Goal: Task Accomplishment & Management: Manage account settings

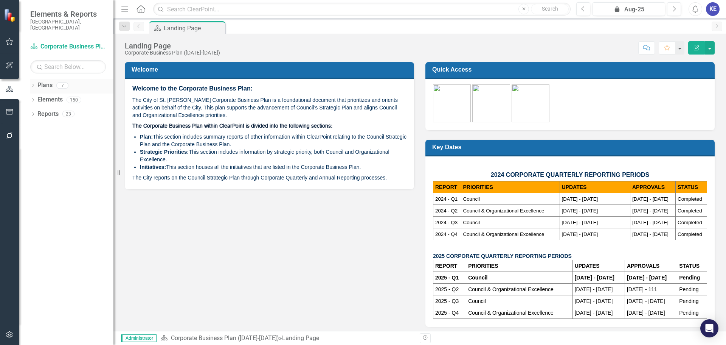
click at [44, 81] on link "Plans" at bounding box center [44, 85] width 15 height 9
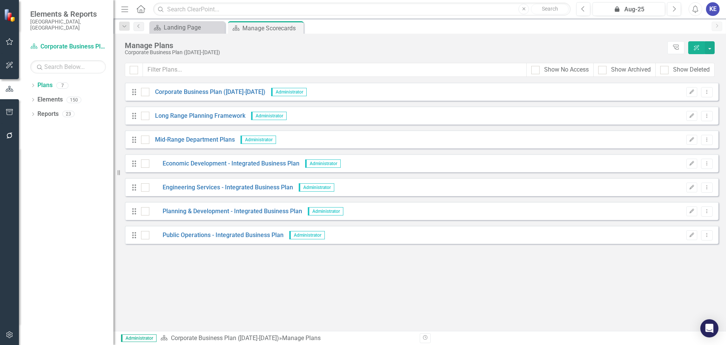
click at [698, 48] on icon "ClearPoint AI" at bounding box center [697, 47] width 7 height 5
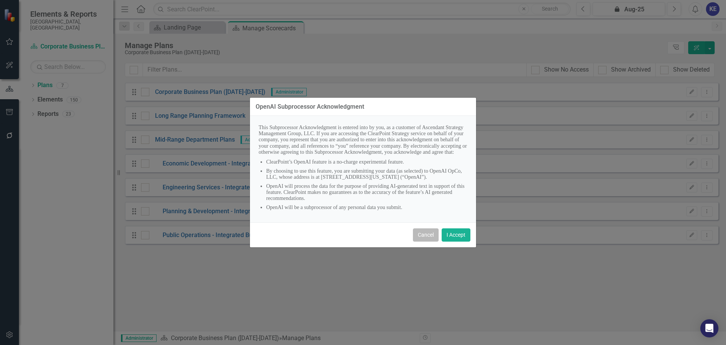
click at [430, 238] on button "Cancel" at bounding box center [426, 234] width 26 height 13
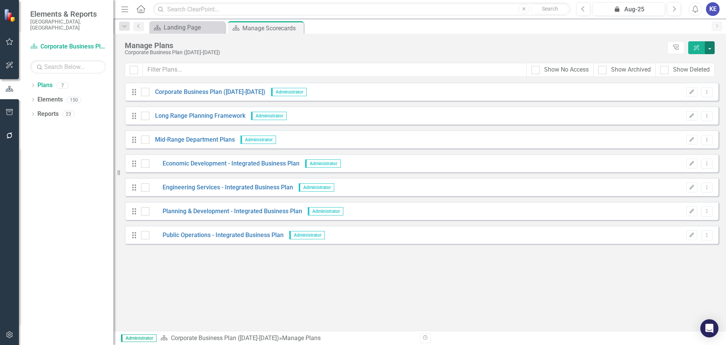
click at [714, 45] on button "button" at bounding box center [710, 47] width 10 height 13
click at [678, 45] on icon "Tree Explorer" at bounding box center [676, 48] width 7 height 6
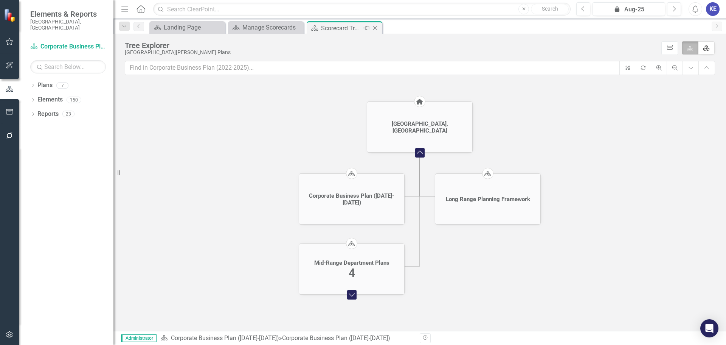
click at [373, 27] on icon "Close" at bounding box center [376, 28] width 8 height 6
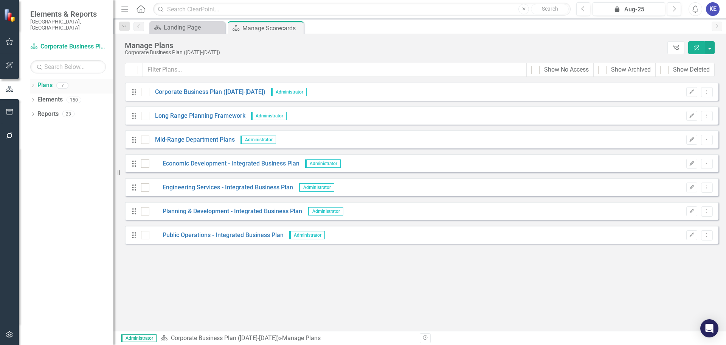
click at [34, 79] on div "Dropdown Plans 7" at bounding box center [71, 86] width 83 height 14
click at [42, 81] on link "Plans" at bounding box center [44, 85] width 15 height 9
click at [32, 84] on icon "Dropdown" at bounding box center [32, 86] width 5 height 4
click at [710, 51] on button "button" at bounding box center [710, 47] width 10 height 13
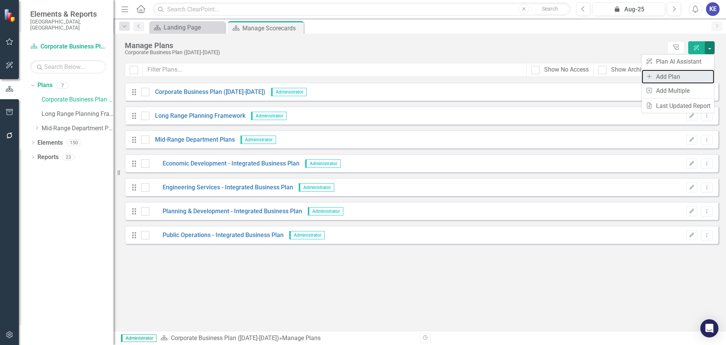
click at [677, 74] on link "Add Add Plan" at bounding box center [678, 77] width 73 height 14
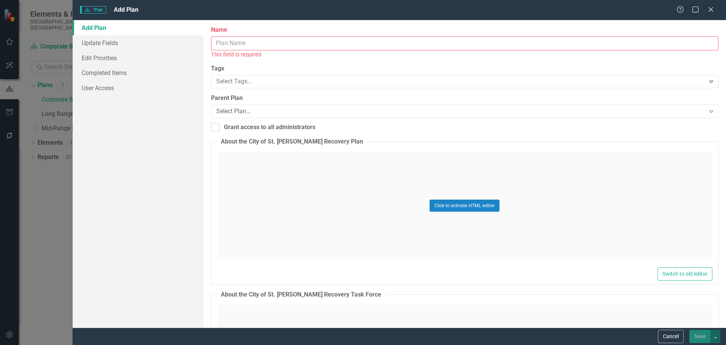
click at [237, 40] on input "Name" at bounding box center [465, 43] width 508 height 14
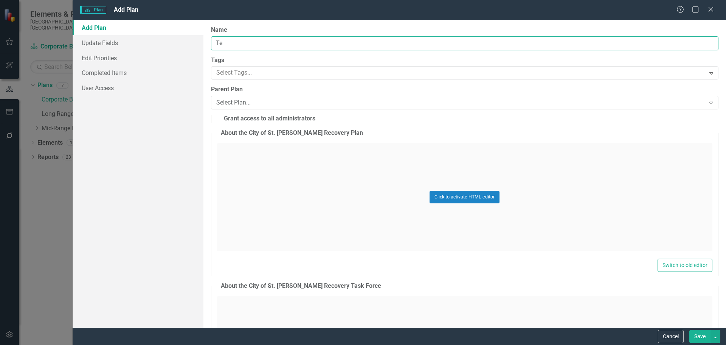
type input "T"
type input "[PERSON_NAME] Practice"
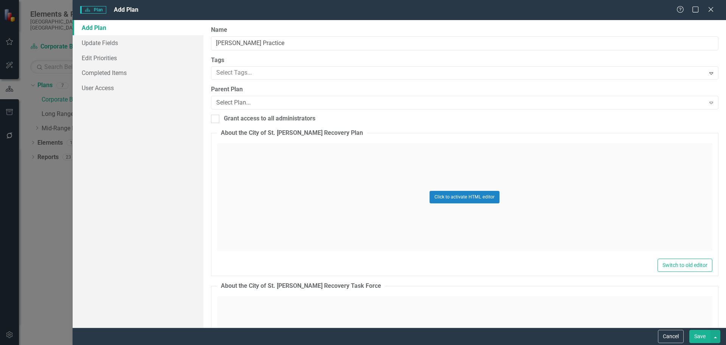
click at [701, 337] on button "Save" at bounding box center [700, 336] width 21 height 13
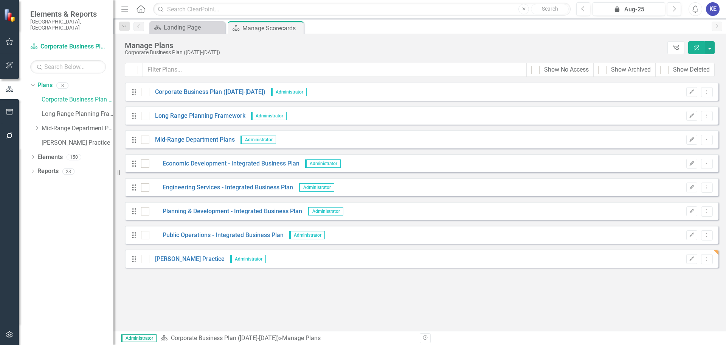
click at [262, 289] on div "Looks like you don't have any Plans set up yet. Why don't you add a Plan or lea…" at bounding box center [422, 206] width 594 height 248
click at [188, 259] on link "[PERSON_NAME] Practice" at bounding box center [186, 259] width 75 height 9
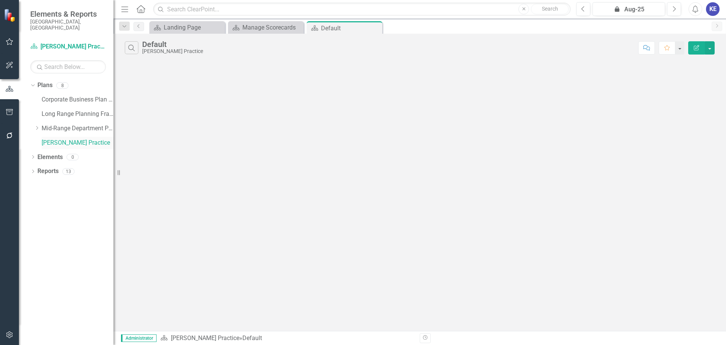
click at [68, 138] on link "[PERSON_NAME] Practice" at bounding box center [78, 142] width 72 height 9
click at [377, 28] on icon "Close" at bounding box center [376, 28] width 8 height 6
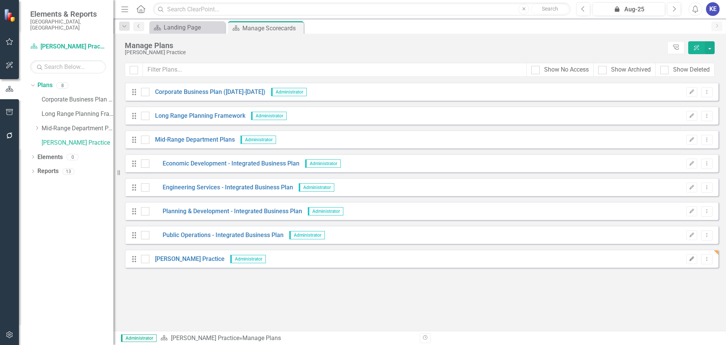
click at [693, 255] on button "Edit" at bounding box center [692, 259] width 11 height 10
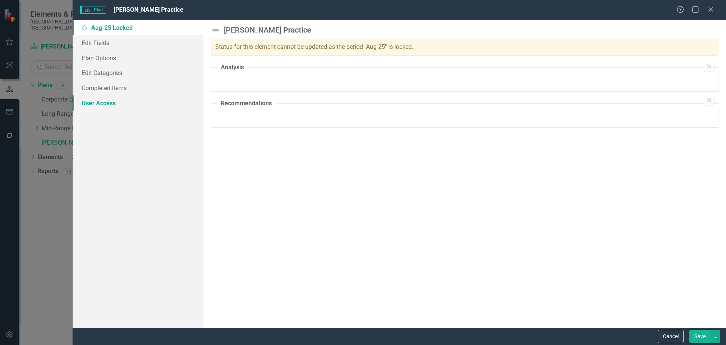
click at [111, 104] on link "User Access" at bounding box center [138, 102] width 131 height 15
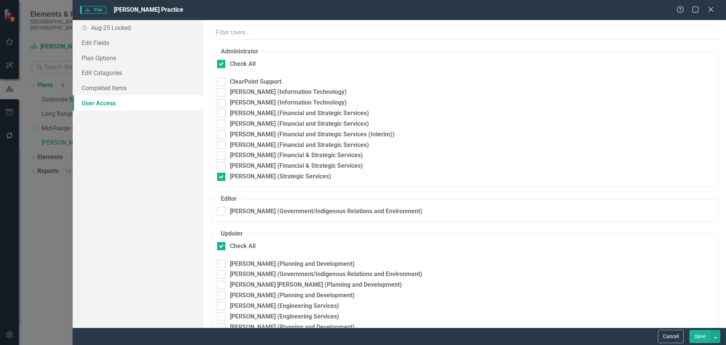
checkbox input "false"
click at [221, 144] on input "[PERSON_NAME] (Financial and Strategic Services)" at bounding box center [219, 143] width 5 height 5
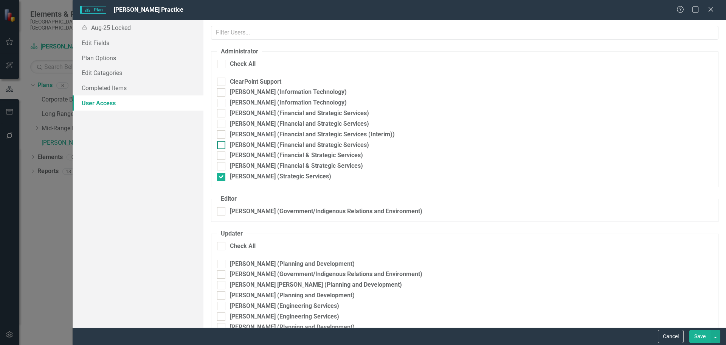
checkbox input "true"
click at [222, 123] on input "[PERSON_NAME] (Financial and Strategic Services)" at bounding box center [219, 122] width 5 height 5
checkbox input "true"
click at [223, 152] on div at bounding box center [221, 155] width 8 height 8
click at [222, 152] on input "[PERSON_NAME] (Financial & Strategic Services)" at bounding box center [219, 153] width 5 height 5
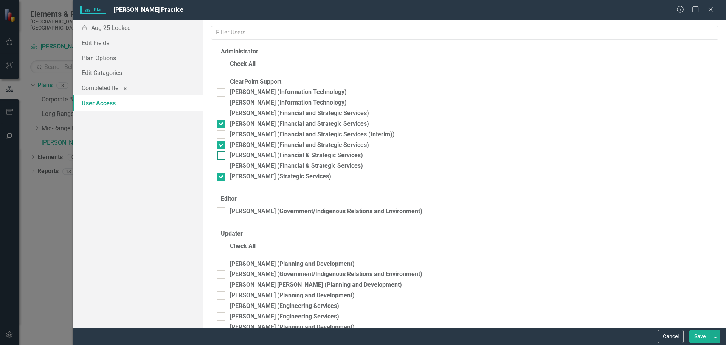
checkbox input "true"
click at [224, 162] on div at bounding box center [221, 166] width 8 height 8
click at [222, 162] on input "[PERSON_NAME] (Financial & Strategic Services)" at bounding box center [219, 164] width 5 height 5
checkbox input "true"
click at [227, 134] on div "[PERSON_NAME] (Financial and Strategic Services (Interim))" at bounding box center [465, 134] width 496 height 9
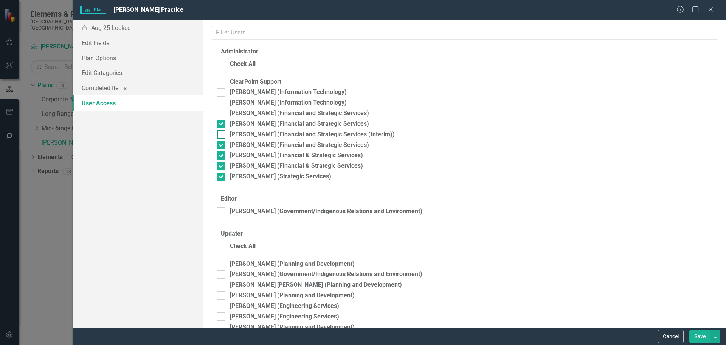
click at [222, 134] on input "[PERSON_NAME] (Financial and Strategic Services (Interim))" at bounding box center [219, 132] width 5 height 5
checkbox input "true"
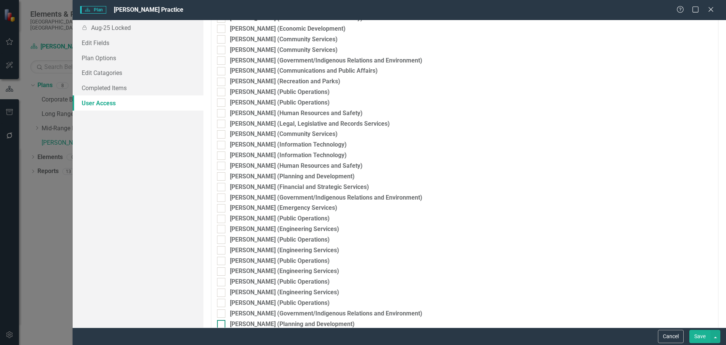
scroll to position [454, 0]
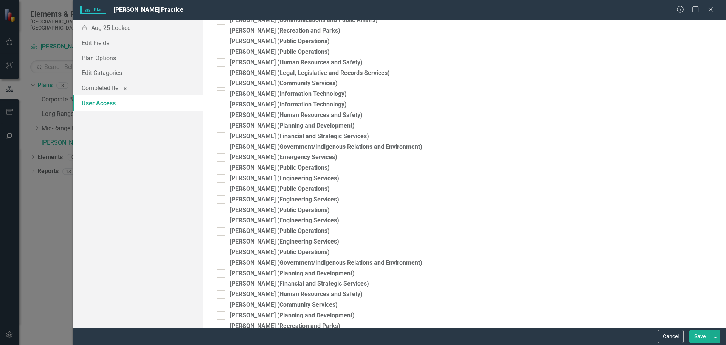
click at [701, 335] on button "Save" at bounding box center [700, 336] width 21 height 13
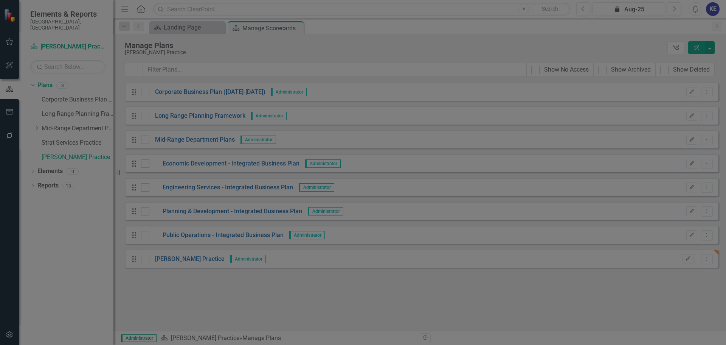
scroll to position [265, 0]
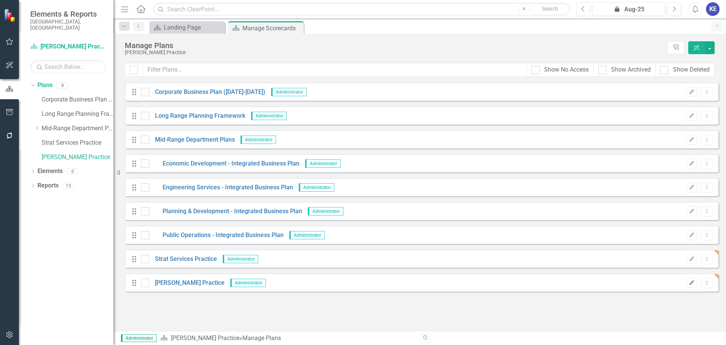
click at [693, 284] on icon "Edit" at bounding box center [692, 282] width 6 height 5
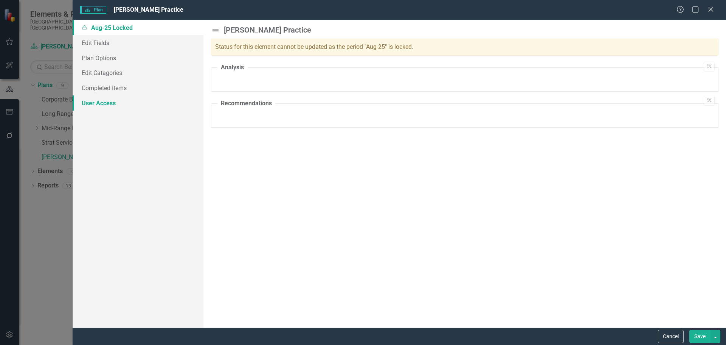
click at [98, 101] on link "User Access" at bounding box center [138, 102] width 131 height 15
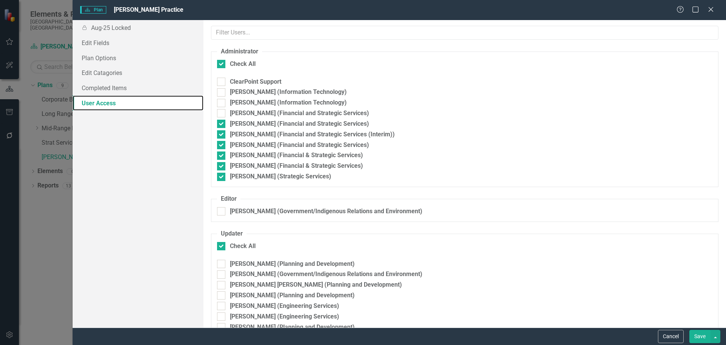
checkbox input "false"
click at [44, 218] on div "Plan Plan [PERSON_NAME] Practice Help Maximize Close Locked Aug-25 Locked Edit …" at bounding box center [363, 172] width 726 height 345
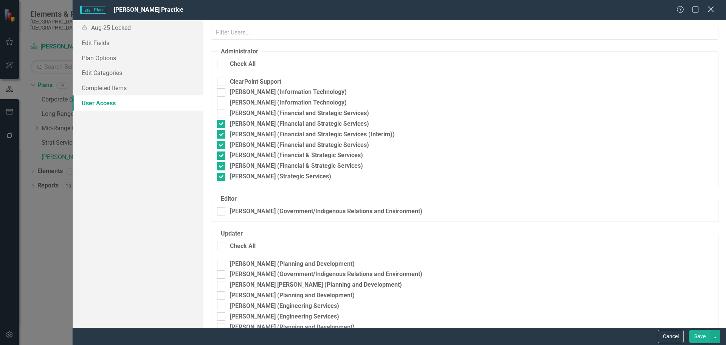
click at [713, 6] on icon "Close" at bounding box center [710, 9] width 9 height 7
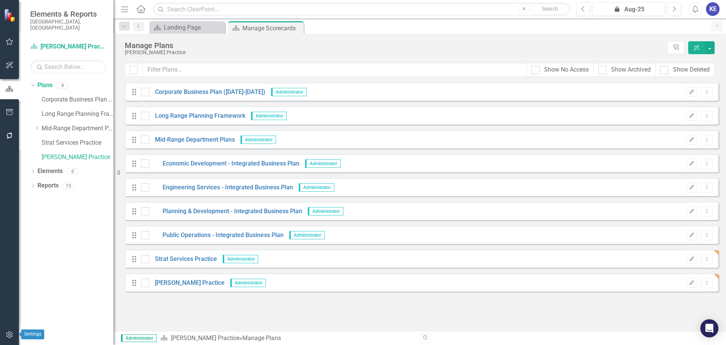
click at [0, 330] on div at bounding box center [9, 335] width 19 height 16
click at [4, 332] on button "button" at bounding box center [9, 335] width 17 height 16
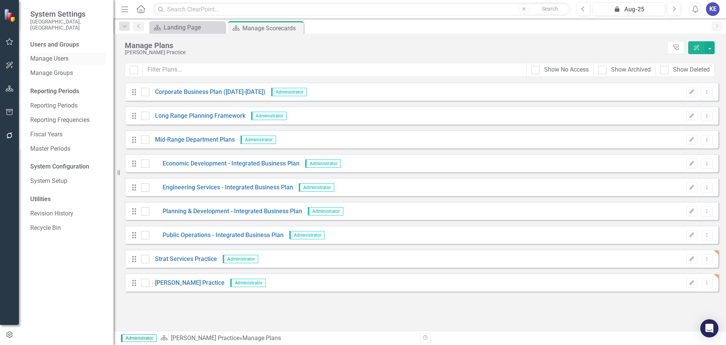
click at [65, 54] on link "Manage Users" at bounding box center [68, 58] width 76 height 9
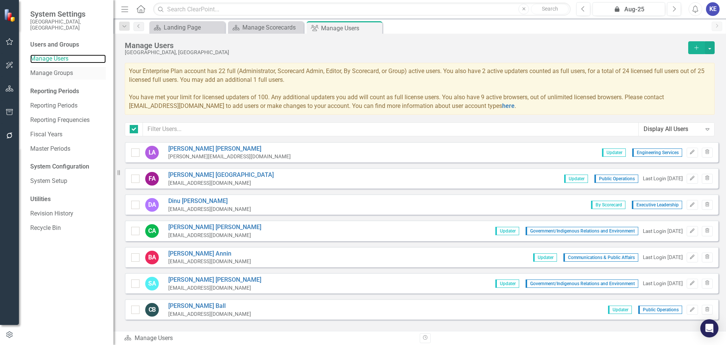
checkbox input "false"
click at [218, 123] on input "text" at bounding box center [391, 129] width 496 height 14
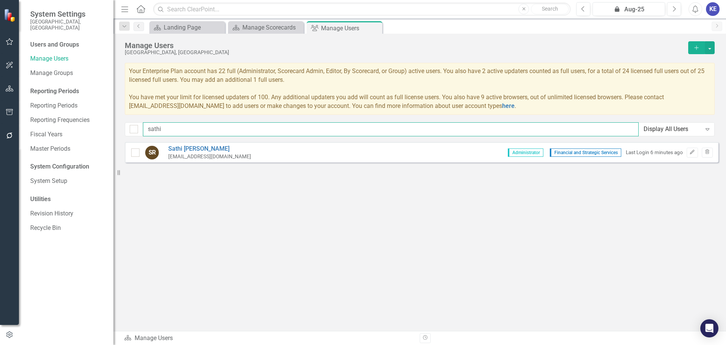
type input "sathi"
click at [7, 17] on img at bounding box center [11, 15] width 14 height 14
click at [11, 16] on img at bounding box center [11, 15] width 14 height 14
click at [145, 8] on icon "Home" at bounding box center [141, 9] width 10 height 8
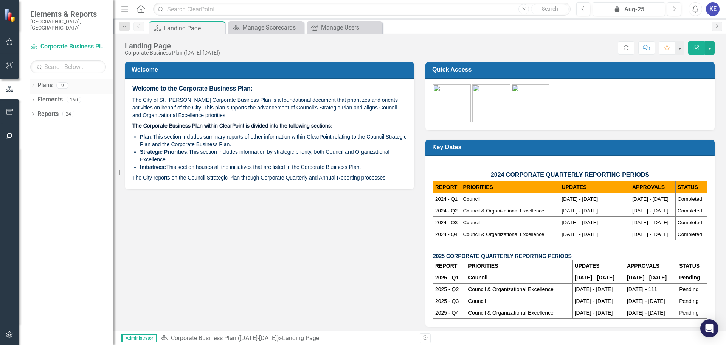
click at [41, 81] on link "Plans" at bounding box center [44, 85] width 15 height 9
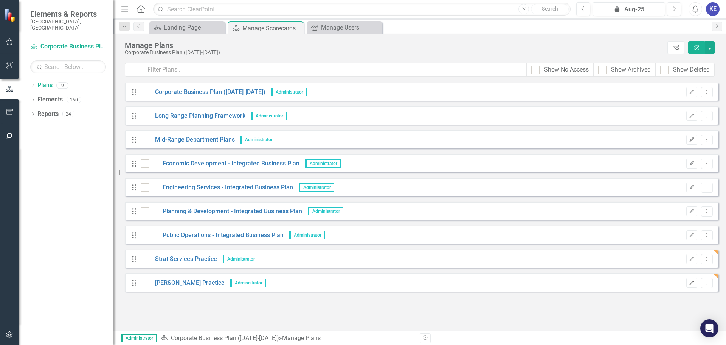
click at [692, 281] on icon "Edit" at bounding box center [692, 282] width 6 height 5
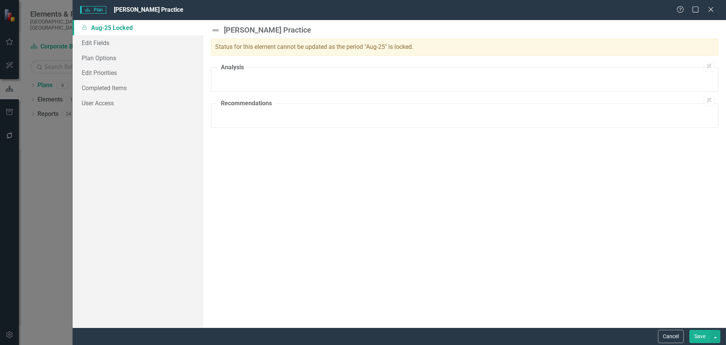
click at [46, 141] on div "Plan Plan [PERSON_NAME] Practice Help Maximize Close Locked Aug-25 Locked Edit …" at bounding box center [363, 172] width 726 height 345
click at [712, 15] on div "Plan Plan [PERSON_NAME] Practice Help Maximize Close" at bounding box center [400, 10] width 654 height 20
click at [711, 11] on icon "Close" at bounding box center [710, 9] width 9 height 7
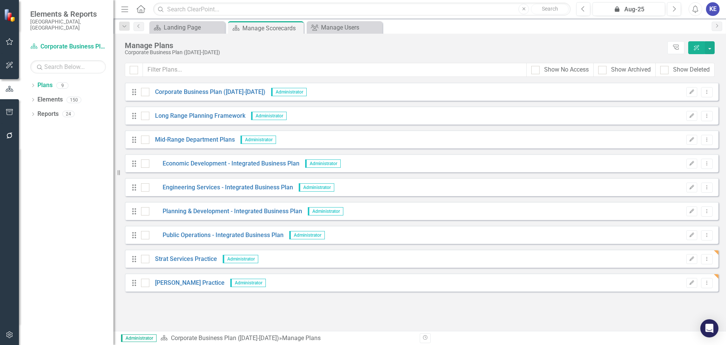
click at [134, 284] on icon "Drag" at bounding box center [134, 283] width 10 height 8
click at [691, 282] on icon "Edit" at bounding box center [692, 282] width 6 height 5
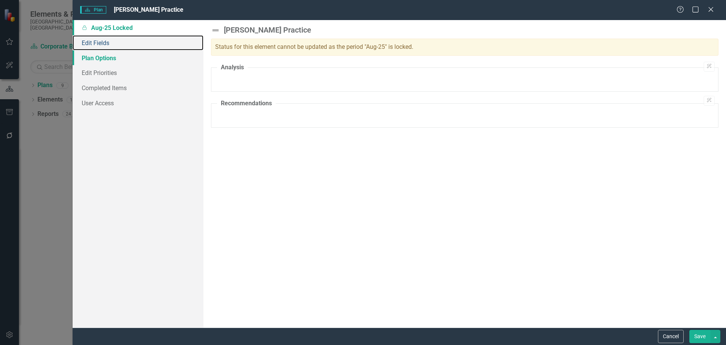
drag, startPoint x: 99, startPoint y: 41, endPoint x: 186, endPoint y: 56, distance: 88.7
click at [99, 41] on link "Edit Fields" at bounding box center [138, 42] width 131 height 15
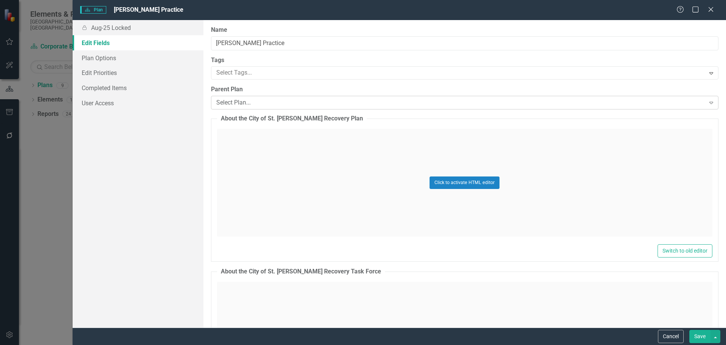
click at [268, 100] on div "Select Plan..." at bounding box center [460, 102] width 489 height 9
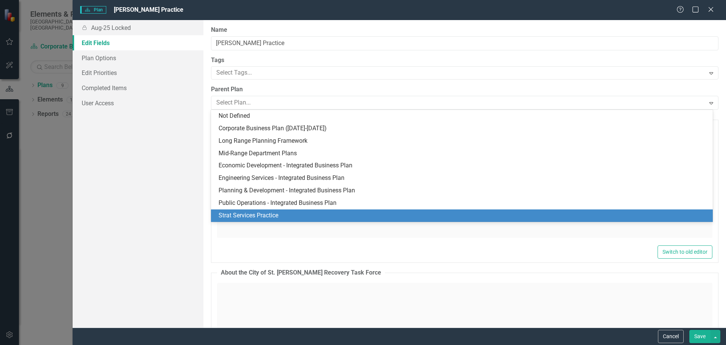
click at [274, 213] on div "Strat Services Practice" at bounding box center [464, 215] width 490 height 9
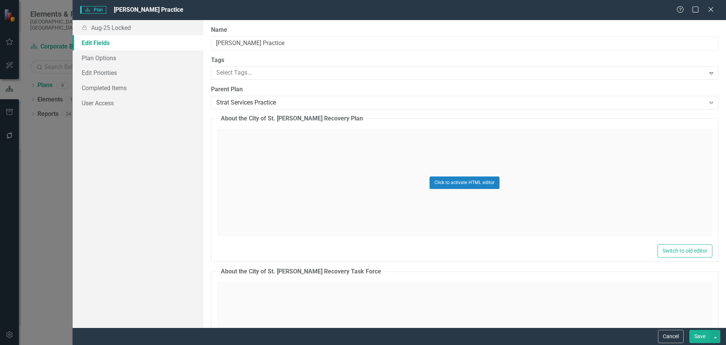
click at [701, 333] on button "Save" at bounding box center [700, 336] width 21 height 13
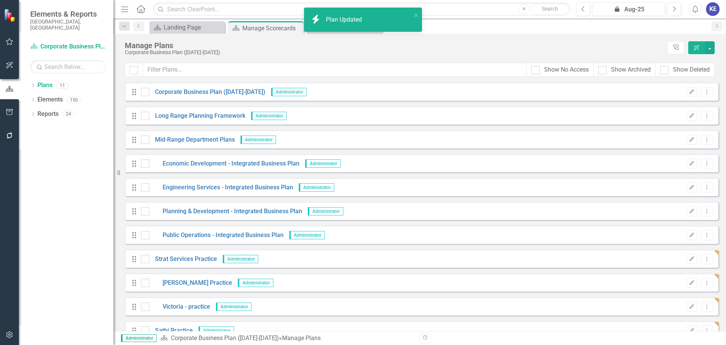
scroll to position [14, 0]
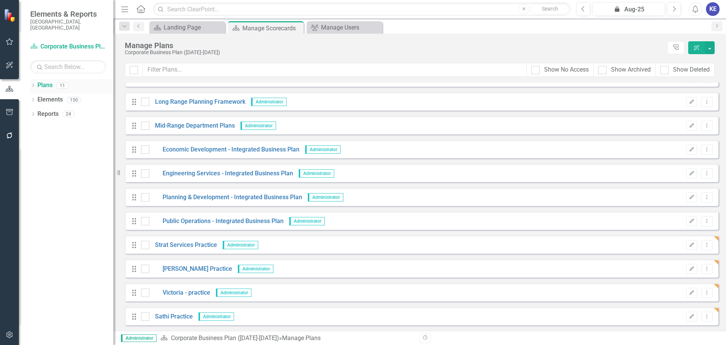
click at [34, 84] on icon at bounding box center [33, 85] width 2 height 3
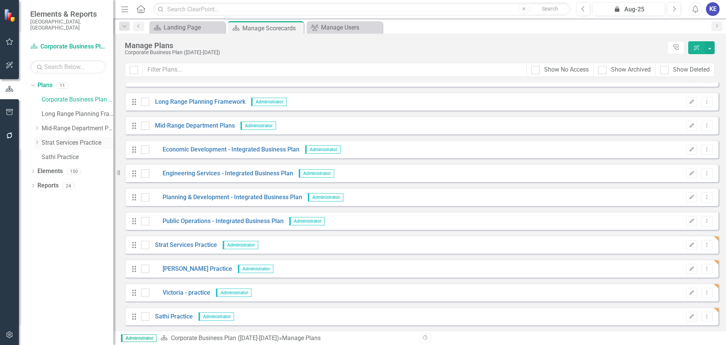
click at [37, 137] on div "Dropdown Strat Services Practice" at bounding box center [73, 143] width 79 height 12
click at [38, 140] on icon at bounding box center [37, 142] width 2 height 4
click at [38, 137] on div "Dropdown Strat Services Practice" at bounding box center [73, 143] width 79 height 12
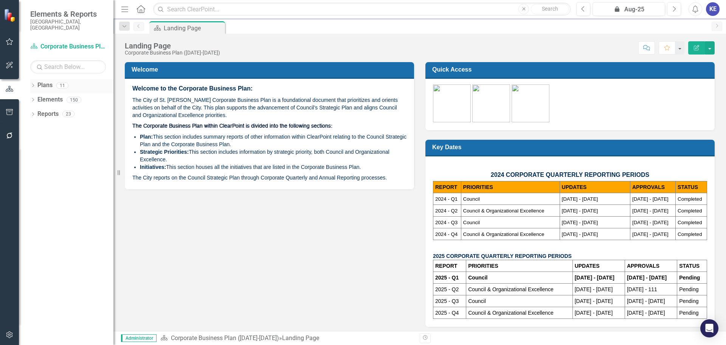
click at [34, 84] on icon "Dropdown" at bounding box center [32, 86] width 5 height 4
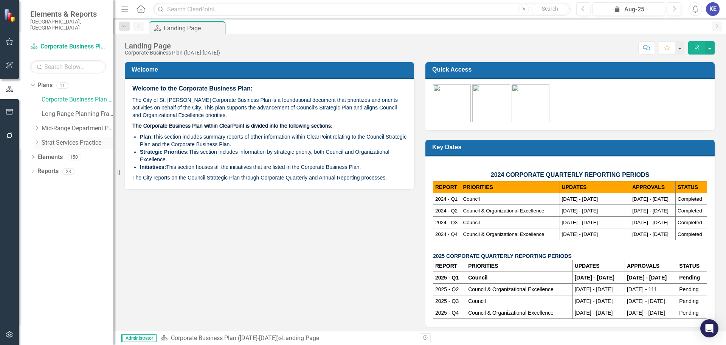
click at [38, 140] on icon "Dropdown" at bounding box center [37, 142] width 6 height 5
click at [44, 138] on link "Strat Services Practice" at bounding box center [78, 142] width 72 height 9
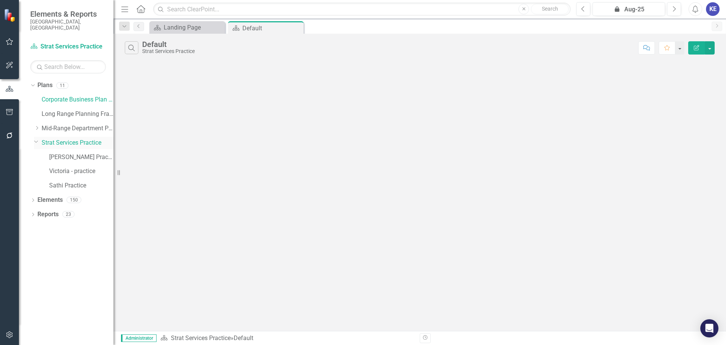
click at [37, 138] on icon "Dropdown" at bounding box center [36, 141] width 5 height 6
click at [37, 137] on div "Dropdown Strat Services Practice" at bounding box center [73, 143] width 79 height 12
click at [38, 140] on icon "Dropdown" at bounding box center [37, 142] width 6 height 5
click at [73, 153] on link "[PERSON_NAME] Practice" at bounding box center [81, 157] width 64 height 9
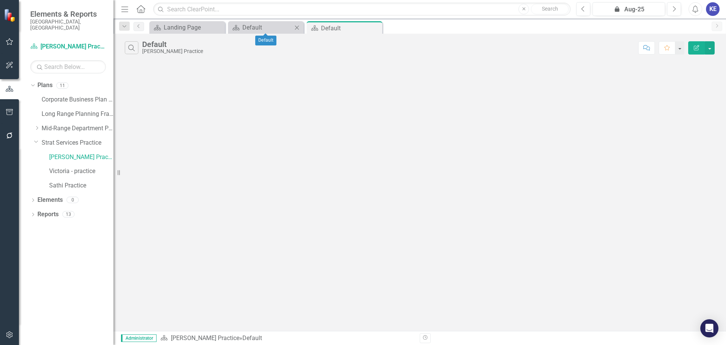
click at [296, 25] on icon "Close" at bounding box center [297, 28] width 8 height 6
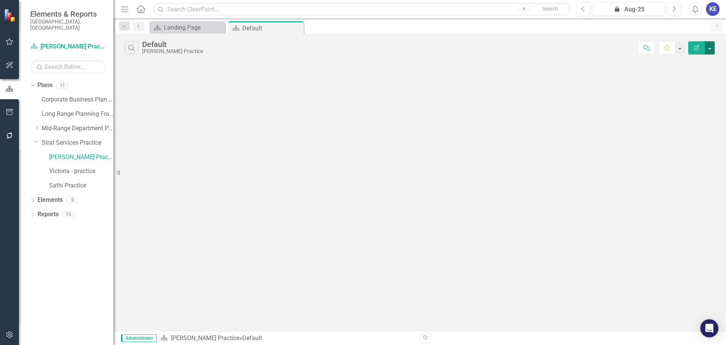
click at [710, 47] on button "button" at bounding box center [710, 47] width 10 height 13
click at [559, 87] on div "Search Default Katherine Practice Comment Favorite Edit Report" at bounding box center [420, 182] width 613 height 297
click at [201, 32] on div "Plan Landing Page Close" at bounding box center [187, 27] width 76 height 12
drag, startPoint x: 196, startPoint y: 29, endPoint x: 271, endPoint y: 20, distance: 76.1
click at [196, 29] on div "Landing Page" at bounding box center [193, 27] width 59 height 9
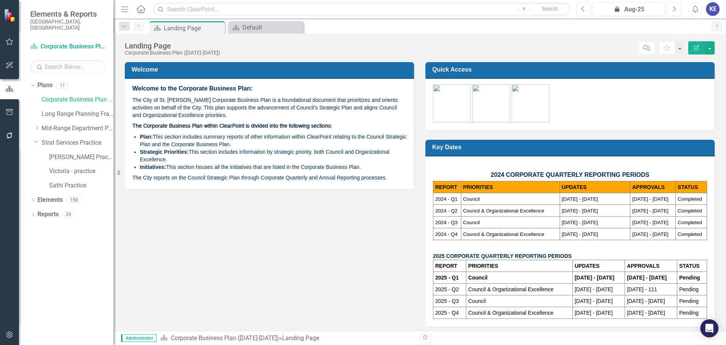
click at [271, 21] on div "Dropdown Search Plan Landing Page Pin Plan Default Close Previous Plan Landing …" at bounding box center [420, 26] width 613 height 15
click at [271, 28] on div "Default" at bounding box center [268, 27] width 50 height 9
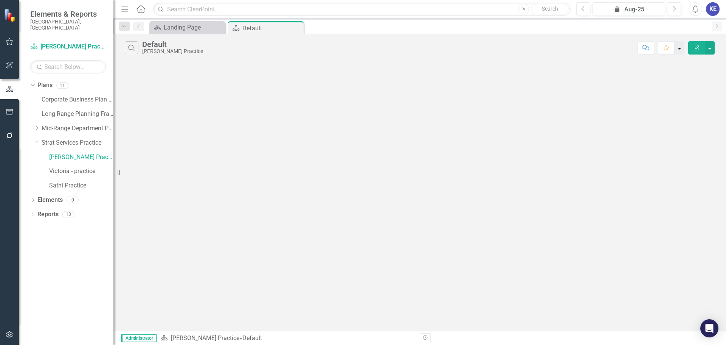
click at [679, 47] on button "button" at bounding box center [680, 47] width 10 height 13
click at [485, 50] on div "Search Default Katherine Practice" at bounding box center [380, 47] width 510 height 13
click at [713, 44] on button "button" at bounding box center [710, 47] width 10 height 13
click at [327, 95] on div "Search Default Katherine Practice Comment Favorite Edit Report" at bounding box center [420, 182] width 613 height 297
click at [712, 45] on button "button" at bounding box center [710, 47] width 10 height 13
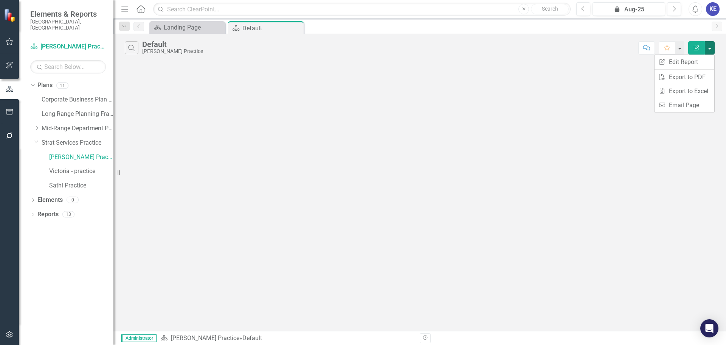
click at [414, 99] on div "Search Default Katherine Practice Comment Favorite Edit Report" at bounding box center [420, 182] width 613 height 297
click at [40, 79] on div "Plans" at bounding box center [44, 85] width 15 height 12
click at [73, 153] on link "[PERSON_NAME] Practice" at bounding box center [81, 157] width 64 height 9
click at [48, 82] on link "Plans" at bounding box center [44, 85] width 15 height 9
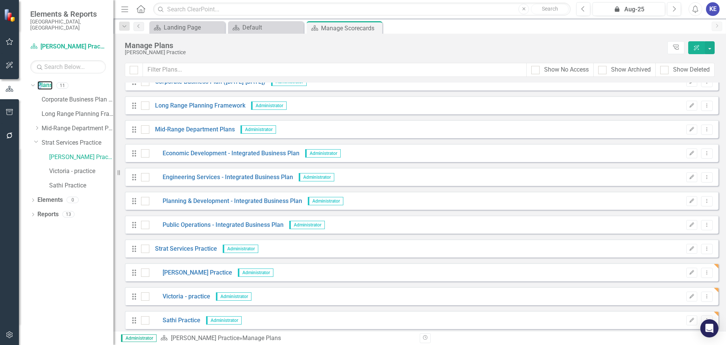
scroll to position [14, 0]
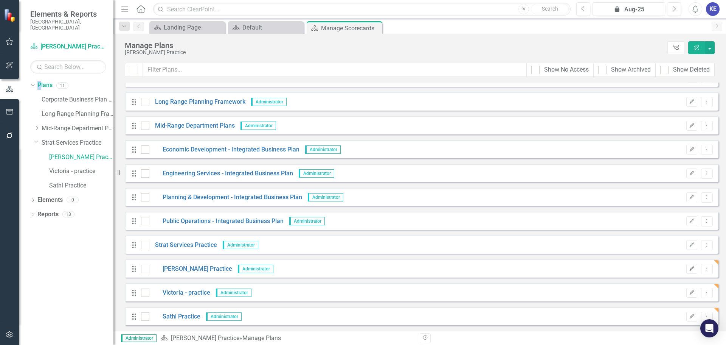
click at [690, 269] on button "Edit" at bounding box center [692, 269] width 11 height 10
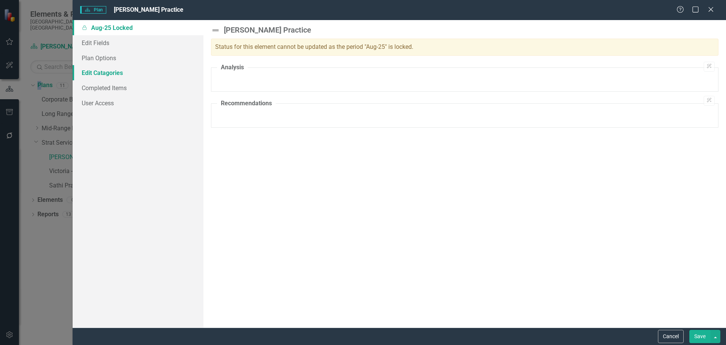
click at [106, 73] on link "Edit Catagories" at bounding box center [138, 72] width 131 height 15
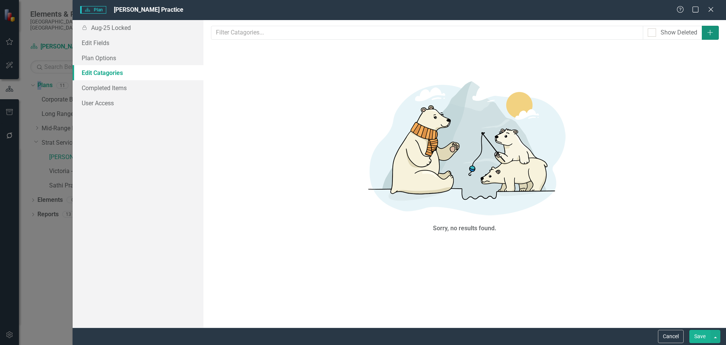
click at [712, 33] on icon "Add" at bounding box center [711, 33] width 8 height 6
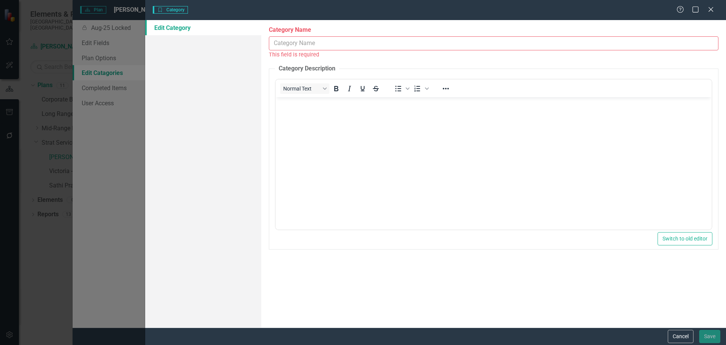
scroll to position [0, 0]
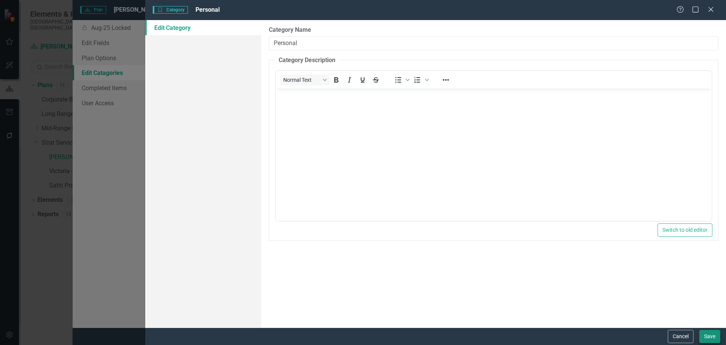
type input "Personal"
click at [704, 338] on button "Save" at bounding box center [710, 336] width 21 height 13
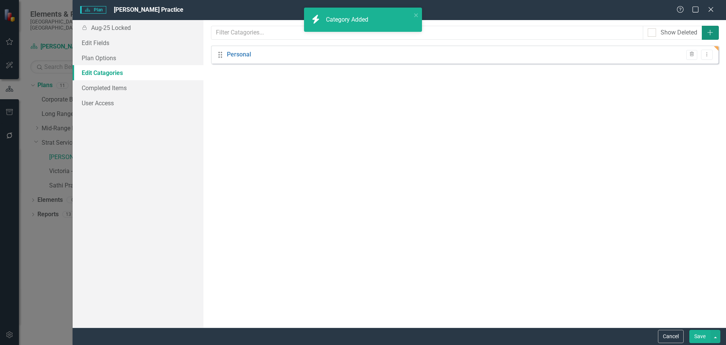
click at [712, 28] on button "Add" at bounding box center [710, 33] width 17 height 14
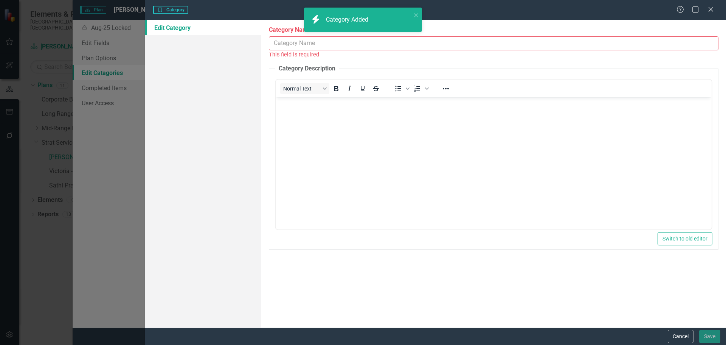
click at [438, 46] on input "Category Name" at bounding box center [494, 43] width 450 height 14
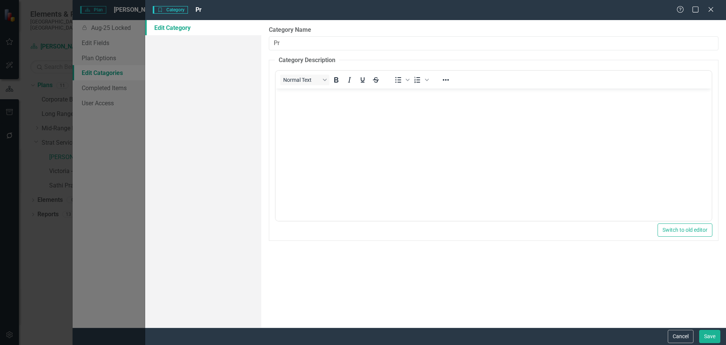
type input "P"
type input "Support"
drag, startPoint x: 986, startPoint y: 423, endPoint x: 504, endPoint y: 208, distance: 527.4
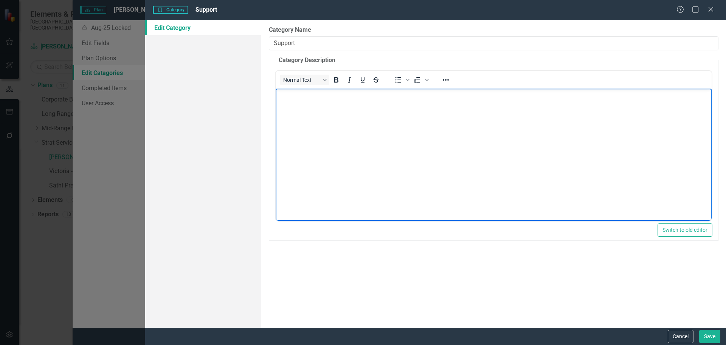
click at [443, 162] on body "Rich Text Area. Press ALT-0 for help." at bounding box center [494, 146] width 436 height 114
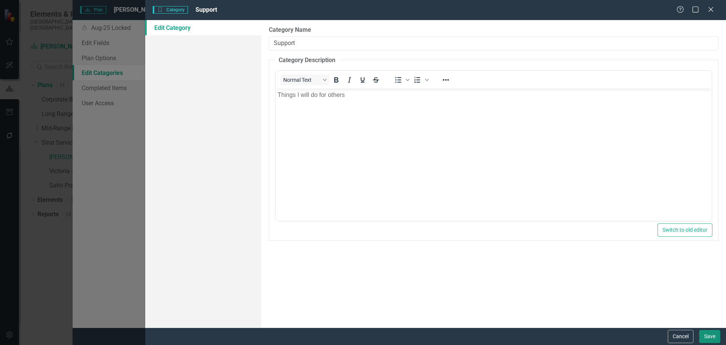
click at [710, 333] on button "Save" at bounding box center [710, 336] width 21 height 13
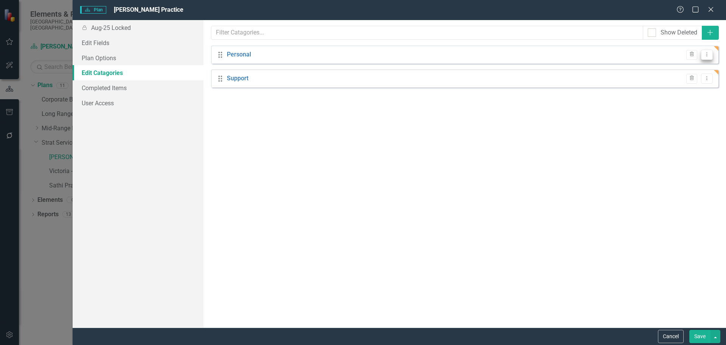
click at [712, 55] on button "Dropdown Menu" at bounding box center [707, 55] width 12 height 10
click at [686, 68] on link "Edit Edit Category" at bounding box center [678, 67] width 69 height 14
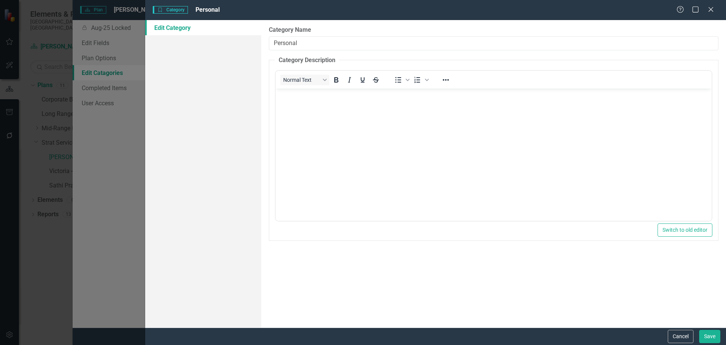
click at [321, 104] on body "Rich Text Area. Press ALT-0 for help." at bounding box center [494, 146] width 436 height 114
click at [716, 335] on button "Save" at bounding box center [710, 336] width 21 height 13
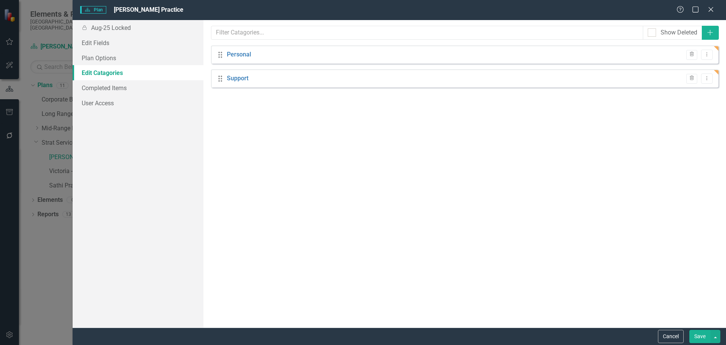
click at [700, 333] on button "Save" at bounding box center [700, 336] width 21 height 13
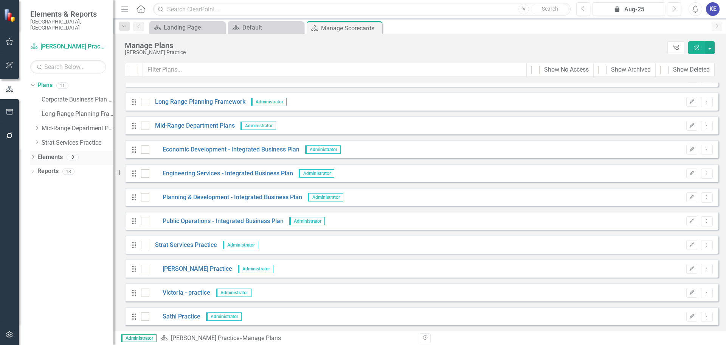
drag, startPoint x: 53, startPoint y: 142, endPoint x: 46, endPoint y: 151, distance: 11.2
click at [53, 142] on div "Dropdown Strat Services Practice" at bounding box center [73, 143] width 79 height 12
click at [46, 153] on link "Elements" at bounding box center [49, 157] width 25 height 9
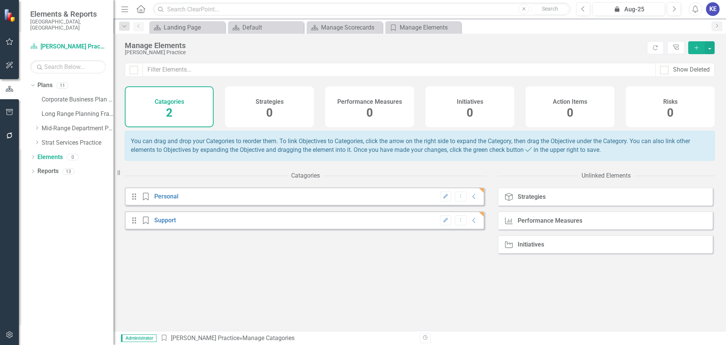
click at [696, 53] on button "Add" at bounding box center [697, 47] width 17 height 13
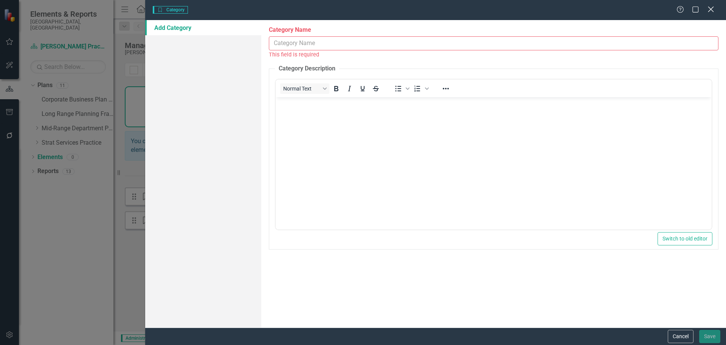
click at [710, 6] on icon "Close" at bounding box center [710, 9] width 9 height 7
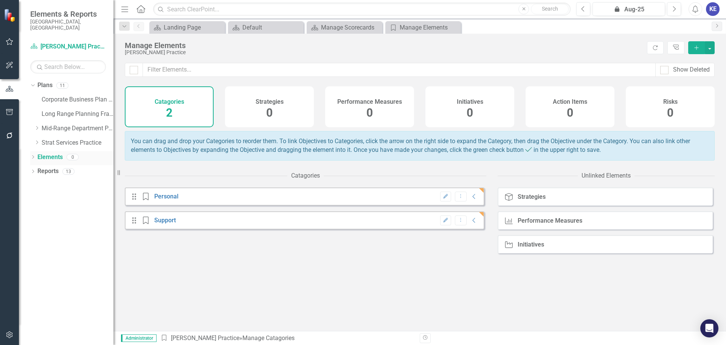
click at [33, 156] on icon "Dropdown" at bounding box center [32, 158] width 5 height 4
click at [14, 331] on button "button" at bounding box center [9, 335] width 17 height 16
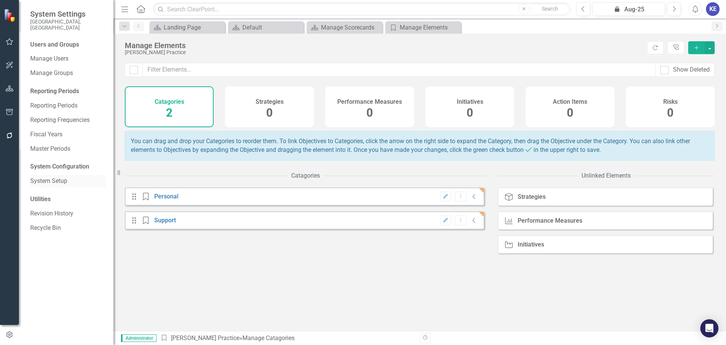
click at [44, 177] on link "System Setup" at bounding box center [68, 181] width 76 height 9
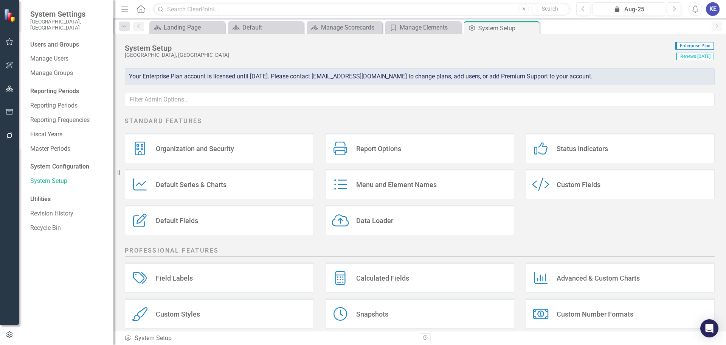
click at [381, 191] on div "Menu and Element Names Menu and Element Names" at bounding box center [419, 184] width 189 height 30
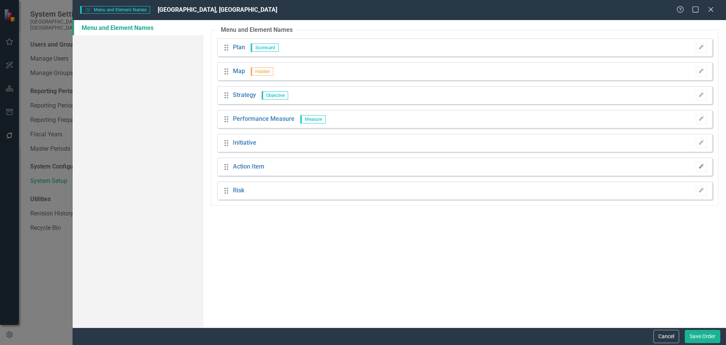
click at [699, 169] on button "Edit" at bounding box center [701, 167] width 11 height 10
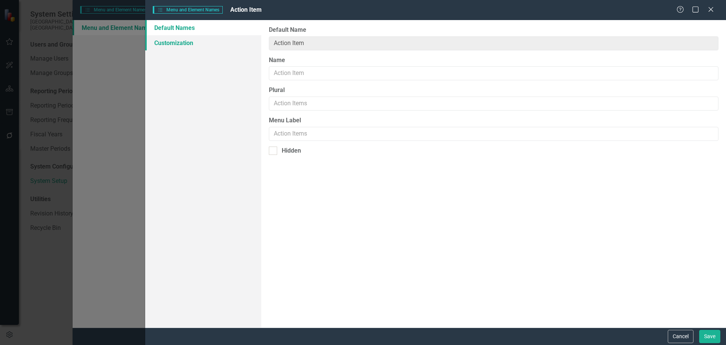
click at [171, 36] on link "Customization" at bounding box center [203, 42] width 116 height 15
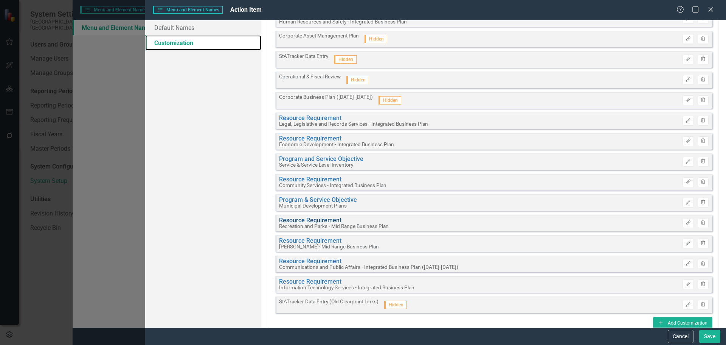
scroll to position [103, 0]
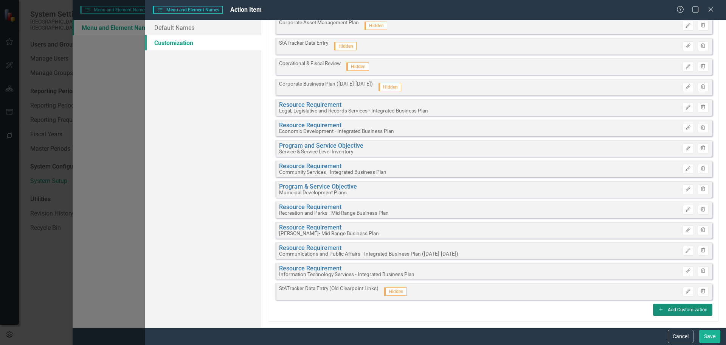
click at [682, 312] on button "Add Add Customization" at bounding box center [682, 309] width 59 height 12
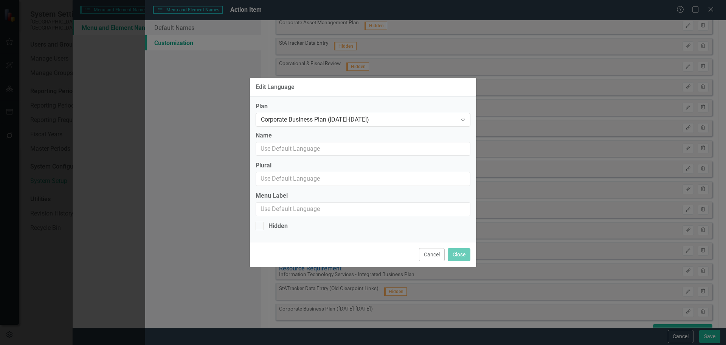
click at [367, 120] on div "Corporate Business Plan ([DATE]-[DATE])" at bounding box center [359, 119] width 196 height 9
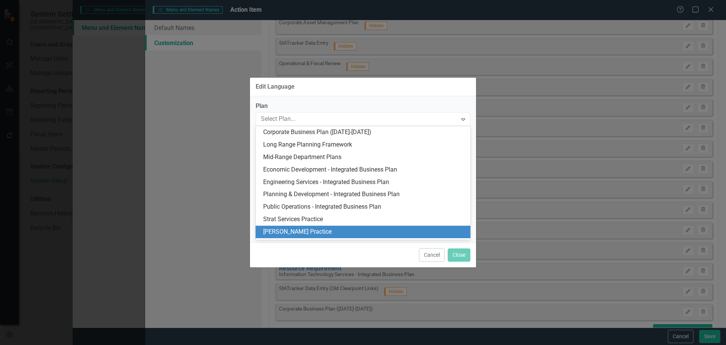
click at [314, 226] on div "[PERSON_NAME] Practice" at bounding box center [363, 232] width 215 height 12
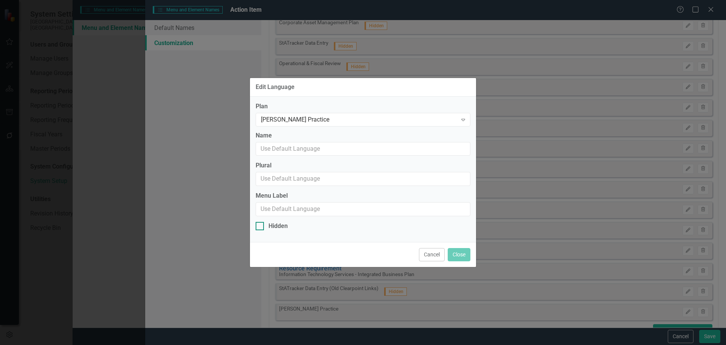
click at [261, 222] on div at bounding box center [260, 226] width 8 height 8
click at [261, 222] on input "Hidden" at bounding box center [258, 224] width 5 height 5
checkbox input "true"
click at [461, 252] on button "Close" at bounding box center [459, 254] width 23 height 13
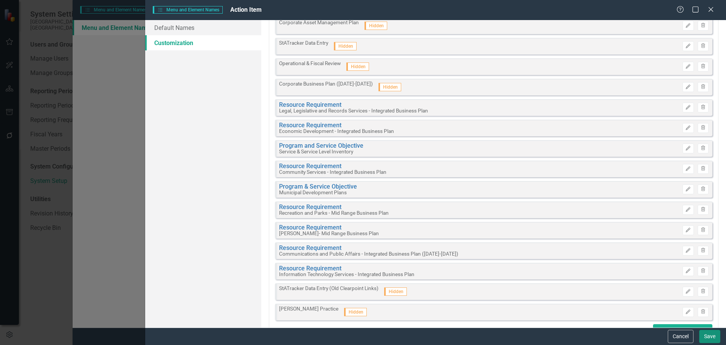
click at [707, 336] on button "Save" at bounding box center [710, 336] width 21 height 13
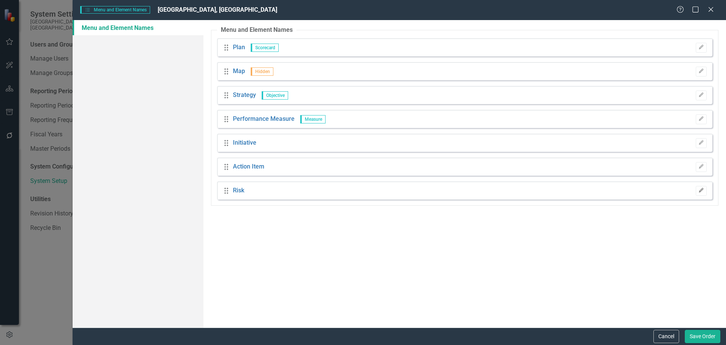
click at [703, 190] on icon "Edit" at bounding box center [702, 190] width 6 height 5
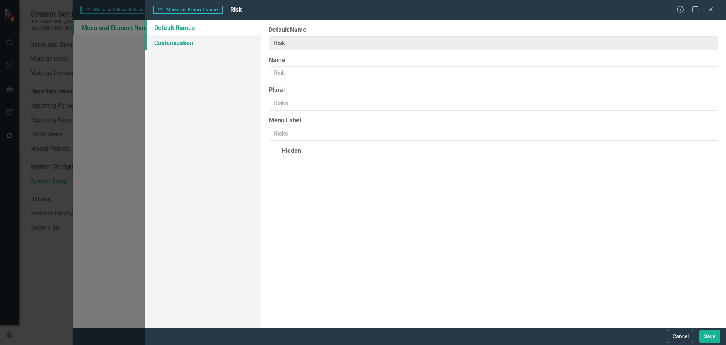
click at [170, 47] on link "Customization" at bounding box center [203, 42] width 116 height 15
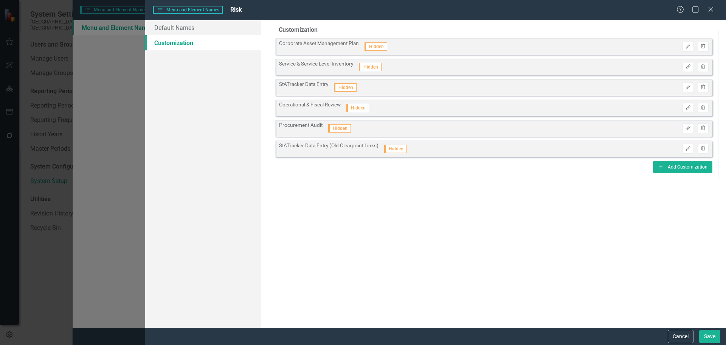
click at [717, 9] on div "Help Maximize Close" at bounding box center [698, 10] width 42 height 9
click at [711, 9] on icon at bounding box center [711, 9] width 6 height 6
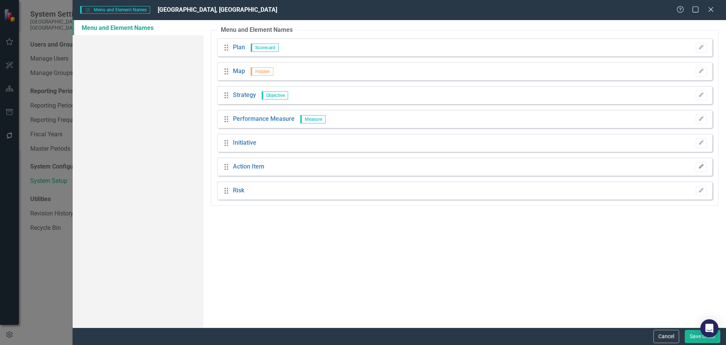
click at [701, 170] on button "Edit" at bounding box center [701, 167] width 11 height 10
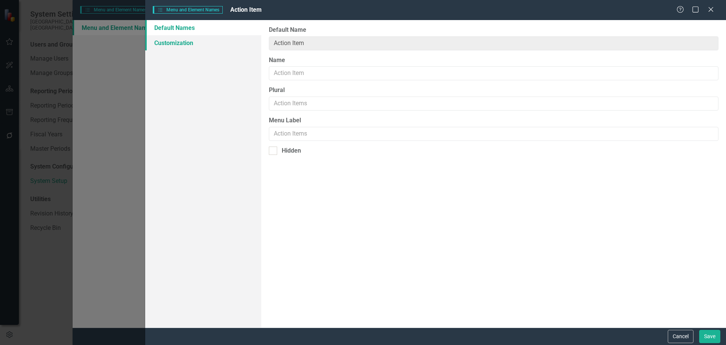
click at [186, 38] on link "Customization" at bounding box center [203, 42] width 116 height 15
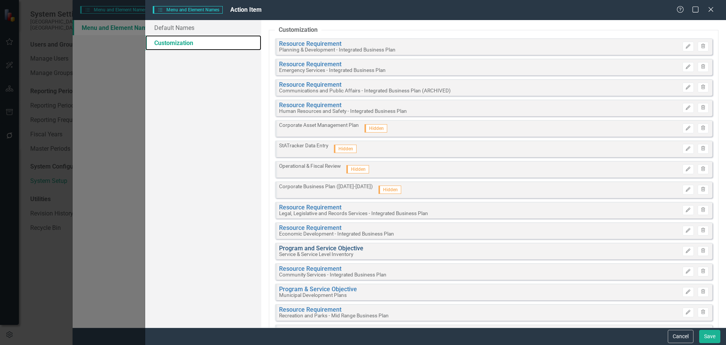
scroll to position [143, 0]
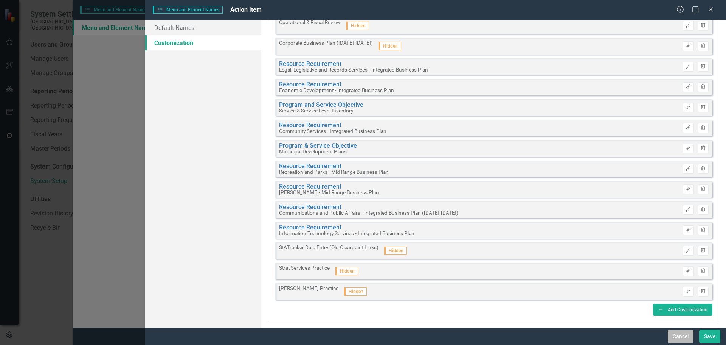
click at [678, 336] on button "Cancel" at bounding box center [681, 336] width 26 height 13
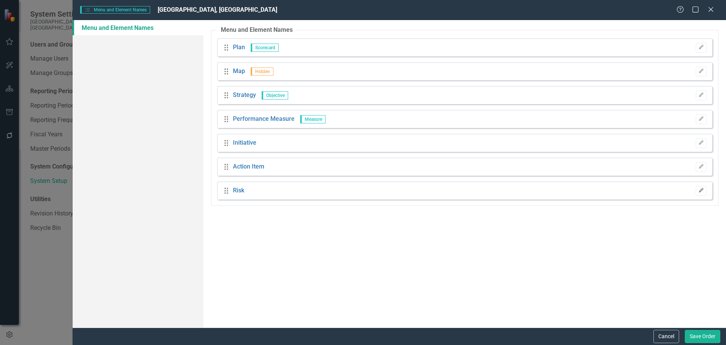
click at [700, 190] on icon "button" at bounding box center [701, 190] width 5 height 5
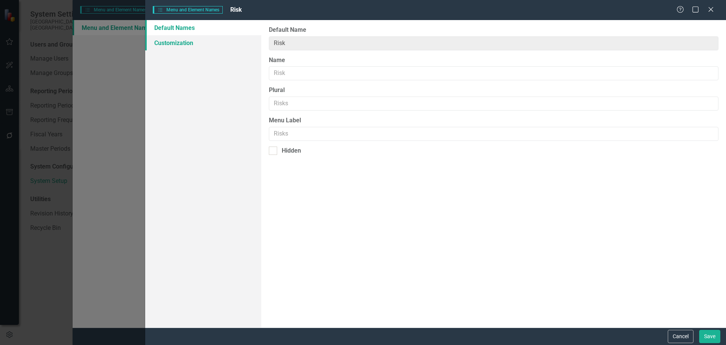
click at [202, 44] on link "Customization" at bounding box center [203, 42] width 116 height 15
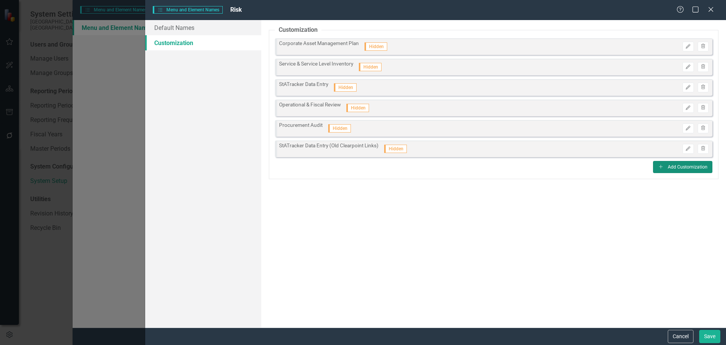
click at [677, 163] on button "Add Add Customization" at bounding box center [682, 167] width 59 height 12
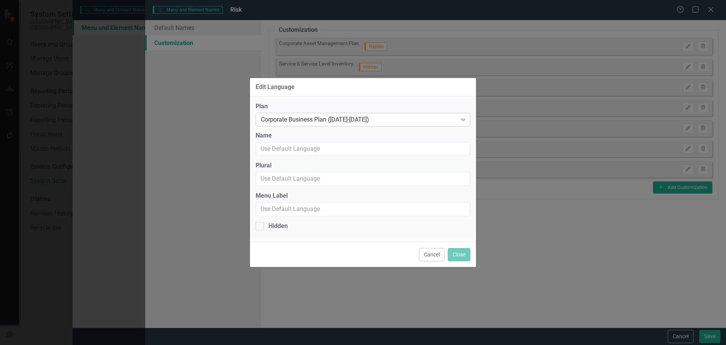
click at [333, 121] on div "Corporate Business Plan ([DATE]-[DATE])" at bounding box center [359, 119] width 196 height 9
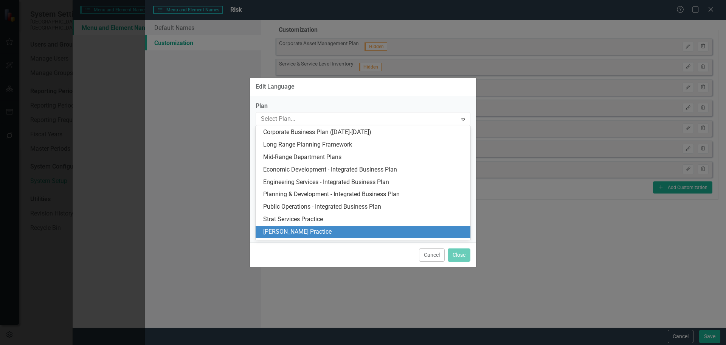
scroll to position [23, 0]
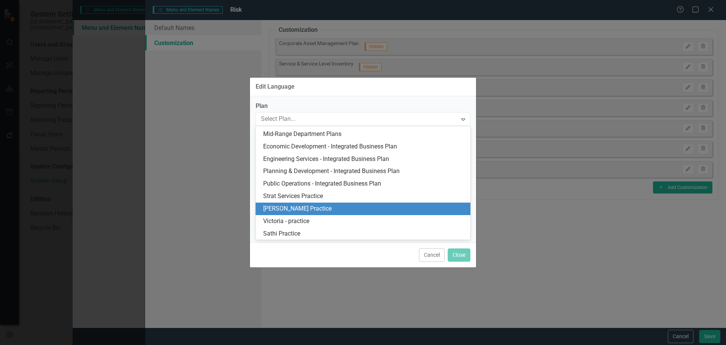
click at [315, 204] on div "[PERSON_NAME] Practice" at bounding box center [364, 208] width 203 height 9
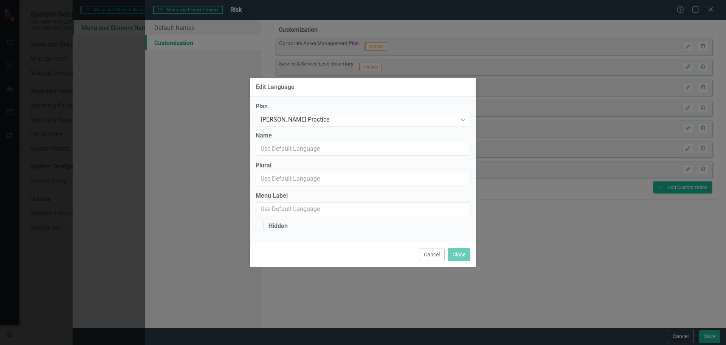
click at [256, 233] on div "Plan Katherine Practice Expand Name Plural Menu Label Hidden" at bounding box center [363, 168] width 226 height 145
click at [259, 227] on div at bounding box center [260, 226] width 8 height 8
click at [259, 227] on input "Hidden" at bounding box center [258, 224] width 5 height 5
checkbox input "true"
click at [456, 251] on button "Close" at bounding box center [459, 254] width 23 height 13
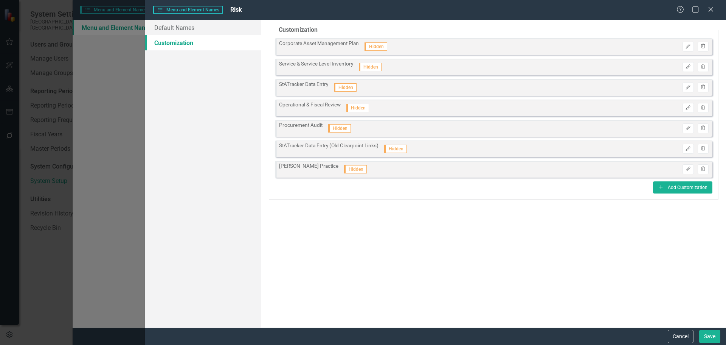
click at [710, 328] on div "Cancel Save" at bounding box center [435, 335] width 581 height 17
click at [711, 332] on button "Save" at bounding box center [710, 336] width 21 height 13
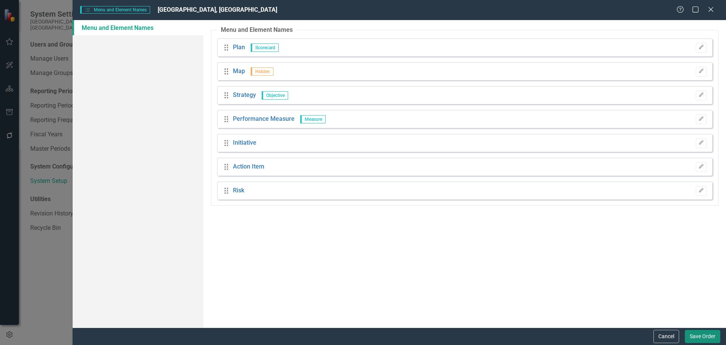
click at [703, 338] on button "Save Order" at bounding box center [703, 336] width 36 height 13
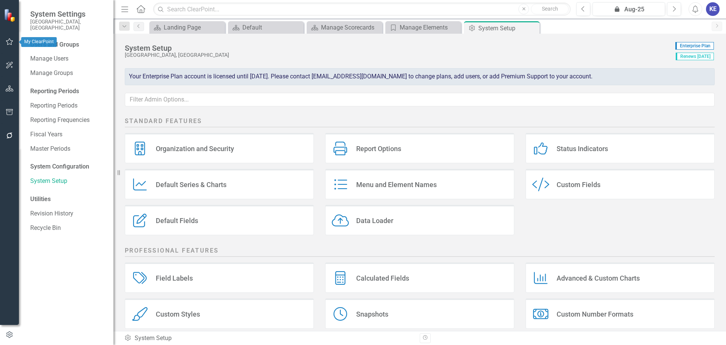
click at [9, 44] on icon "button" at bounding box center [10, 42] width 8 height 6
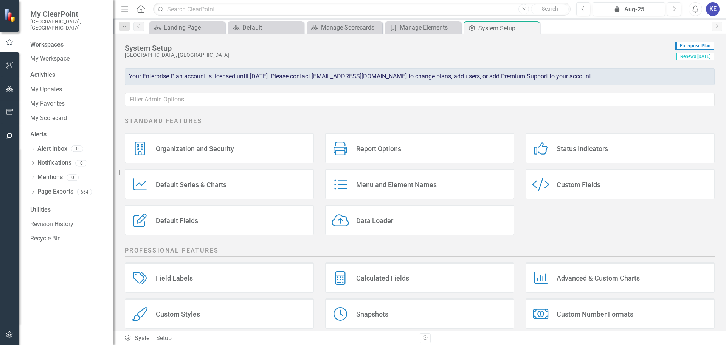
click at [53, 44] on div "Workspaces My Workspace" at bounding box center [68, 52] width 76 height 25
click at [51, 54] on link "My Workspace" at bounding box center [68, 58] width 76 height 9
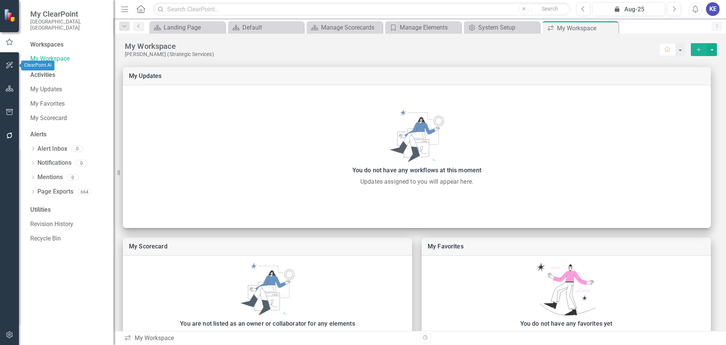
click at [9, 65] on icon "button" at bounding box center [10, 65] width 8 height 6
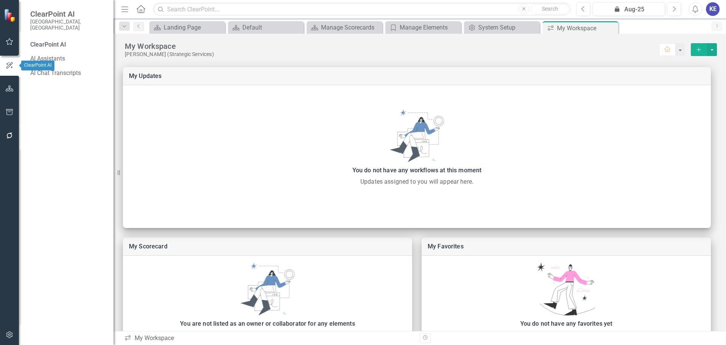
click at [12, 84] on button "button" at bounding box center [9, 89] width 17 height 16
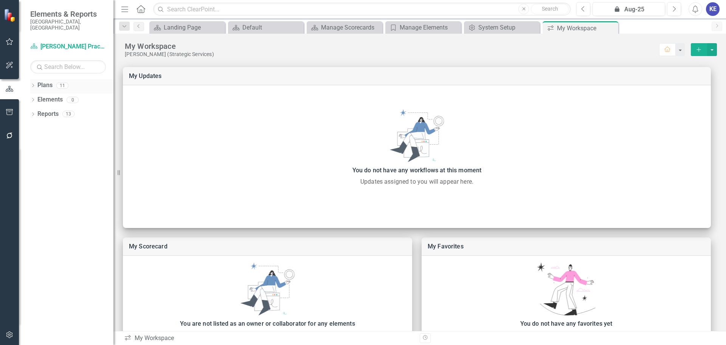
click at [42, 79] on div "Plans" at bounding box center [44, 85] width 15 height 12
click at [36, 93] on div "Dropdown Elements 0" at bounding box center [71, 100] width 83 height 14
click at [27, 95] on div "Dropdown Plans 11 Corporate Business Plan (2022-2025) Long Range Planning Frame…" at bounding box center [66, 212] width 95 height 266
click at [38, 93] on div "Elements" at bounding box center [49, 99] width 25 height 12
click at [36, 98] on div "Dropdown" at bounding box center [32, 101] width 5 height 6
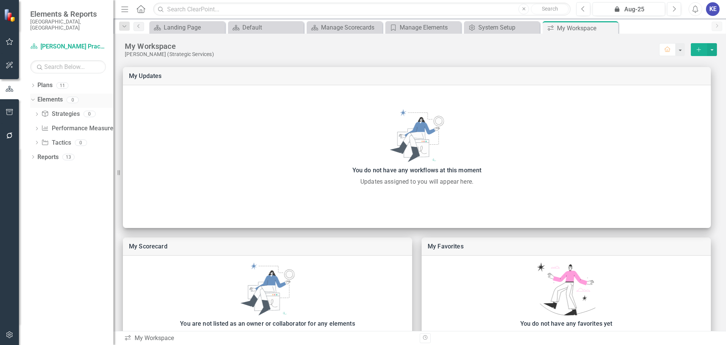
click at [58, 95] on link "Elements" at bounding box center [49, 99] width 25 height 9
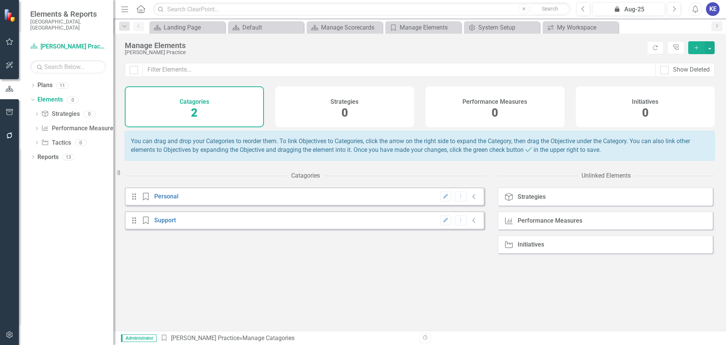
click at [355, 117] on div "Strategies 0" at bounding box center [344, 106] width 139 height 41
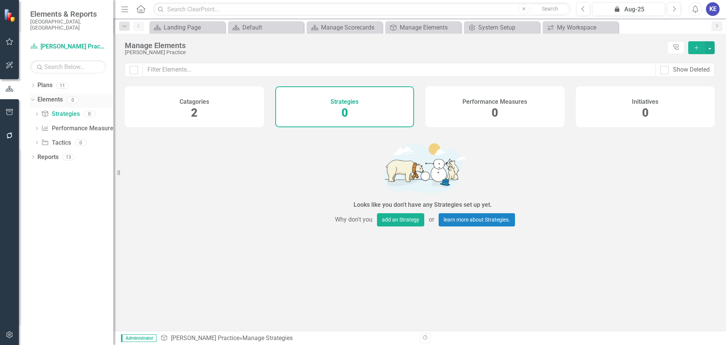
click at [56, 95] on link "Elements" at bounding box center [49, 99] width 25 height 9
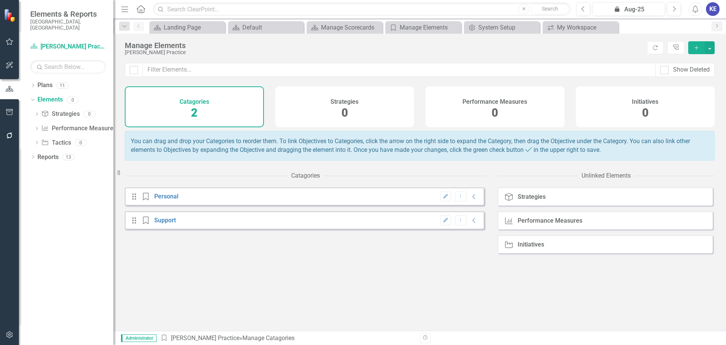
click at [319, 109] on div "Strategies 0" at bounding box center [344, 106] width 139 height 41
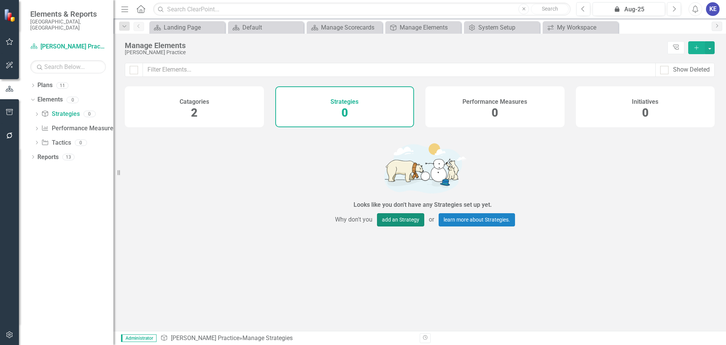
click at [398, 218] on button "add an Strategy" at bounding box center [400, 219] width 47 height 13
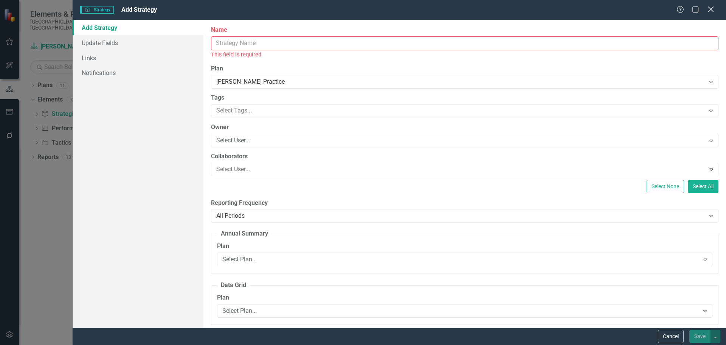
click at [714, 6] on icon "Close" at bounding box center [710, 9] width 9 height 7
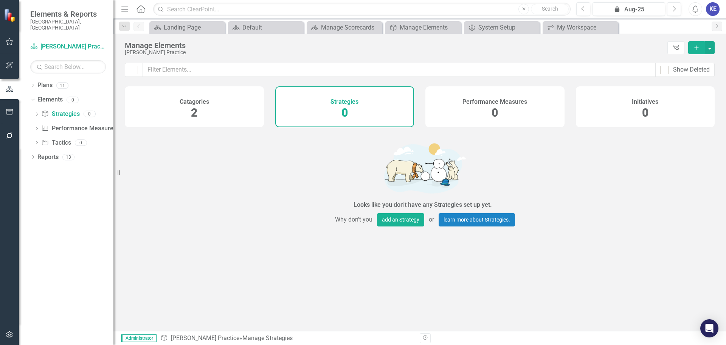
click at [694, 49] on icon "Add" at bounding box center [697, 47] width 7 height 5
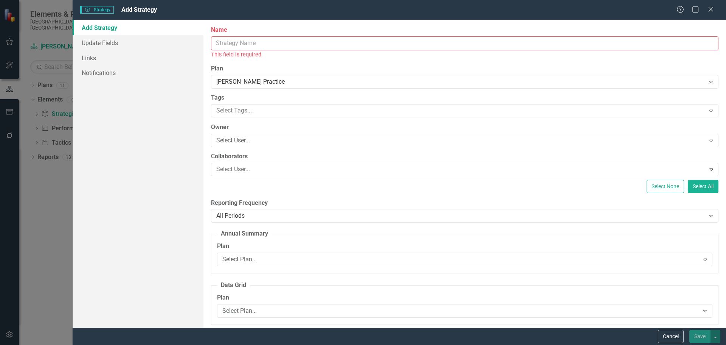
click at [257, 34] on label "Name" at bounding box center [465, 30] width 508 height 9
click at [257, 36] on input "Name" at bounding box center [465, 43] width 508 height 14
click at [260, 39] on input "Name" at bounding box center [465, 43] width 508 height 14
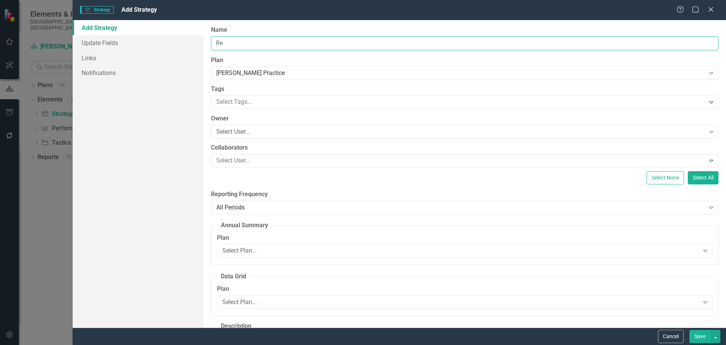
type input "R"
type input "E"
type input "Workout 3 times a week"
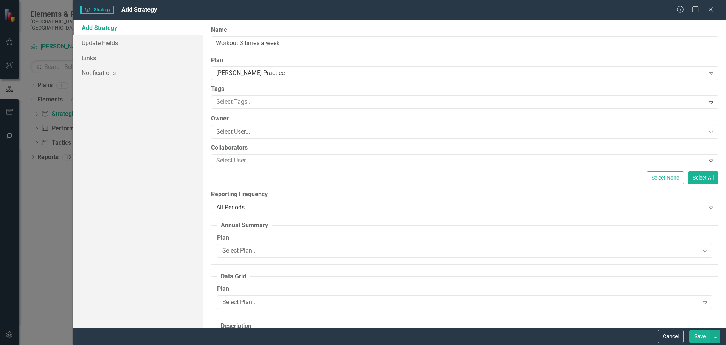
click at [701, 333] on button "Save" at bounding box center [700, 336] width 21 height 13
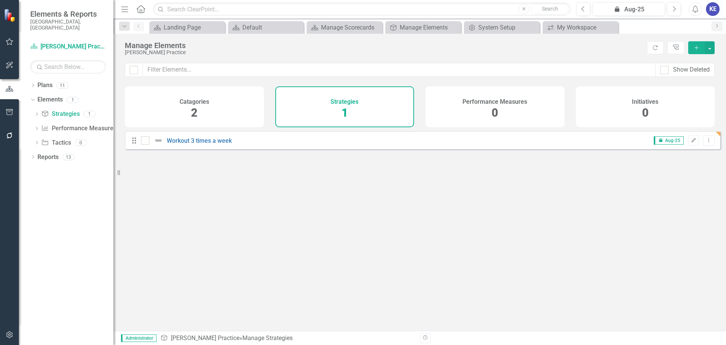
click at [317, 102] on div "Strategies 1" at bounding box center [344, 106] width 139 height 41
click at [565, 217] on div "Looks like you don't have any Strategies set up yet. Why don't you add an Strat…" at bounding box center [423, 221] width 596 height 181
click at [387, 110] on div "Strategies 1" at bounding box center [344, 106] width 139 height 41
click at [231, 110] on div "Catagories 2" at bounding box center [194, 106] width 139 height 41
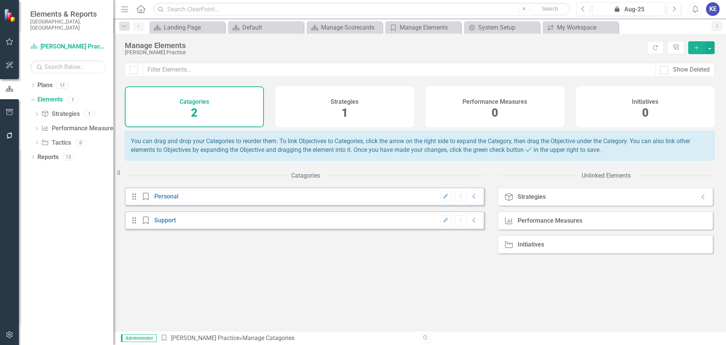
click at [362, 115] on div "Strategies 1" at bounding box center [344, 106] width 139 height 41
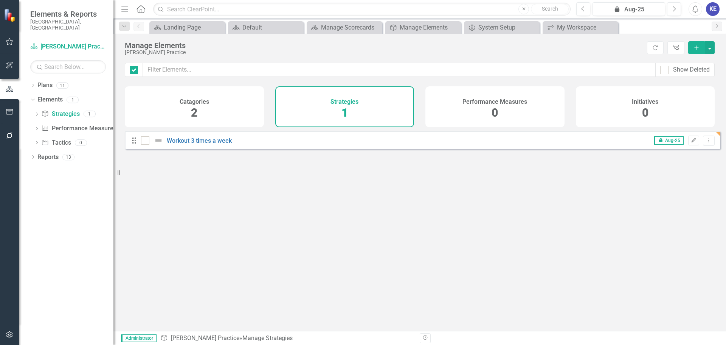
checkbox input "false"
click at [697, 48] on icon "button" at bounding box center [697, 47] width 4 height 4
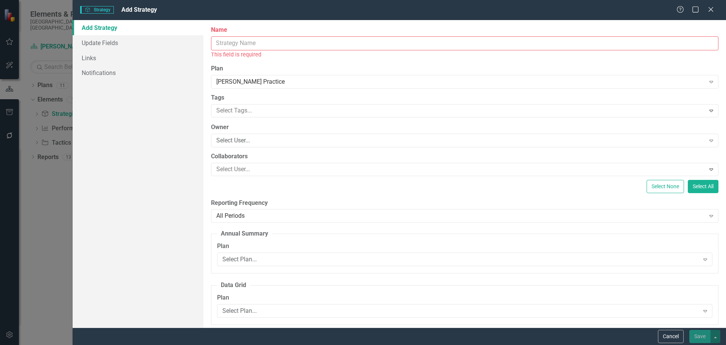
click at [276, 41] on input "Name" at bounding box center [465, 43] width 508 height 14
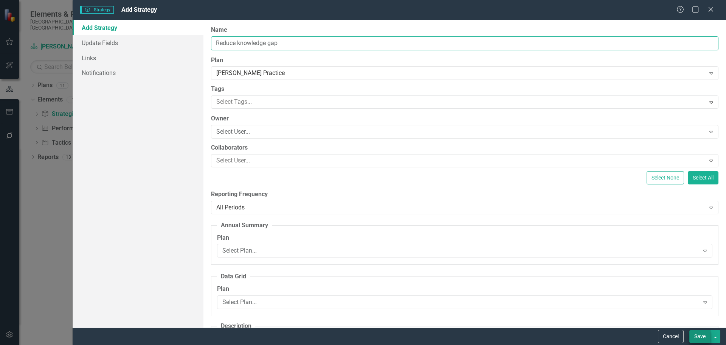
type input "Reduce knowledge gap"
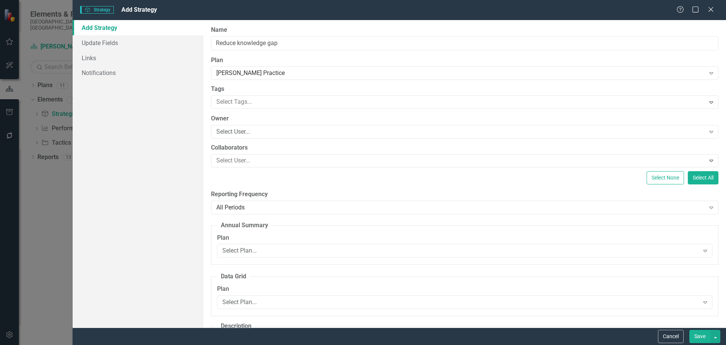
click at [700, 332] on button "Save" at bounding box center [700, 336] width 21 height 13
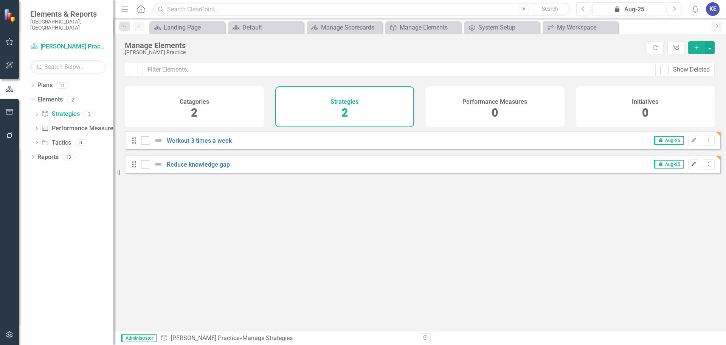
click at [691, 166] on icon "Edit" at bounding box center [694, 164] width 6 height 5
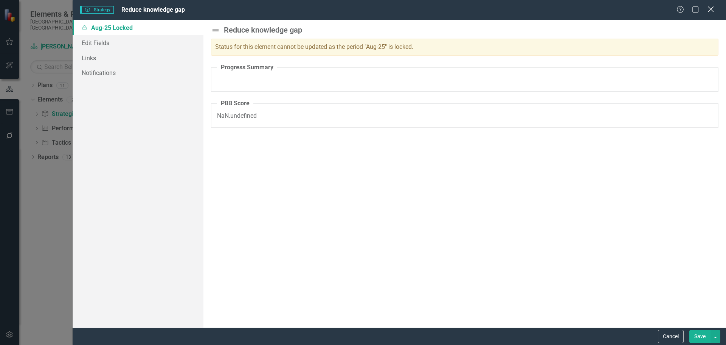
click at [712, 8] on icon "Close" at bounding box center [710, 9] width 9 height 7
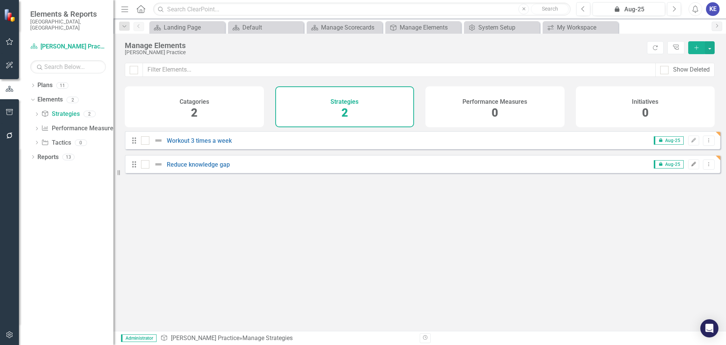
click at [691, 166] on icon "Edit" at bounding box center [694, 164] width 6 height 5
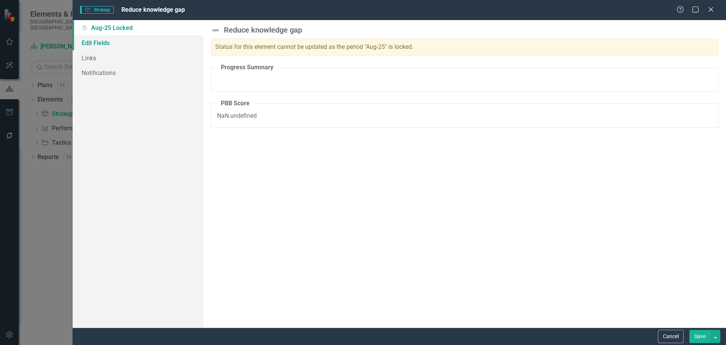
click at [94, 40] on link "Edit Fields" at bounding box center [138, 42] width 131 height 15
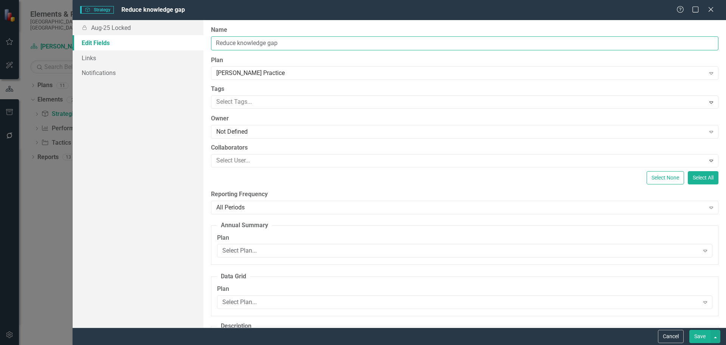
click at [281, 43] on input "Reduce knowledge gap" at bounding box center [465, 43] width 508 height 14
type input "Reduce knowledge gap"
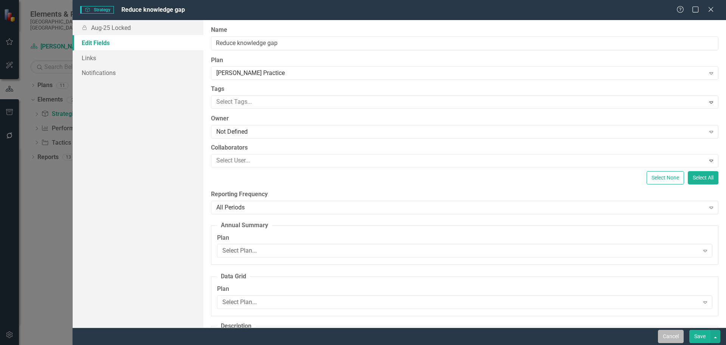
click at [672, 333] on button "Cancel" at bounding box center [671, 336] width 26 height 13
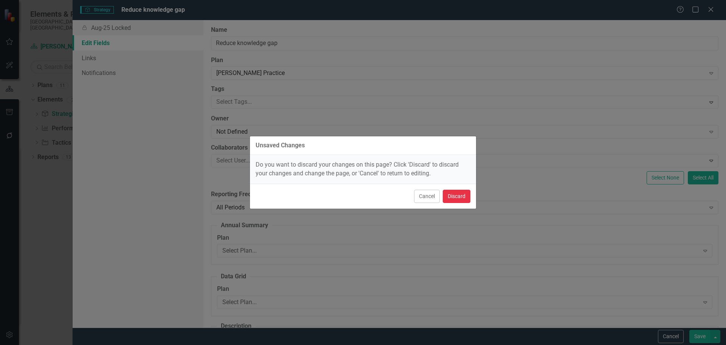
click at [448, 197] on button "Discard" at bounding box center [457, 196] width 28 height 13
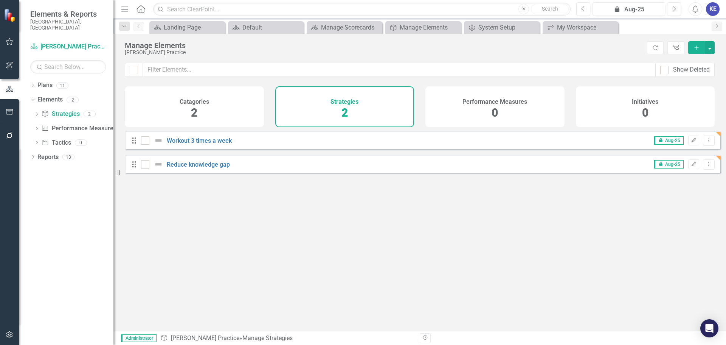
click at [264, 223] on div "Looks like you don't have any Strategies set up yet. Why don't you add an Strat…" at bounding box center [423, 221] width 596 height 181
click at [694, 50] on icon "Add" at bounding box center [697, 47] width 7 height 5
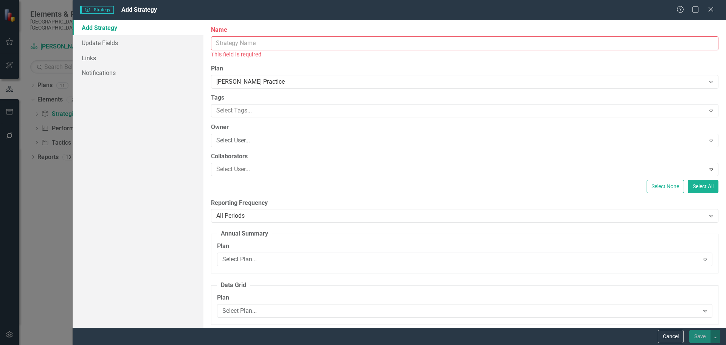
click at [316, 44] on input "Name" at bounding box center [465, 43] width 508 height 14
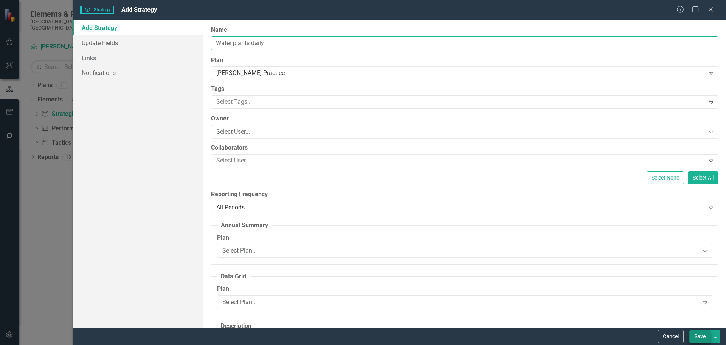
type input "Water plants daily"
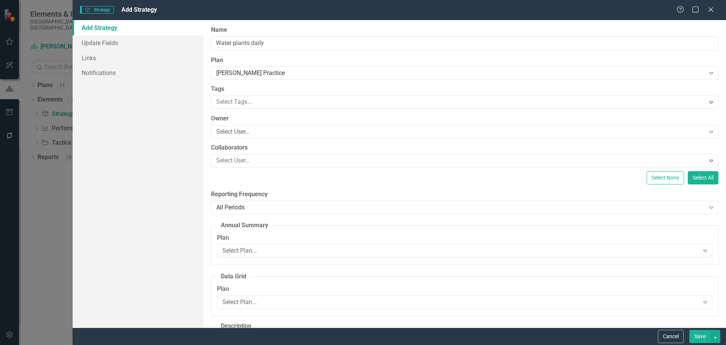
click at [697, 338] on button "Save" at bounding box center [700, 336] width 21 height 13
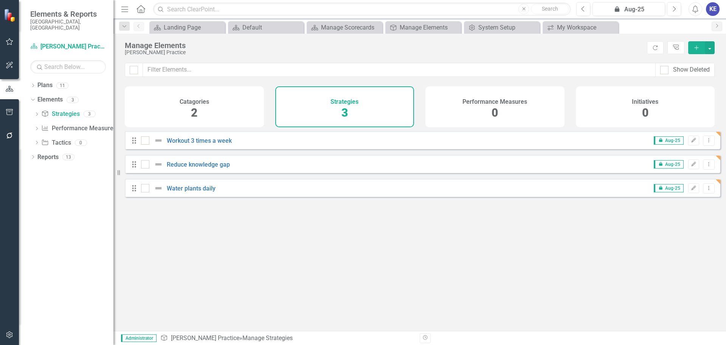
click at [348, 110] on div "Strategies 3" at bounding box center [344, 106] width 139 height 41
click at [694, 50] on icon "Add" at bounding box center [697, 47] width 7 height 5
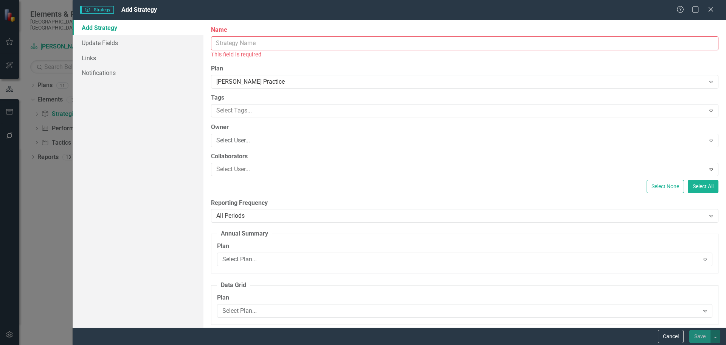
click at [376, 38] on input "Name" at bounding box center [465, 43] width 508 height 14
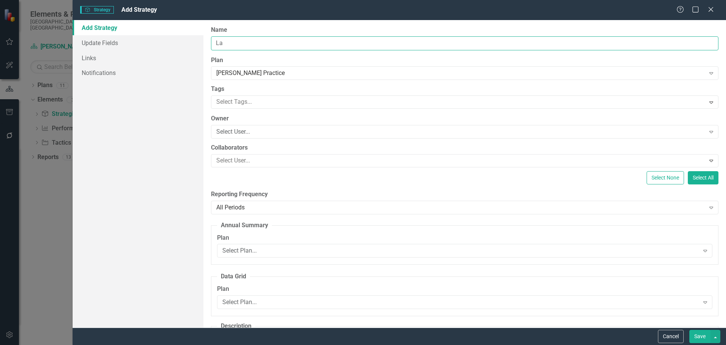
type input "L"
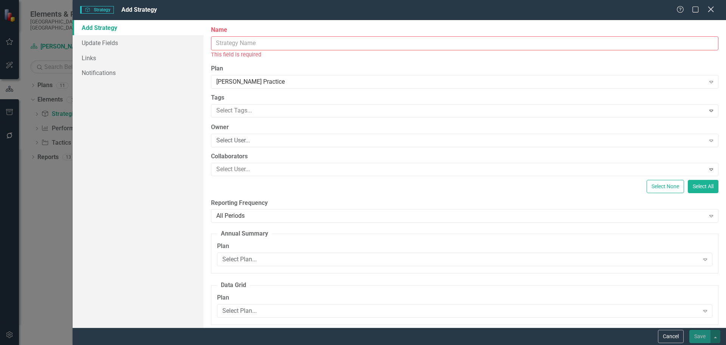
click at [708, 9] on icon "Close" at bounding box center [710, 9] width 9 height 7
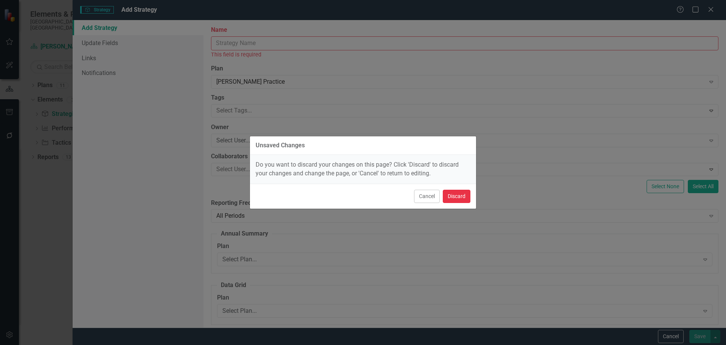
click at [467, 198] on button "Discard" at bounding box center [457, 196] width 28 height 13
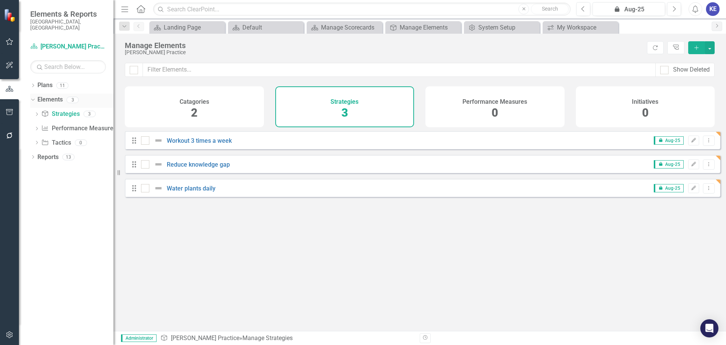
click at [51, 95] on link "Elements" at bounding box center [49, 99] width 25 height 9
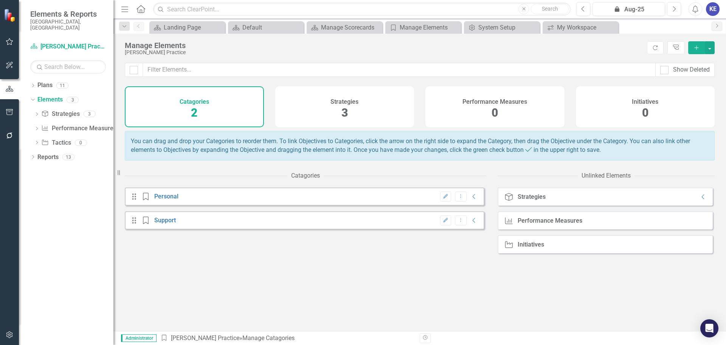
click at [691, 201] on div "Strategy Strategies Collapse" at bounding box center [605, 196] width 215 height 18
click at [700, 200] on icon "Collapse" at bounding box center [704, 197] width 8 height 6
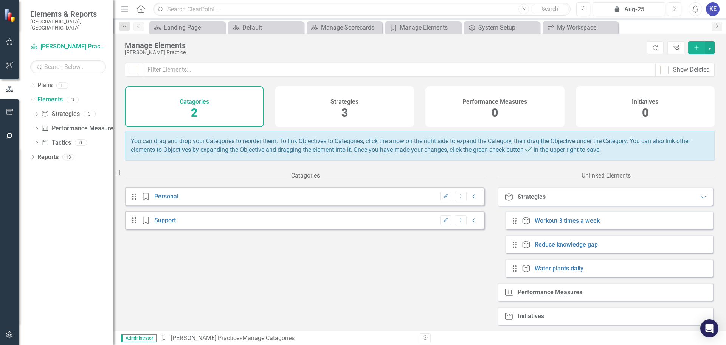
drag, startPoint x: 466, startPoint y: 206, endPoint x: 471, endPoint y: 200, distance: 8.0
click at [467, 202] on div "Edit Dropdown Menu Collapse" at bounding box center [458, 196] width 42 height 10
click at [471, 199] on icon "Collapse" at bounding box center [475, 196] width 8 height 6
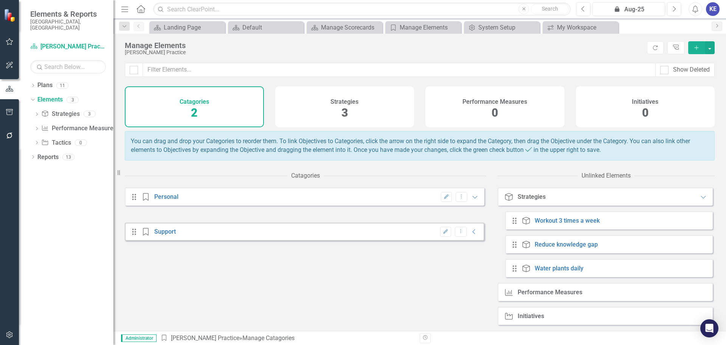
drag, startPoint x: 569, startPoint y: 230, endPoint x: 408, endPoint y: 208, distance: 162.7
click at [408, 208] on div "Catagories Drag Category Personal Edit Dropdown Menu Expanded Drag Category Sup…" at bounding box center [420, 249] width 590 height 163
drag, startPoint x: 530, startPoint y: 226, endPoint x: 513, endPoint y: 225, distance: 17.1
click at [520, 224] on div "Drag Strategy Workout 3 times a week" at bounding box center [557, 221] width 90 height 8
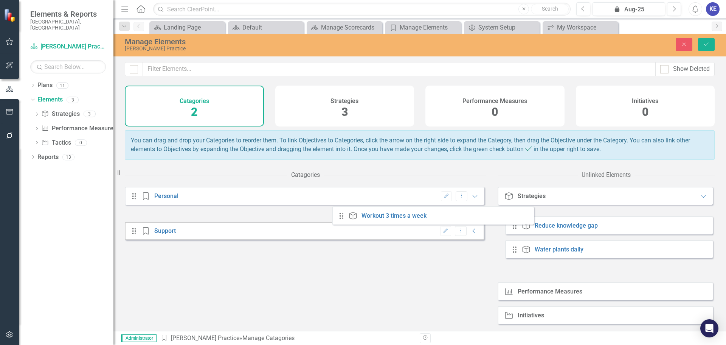
drag, startPoint x: 515, startPoint y: 224, endPoint x: 341, endPoint y: 213, distance: 173.6
click at [341, 213] on div "Catagories Drag Category Personal Edit Dropdown Menu Expanded Drag Category Sup…" at bounding box center [420, 248] width 590 height 163
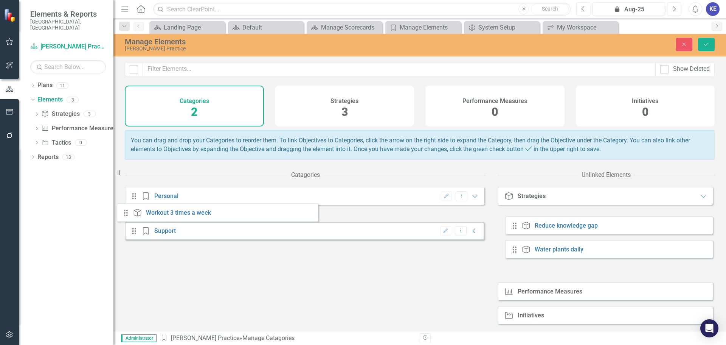
drag, startPoint x: 515, startPoint y: 227, endPoint x: 126, endPoint y: 214, distance: 389.5
click at [126, 214] on div "Catagories Drag Category Personal Edit Dropdown Menu Expanded Drag Category Sup…" at bounding box center [420, 248] width 590 height 163
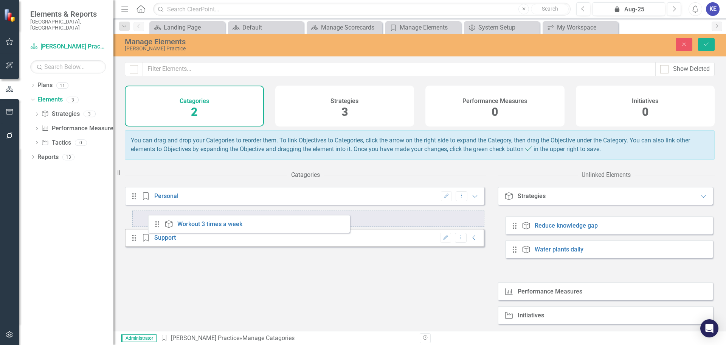
drag, startPoint x: 516, startPoint y: 225, endPoint x: 159, endPoint y: 224, distance: 357.6
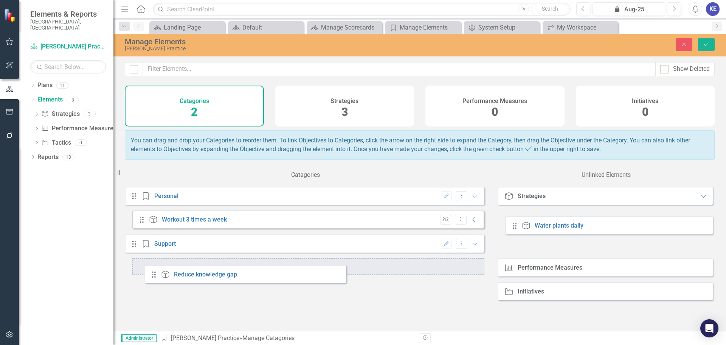
drag, startPoint x: 513, startPoint y: 227, endPoint x: 151, endPoint y: 275, distance: 366.0
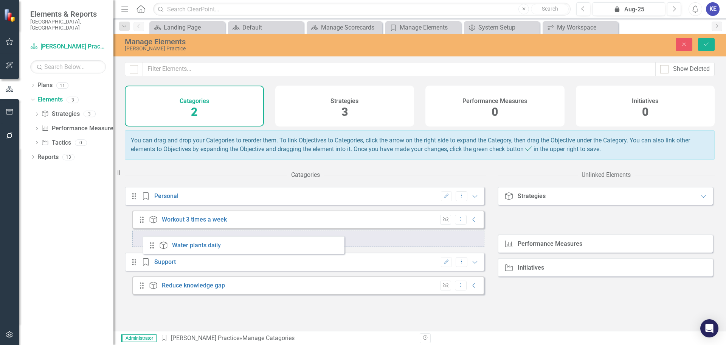
drag, startPoint x: 516, startPoint y: 225, endPoint x: 150, endPoint y: 244, distance: 366.0
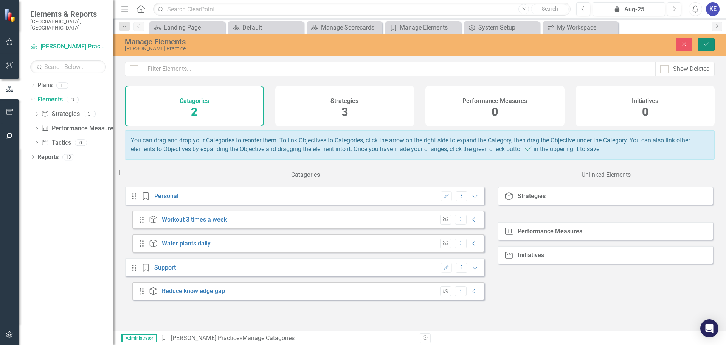
click at [710, 41] on button "Save" at bounding box center [706, 44] width 17 height 13
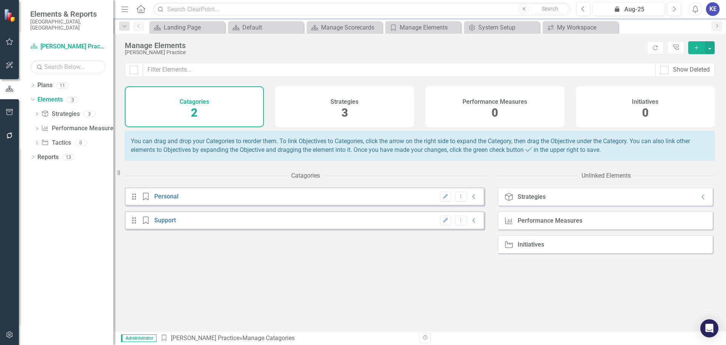
drag, startPoint x: 208, startPoint y: 104, endPoint x: 170, endPoint y: 272, distance: 171.5
click at [170, 272] on div "Drag Category Personal Edit Dropdown Menu Collapse Drag Category Support Edit D…" at bounding box center [306, 258] width 362 height 143
click at [534, 200] on div "Strategies" at bounding box center [532, 196] width 28 height 7
click at [701, 200] on icon "Collapse" at bounding box center [704, 197] width 8 height 6
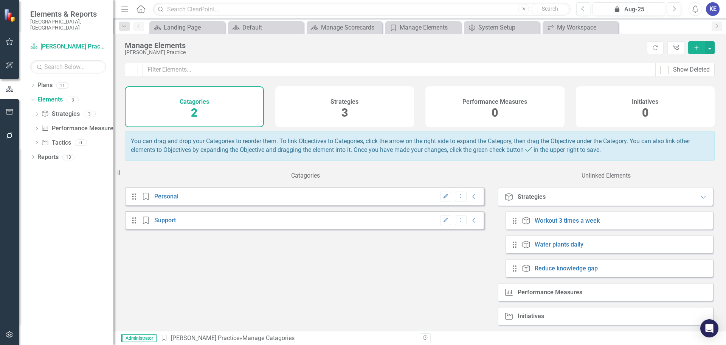
click at [617, 101] on div "Initiatives 0" at bounding box center [645, 106] width 139 height 41
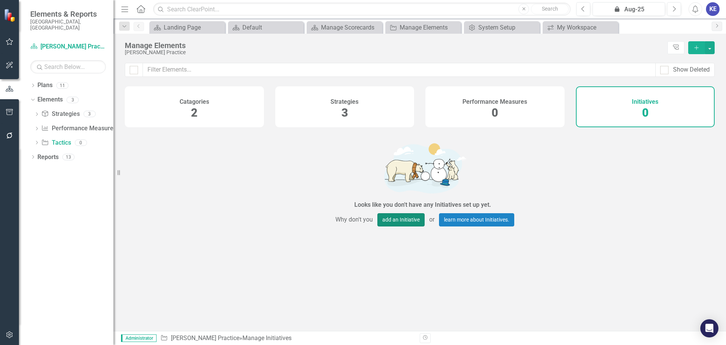
click at [408, 224] on button "add an Initiative" at bounding box center [401, 219] width 47 height 13
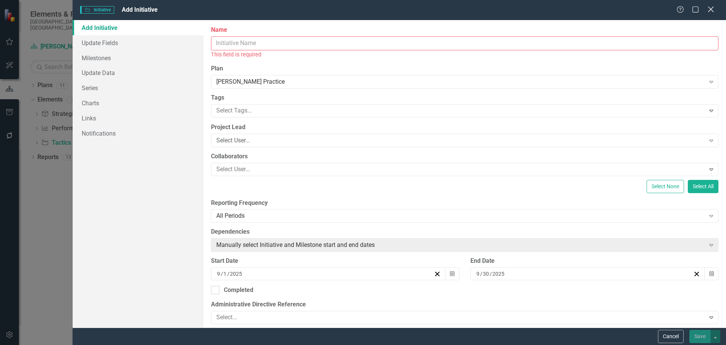
click at [713, 8] on icon at bounding box center [711, 9] width 6 height 6
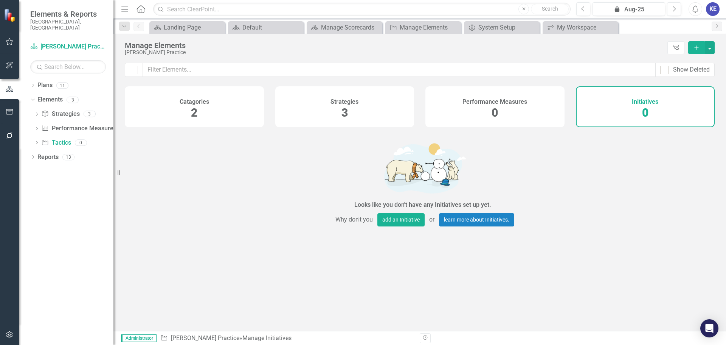
click at [191, 59] on div "Manage Elements Katherine Practice Tree Explorer Add" at bounding box center [420, 48] width 613 height 29
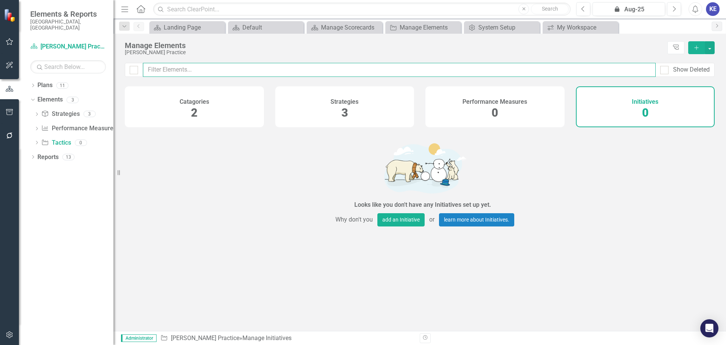
click at [193, 66] on input "text" at bounding box center [399, 70] width 513 height 14
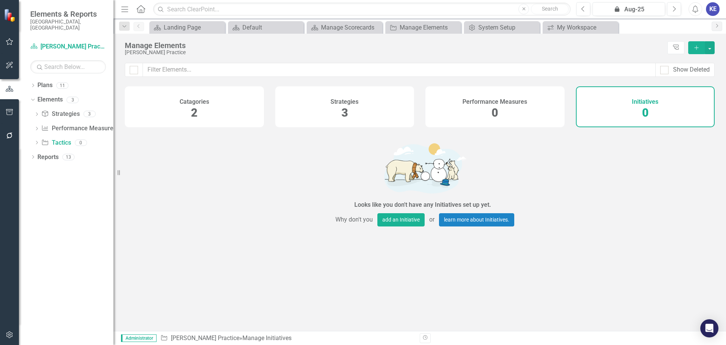
drag, startPoint x: 612, startPoint y: 183, endPoint x: 616, endPoint y: 189, distance: 7.5
click at [616, 189] on div "Looks like you don't have any Initiatives set up yet. Why don't you add an Init…" at bounding box center [423, 182] width 596 height 103
click at [701, 51] on button "Add" at bounding box center [697, 47] width 17 height 13
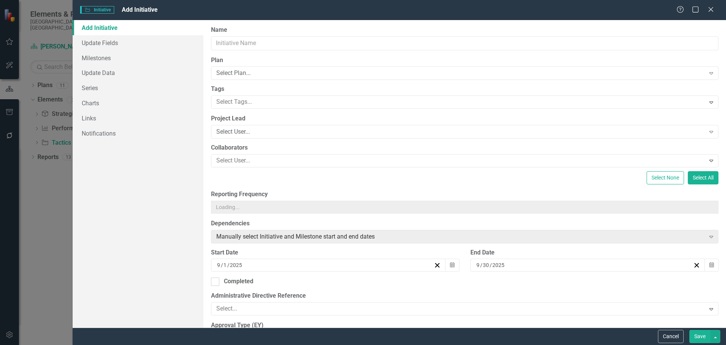
type input "https://"
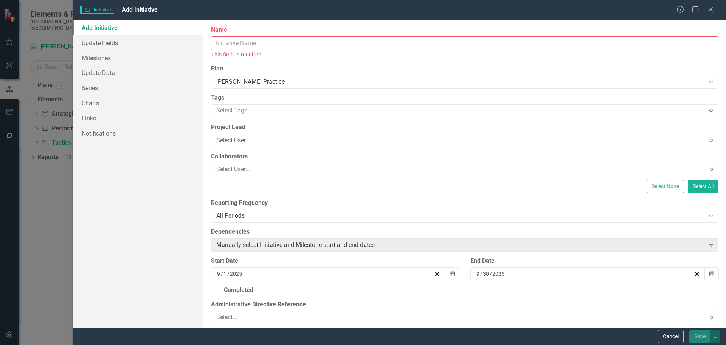
click at [413, 45] on input "Name" at bounding box center [465, 43] width 508 height 14
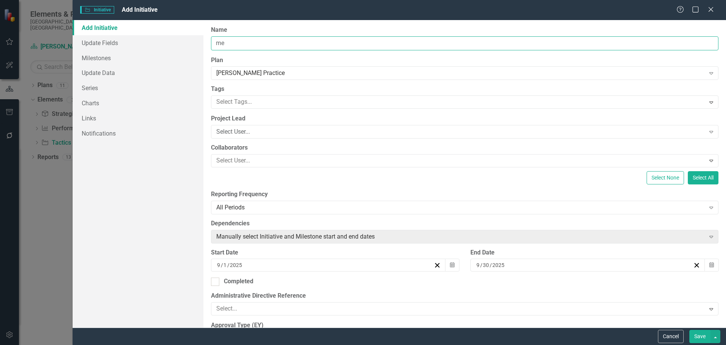
type input "m"
type input "Message Julia in the morning"
drag, startPoint x: 305, startPoint y: 42, endPoint x: 190, endPoint y: 30, distance: 115.7
click at [196, 31] on div "Add Initiative Update Fields Milestones Update Data Series Charts Links Notific…" at bounding box center [400, 173] width 654 height 307
type input "P"
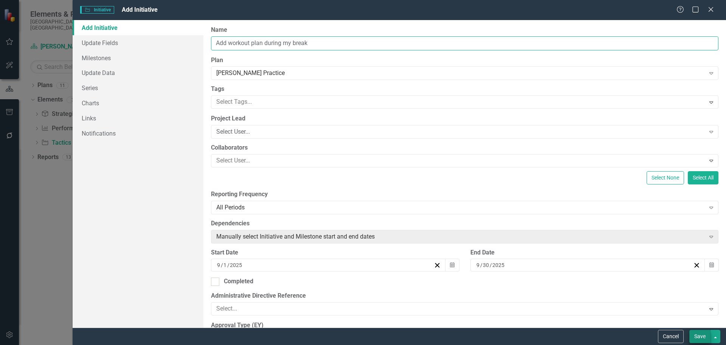
type input "Add workout plan during my break"
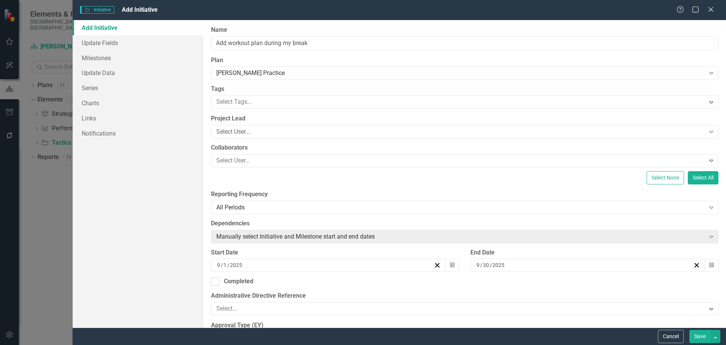
click at [701, 335] on button "Save" at bounding box center [700, 336] width 21 height 13
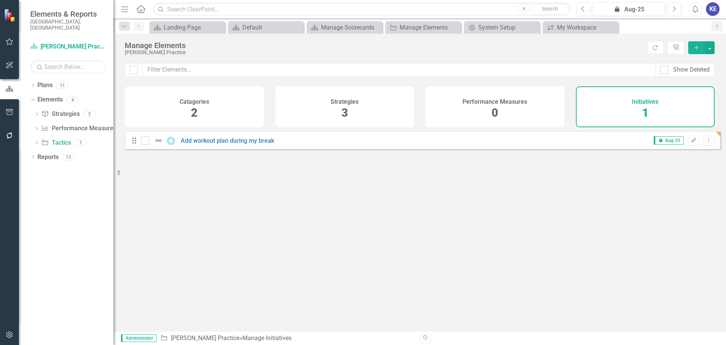
click at [694, 47] on icon "Add" at bounding box center [697, 47] width 7 height 5
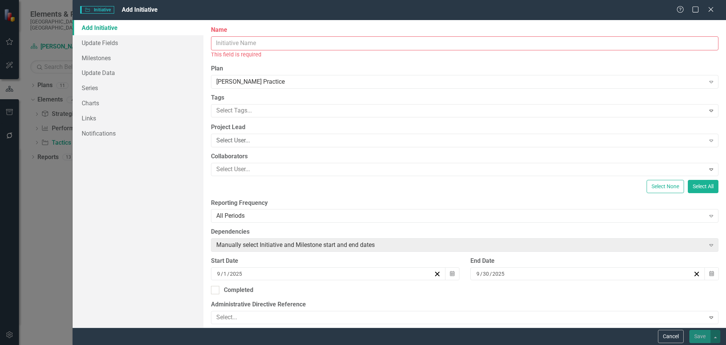
click at [294, 42] on input "Name" at bounding box center [465, 43] width 508 height 14
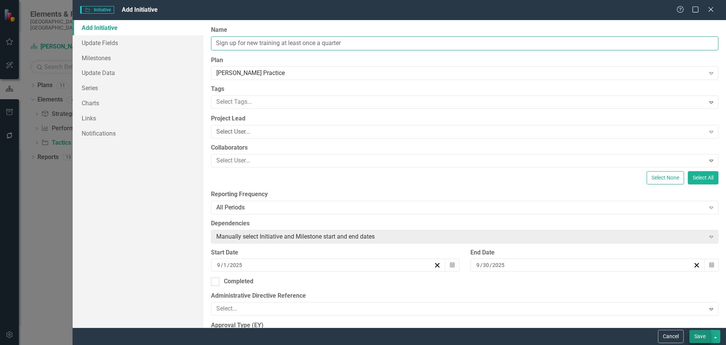
type input "Sign up for new training at least once a quarter"
click at [703, 336] on button "Save" at bounding box center [700, 336] width 21 height 13
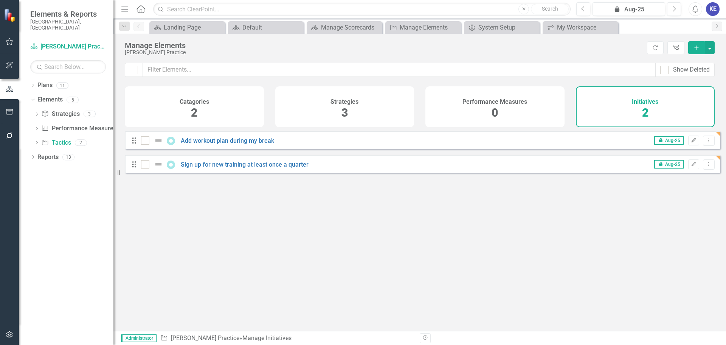
click at [356, 110] on div "Strategies 3" at bounding box center [344, 106] width 139 height 41
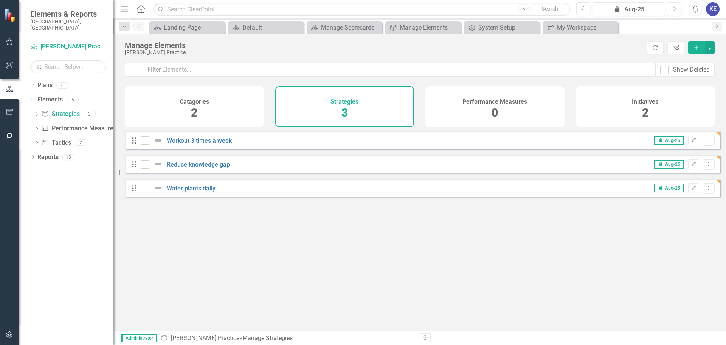
click at [663, 111] on div "Initiatives 2" at bounding box center [645, 106] width 139 height 41
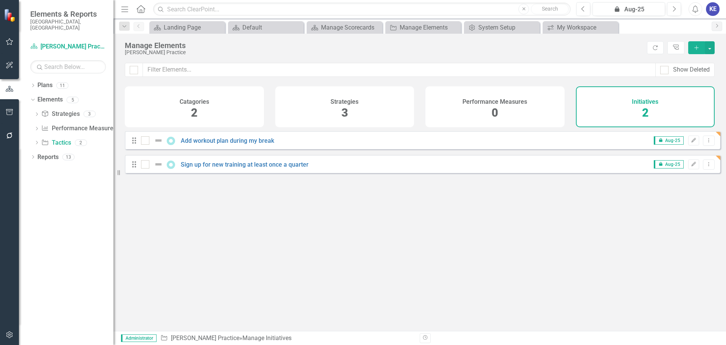
click at [698, 48] on icon "Add" at bounding box center [697, 47] width 7 height 5
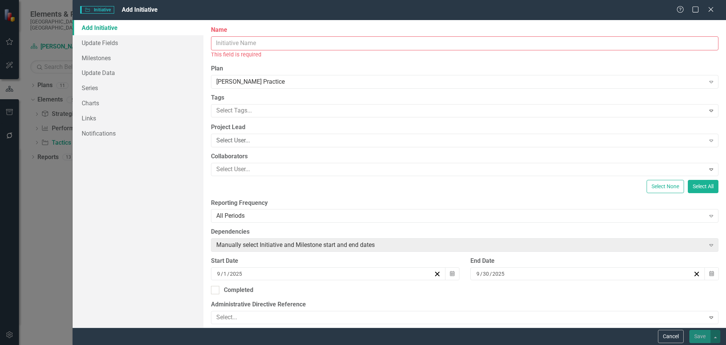
click at [332, 43] on input "Name" at bounding box center [465, 43] width 508 height 14
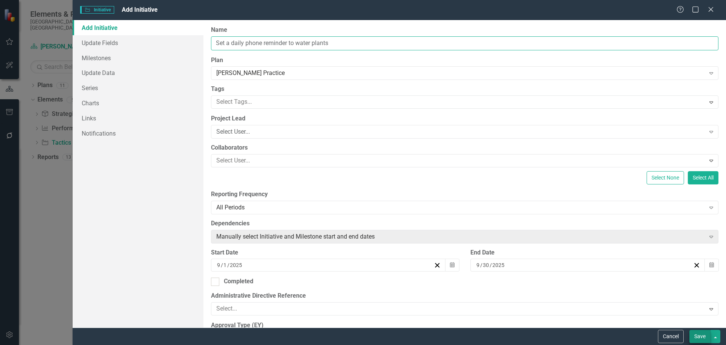
type input "Set a daily phone reminder to water plants"
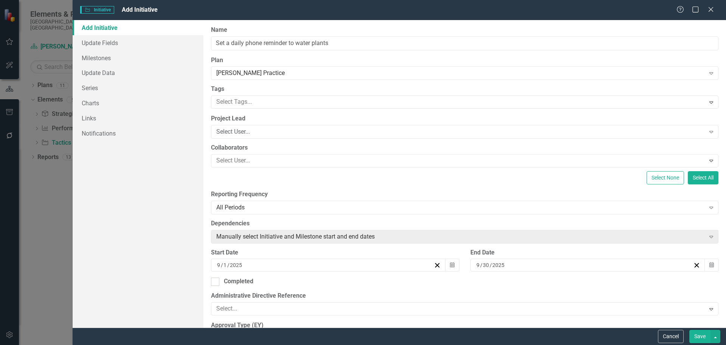
click at [692, 336] on button "Save" at bounding box center [700, 336] width 21 height 13
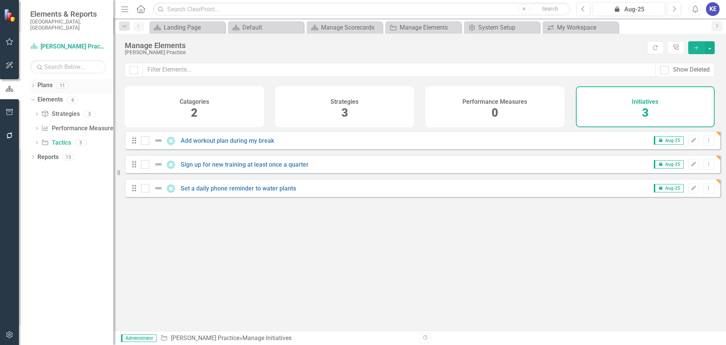
click at [46, 81] on link "Plans" at bounding box center [44, 85] width 15 height 9
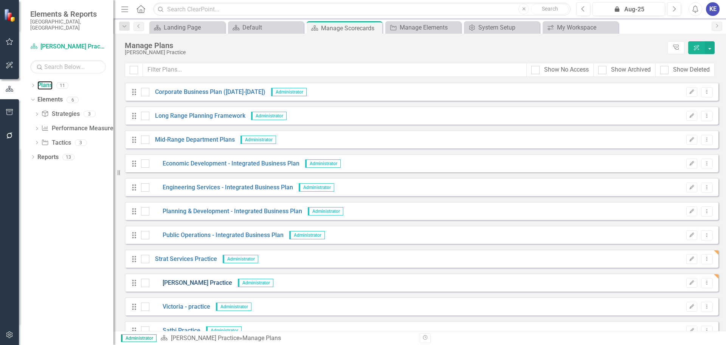
scroll to position [14, 0]
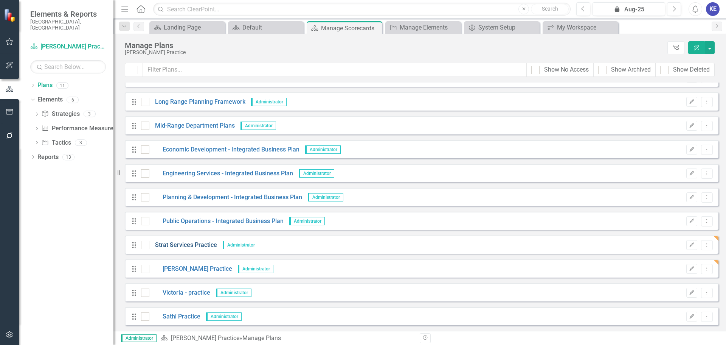
click at [190, 245] on link "Strat Services Practice" at bounding box center [183, 245] width 68 height 9
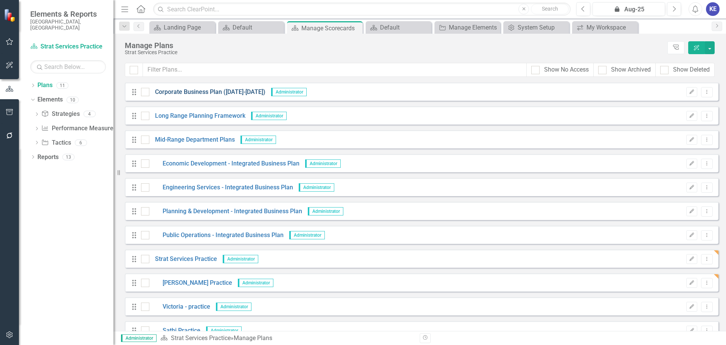
click at [175, 92] on link "Corporate Business Plan ([DATE]-[DATE])" at bounding box center [207, 92] width 116 height 9
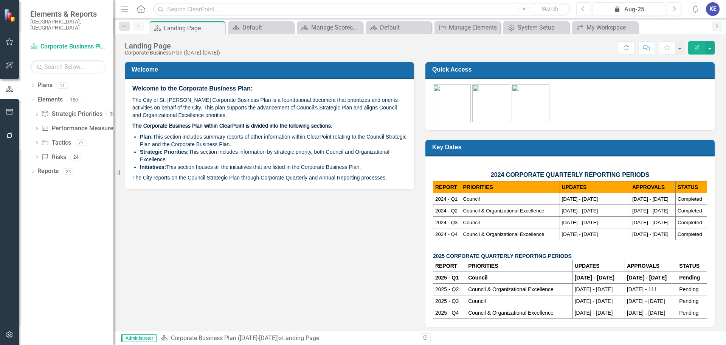
scroll to position [3, 0]
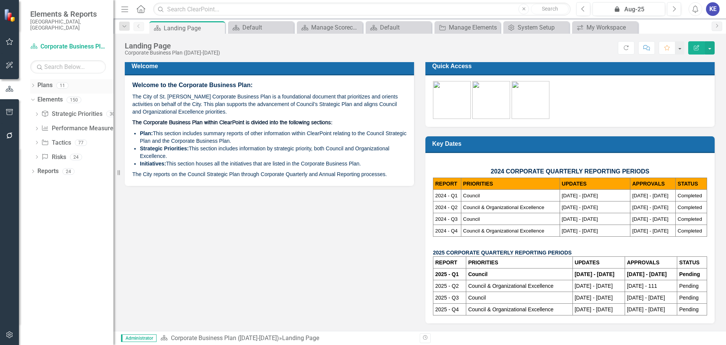
click at [50, 81] on link "Plans" at bounding box center [44, 85] width 15 height 9
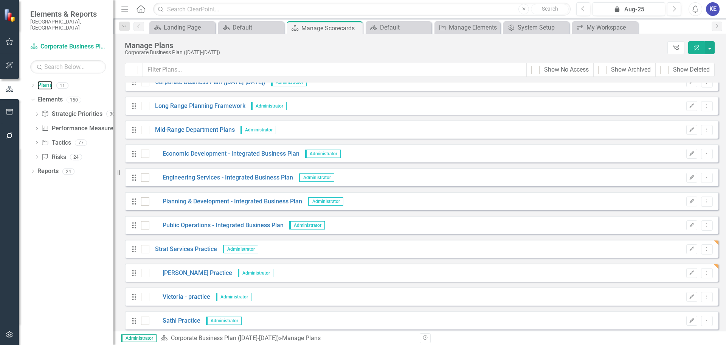
scroll to position [14, 0]
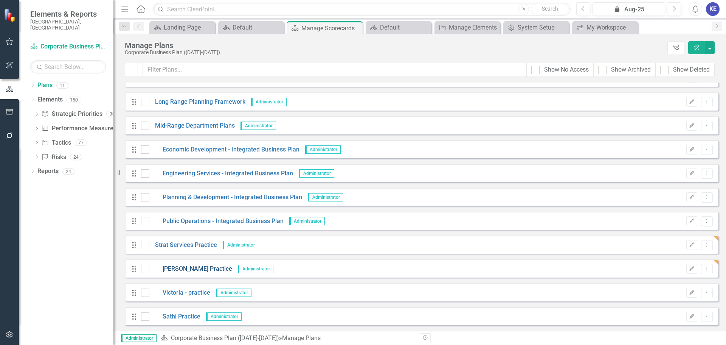
click at [183, 268] on link "[PERSON_NAME] Practice" at bounding box center [190, 268] width 83 height 9
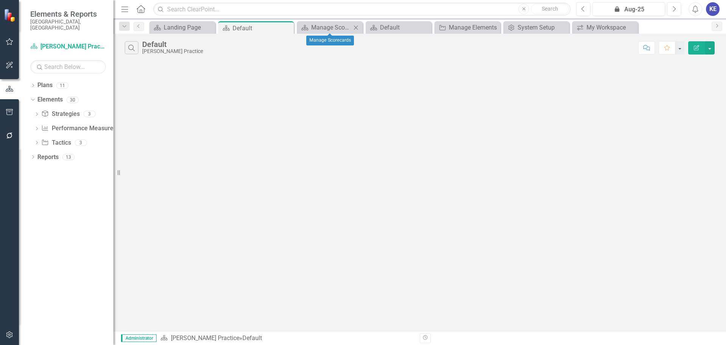
click at [353, 27] on icon "Close" at bounding box center [356, 28] width 8 height 6
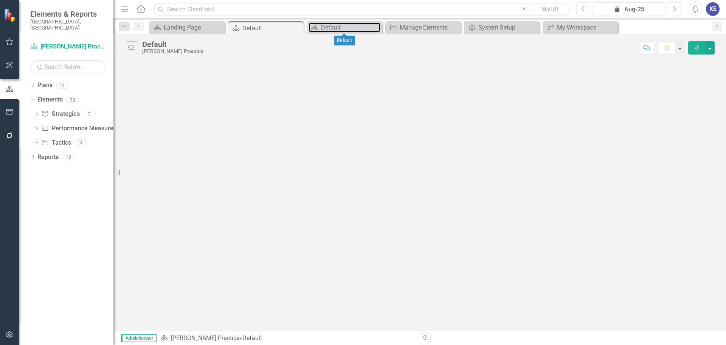
click at [353, 27] on div "Default" at bounding box center [350, 27] width 59 height 9
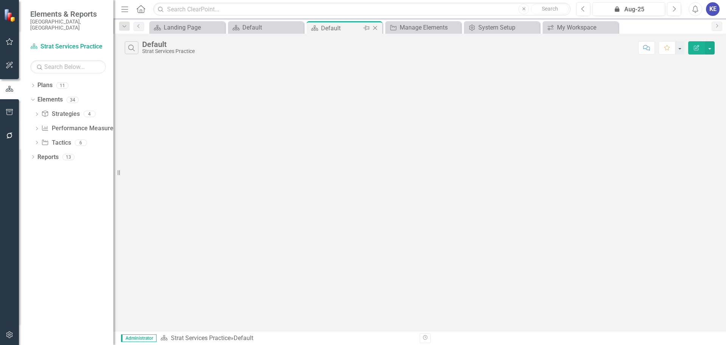
click at [373, 26] on icon at bounding box center [375, 28] width 4 height 4
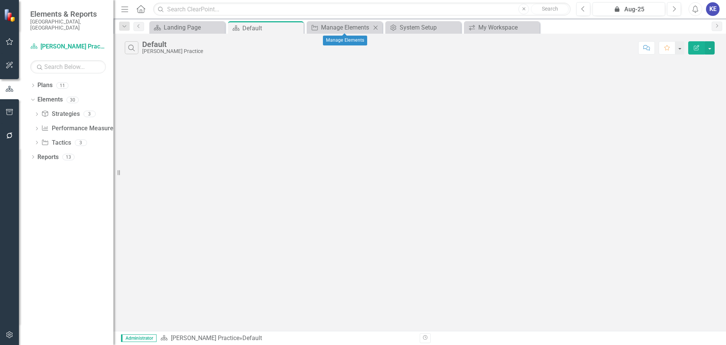
click at [374, 26] on icon "Close" at bounding box center [376, 28] width 8 height 6
click at [0, 0] on icon "Close" at bounding box center [0, 0] width 0 height 0
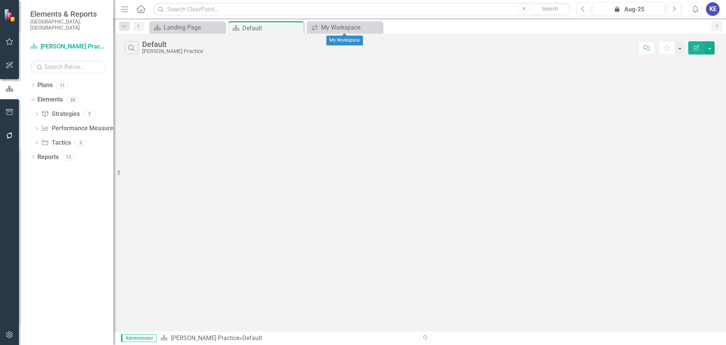
click at [0, 0] on icon "Close" at bounding box center [0, 0] width 0 height 0
click at [68, 124] on link "Performance Measure Performance Measures" at bounding box center [78, 128] width 75 height 9
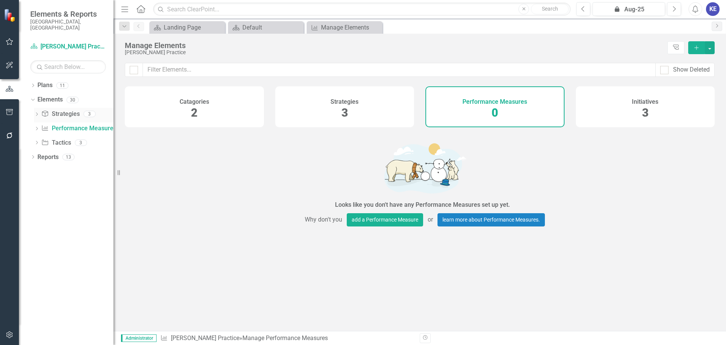
click at [68, 110] on link "Strategy Strategies" at bounding box center [60, 114] width 38 height 9
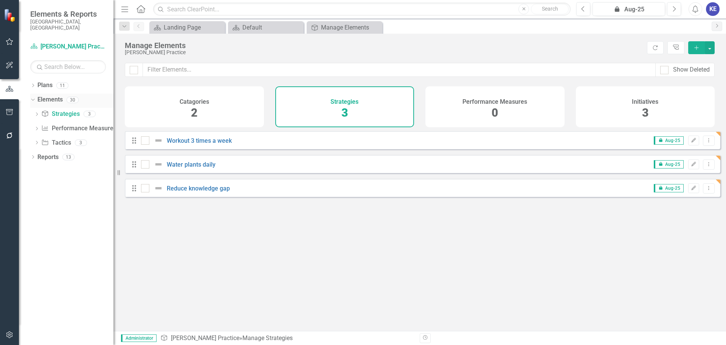
click at [44, 95] on link "Elements" at bounding box center [49, 99] width 25 height 9
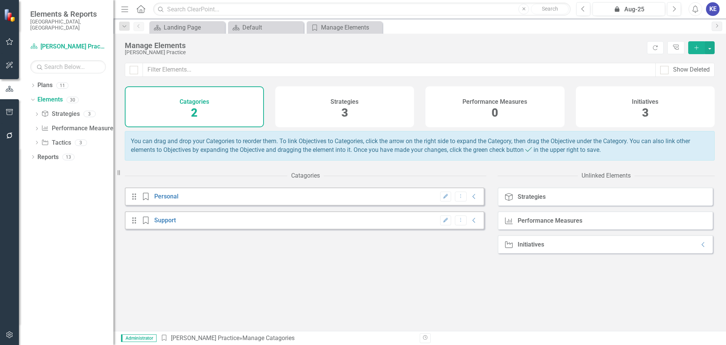
click at [549, 244] on div "Initiative Initiatives Collapse" at bounding box center [605, 244] width 215 height 18
click at [565, 252] on div "Initiative Initiatives Collapse" at bounding box center [605, 244] width 215 height 18
click at [702, 247] on div "Initiative Initiatives Collapse" at bounding box center [605, 244] width 215 height 18
click at [700, 247] on icon "Collapse" at bounding box center [704, 244] width 8 height 6
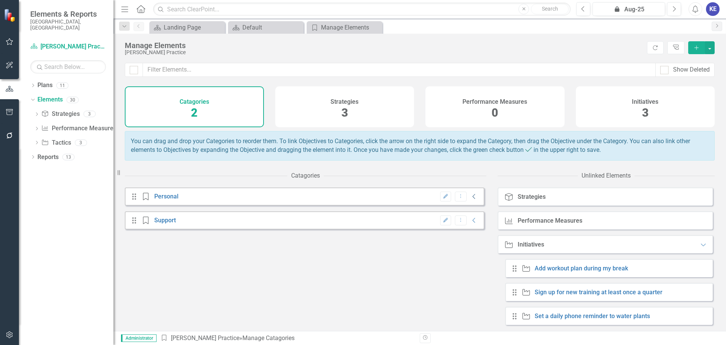
click at [471, 199] on icon "Collapse" at bounding box center [475, 196] width 8 height 6
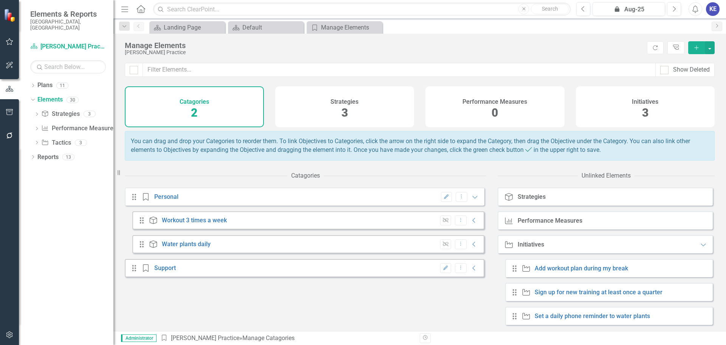
click at [471, 270] on div "Edit Dropdown Menu Collapse" at bounding box center [458, 268] width 42 height 10
click at [473, 271] on icon at bounding box center [474, 268] width 3 height 5
click at [471, 223] on icon "Collapse" at bounding box center [475, 220] width 8 height 6
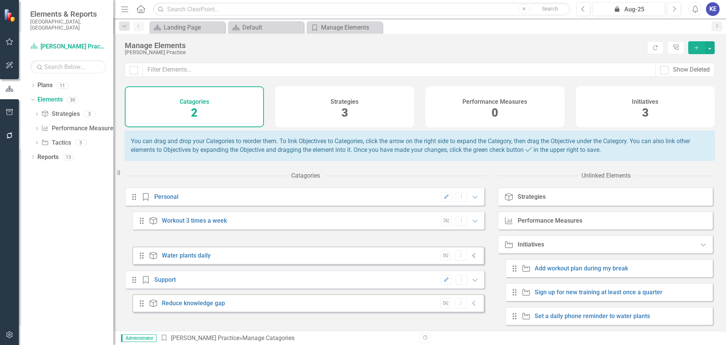
click at [471, 258] on icon "Collapse" at bounding box center [475, 255] width 8 height 6
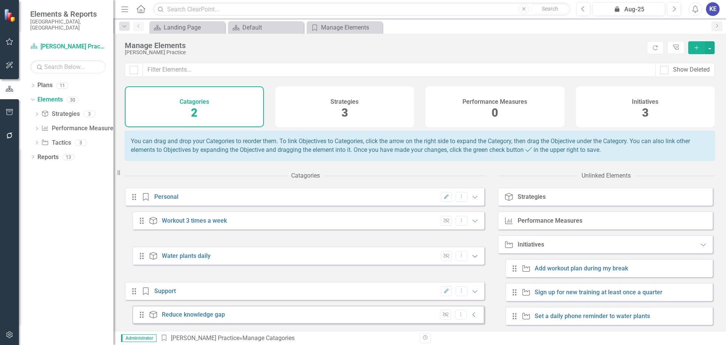
scroll to position [4, 0]
click at [472, 314] on icon "Collapse" at bounding box center [475, 314] width 8 height 6
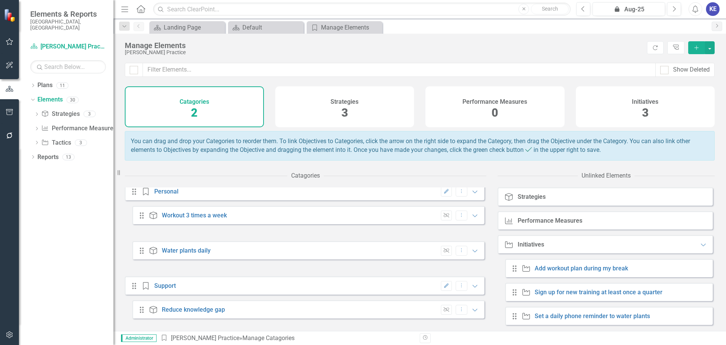
scroll to position [0, 0]
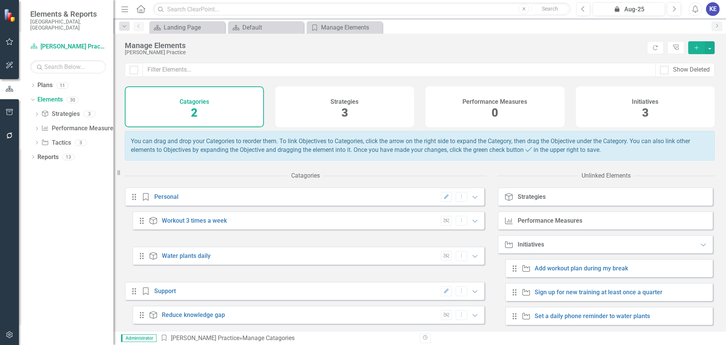
drag, startPoint x: 546, startPoint y: 269, endPoint x: 329, endPoint y: 266, distance: 216.4
click at [329, 266] on div "Catagories Drag Category Personal Edit Dropdown Menu Expanded Drag Strategy Wor…" at bounding box center [420, 249] width 590 height 163
click at [532, 272] on div "Initiative Add workout plan during my break" at bounding box center [576, 268] width 109 height 8
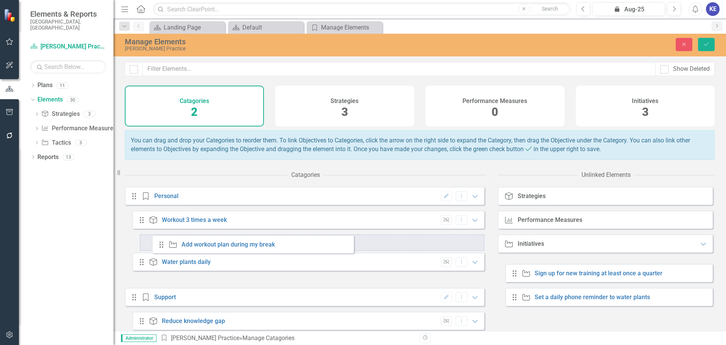
drag, startPoint x: 513, startPoint y: 273, endPoint x: 160, endPoint y: 244, distance: 354.6
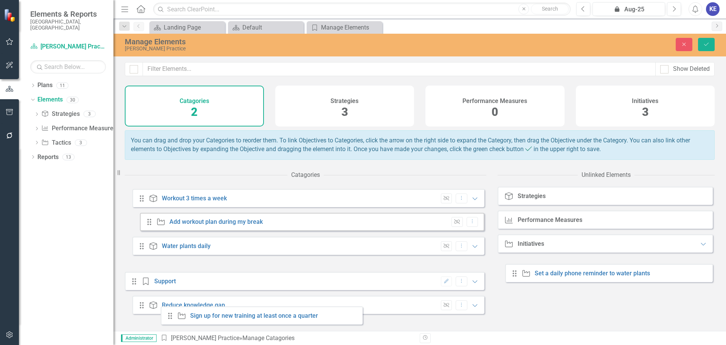
scroll to position [34, 0]
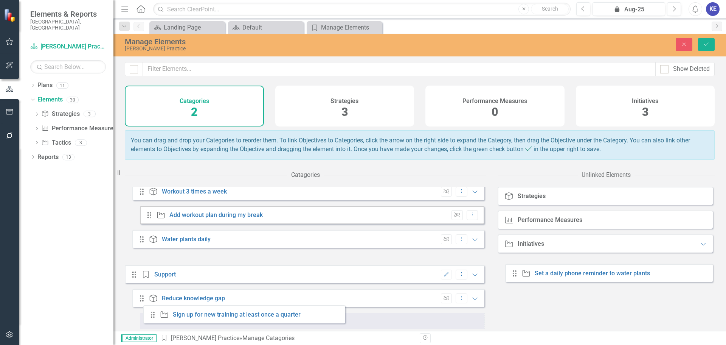
drag, startPoint x: 514, startPoint y: 273, endPoint x: 152, endPoint y: 314, distance: 364.4
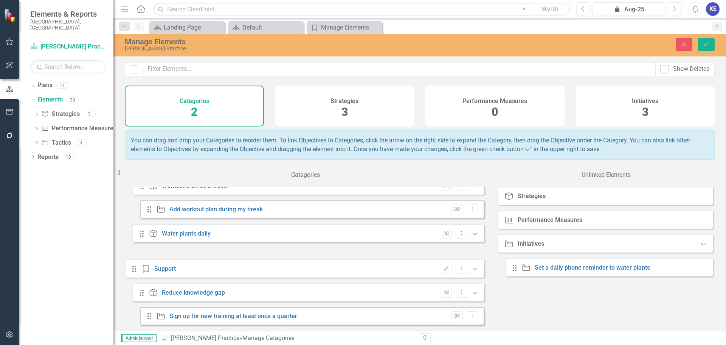
click at [509, 273] on div "Drag Initiative Set a daily phone reminder to water plants" at bounding box center [610, 267] width 208 height 18
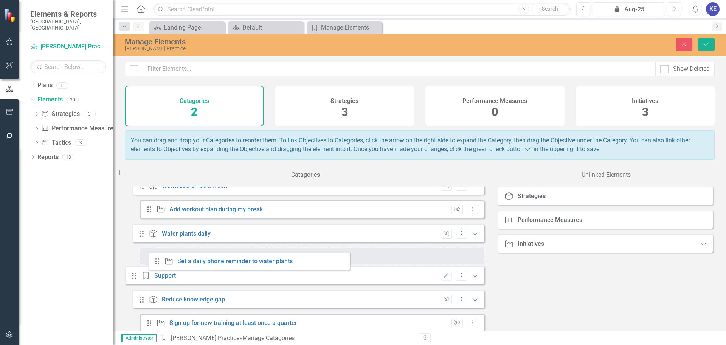
drag, startPoint x: 515, startPoint y: 273, endPoint x: 157, endPoint y: 261, distance: 357.8
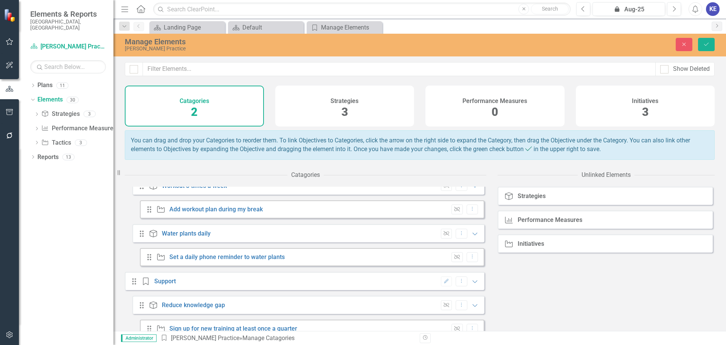
click at [657, 294] on div "Strategy Strategies Performance Measure Performance Measures Initiative Initiat…" at bounding box center [606, 259] width 217 height 144
click at [706, 48] on button "Save" at bounding box center [706, 44] width 17 height 13
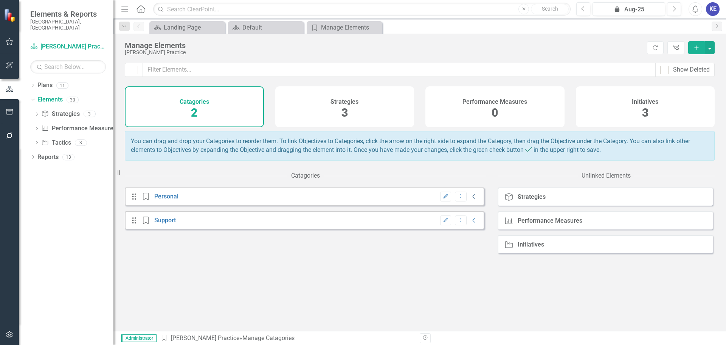
click at [471, 199] on icon "Collapse" at bounding box center [475, 196] width 8 height 6
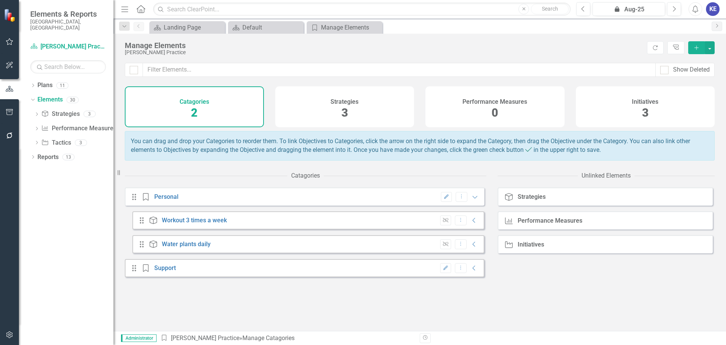
click at [470, 226] on div "Unlink Dropdown Menu Collapse" at bounding box center [458, 220] width 42 height 10
click at [463, 226] on div "Unlink Dropdown Menu Collapse" at bounding box center [458, 220] width 42 height 10
click at [471, 223] on icon "Collapse" at bounding box center [475, 220] width 8 height 6
click at [443, 270] on icon "button" at bounding box center [446, 267] width 6 height 5
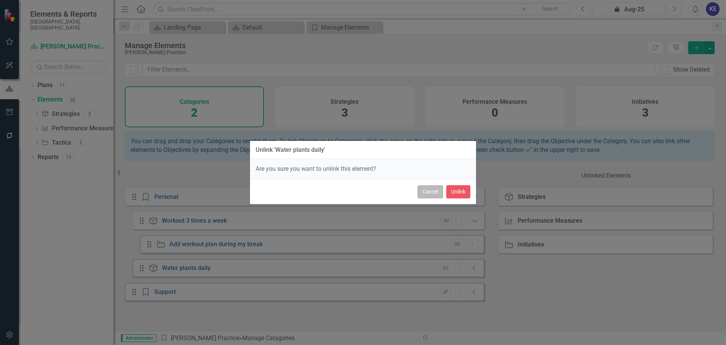
click at [437, 198] on button "Cancel" at bounding box center [431, 191] width 26 height 13
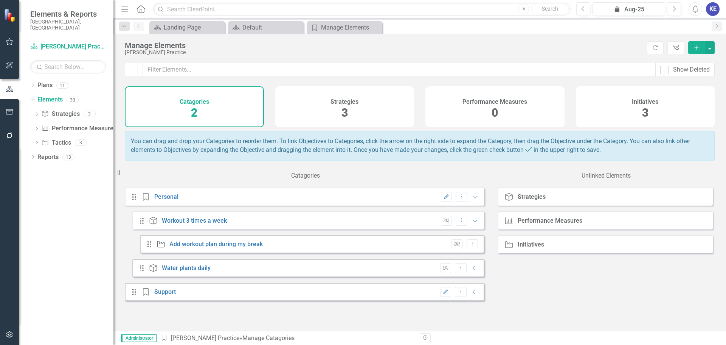
click at [464, 202] on div "Edit Dropdown Menu Expanded" at bounding box center [458, 197] width 42 height 10
click at [471, 200] on icon "Expanded" at bounding box center [475, 197] width 8 height 6
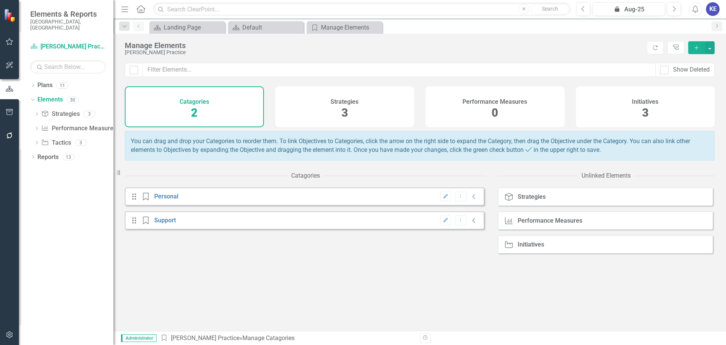
click at [471, 223] on icon "Collapse" at bounding box center [475, 220] width 8 height 6
click at [471, 247] on icon "Collapse" at bounding box center [475, 244] width 8 height 6
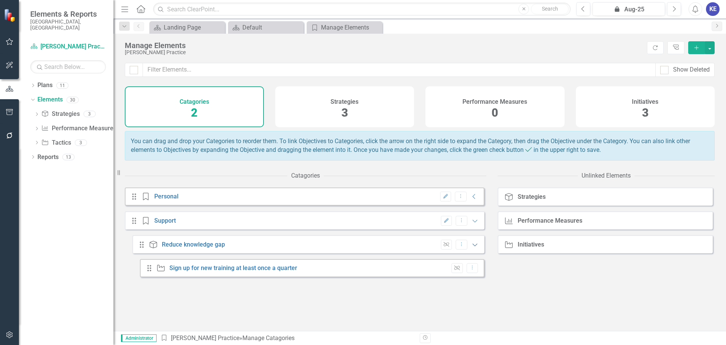
click at [472, 247] on icon "Expanded" at bounding box center [475, 244] width 8 height 6
click at [474, 227] on div "Drag Category Support Edit Dropdown Menu Expanded" at bounding box center [305, 220] width 360 height 18
click at [473, 224] on icon "Expanded" at bounding box center [475, 221] width 8 height 6
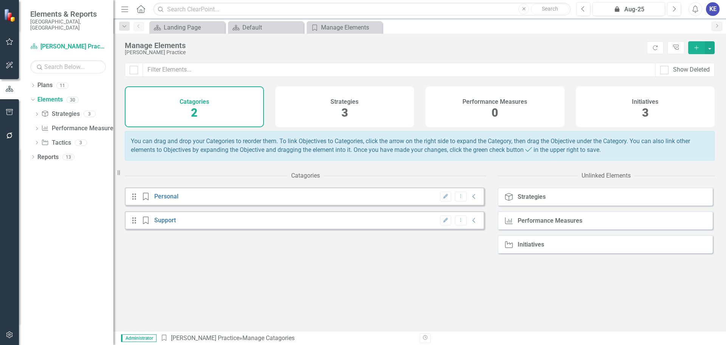
click at [357, 112] on div "Strategies 3" at bounding box center [344, 106] width 139 height 41
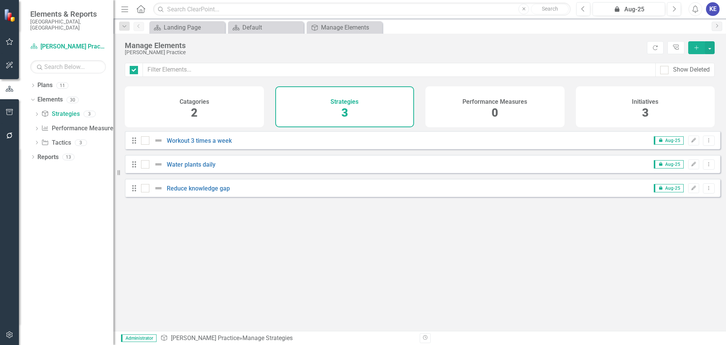
checkbox input "false"
click at [183, 149] on div "Drag Workout 3 times a week icon.lock Aug-25 Edit Dropdown Menu" at bounding box center [423, 140] width 596 height 18
click at [179, 144] on link "Workout 3 times a week" at bounding box center [199, 140] width 65 height 7
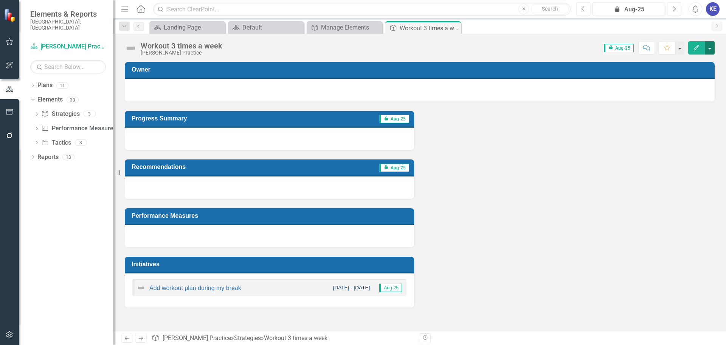
click at [709, 45] on button "button" at bounding box center [710, 47] width 10 height 13
click at [696, 74] on link "Edit Report Edit Layout" at bounding box center [683, 76] width 61 height 14
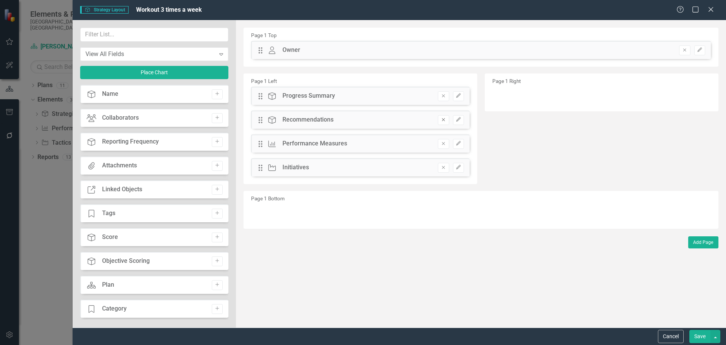
click at [443, 121] on icon "Remove" at bounding box center [444, 119] width 6 height 5
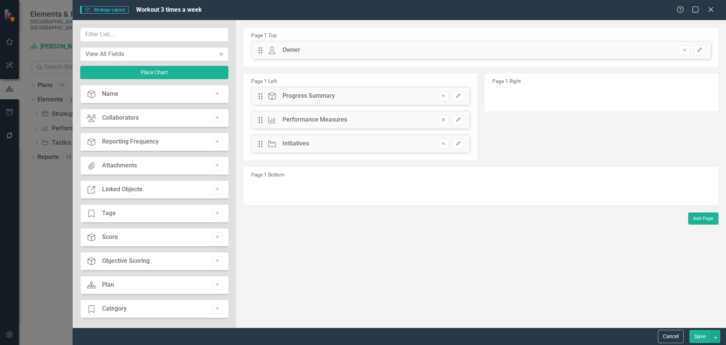
click at [446, 122] on icon "Remove" at bounding box center [444, 119] width 6 height 5
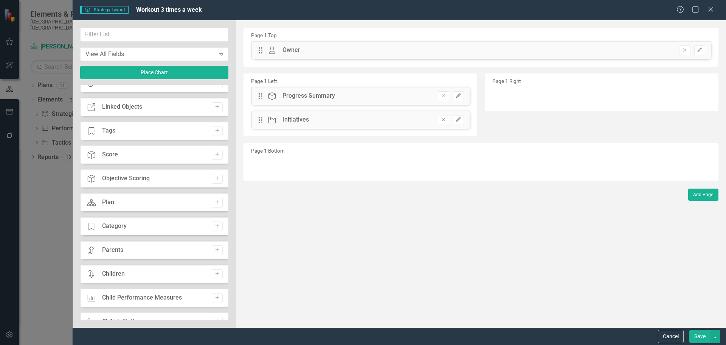
scroll to position [114, 0]
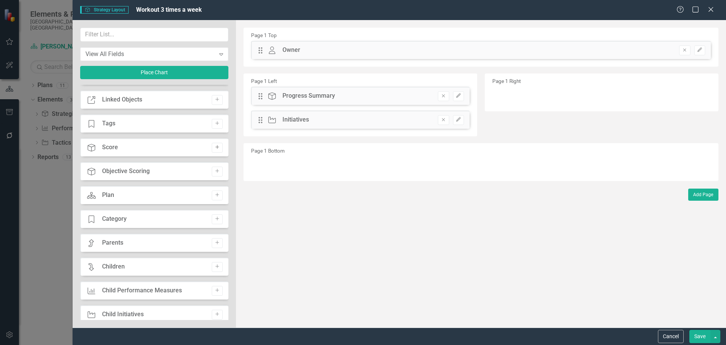
click at [216, 147] on icon "Add" at bounding box center [218, 147] width 6 height 5
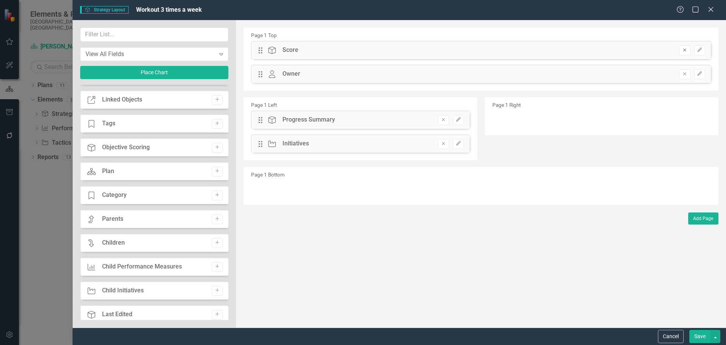
click at [685, 50] on icon "button" at bounding box center [685, 50] width 3 height 3
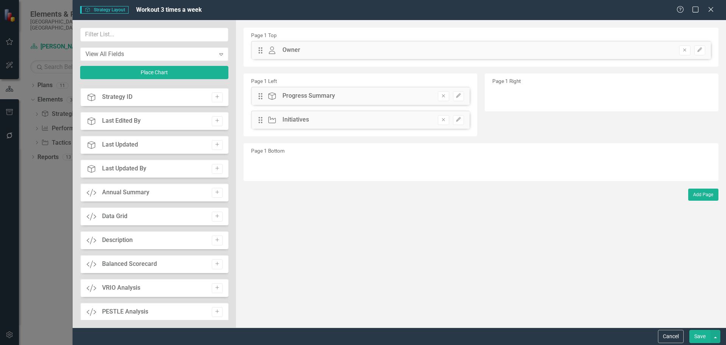
scroll to position [478, 0]
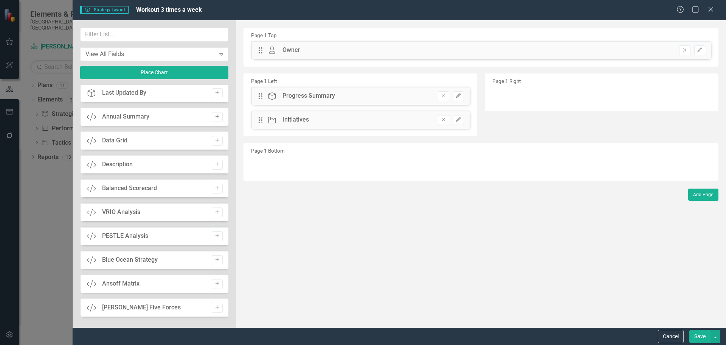
click at [215, 117] on icon "Add" at bounding box center [218, 116] width 6 height 5
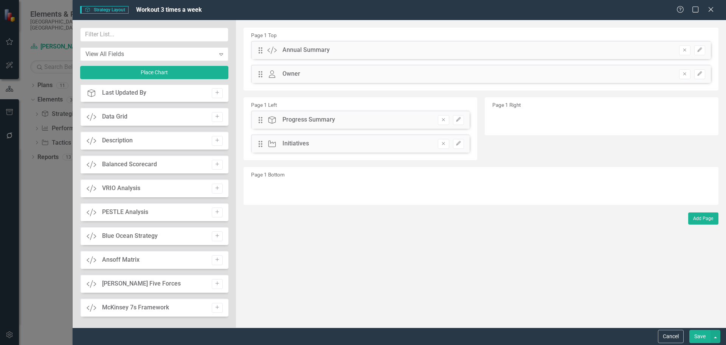
drag, startPoint x: 288, startPoint y: 55, endPoint x: 298, endPoint y: 101, distance: 47.6
click at [302, 113] on div "Page 1 Top Drag Custom Annual Summary Remove Edit Drag Owner Owner Remove Edit …" at bounding box center [481, 116] width 475 height 177
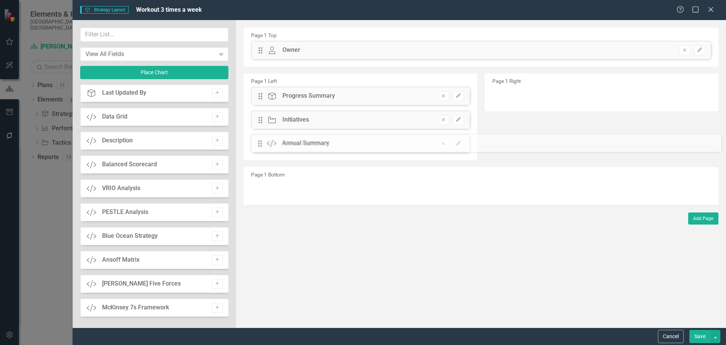
drag, startPoint x: 261, startPoint y: 50, endPoint x: 266, endPoint y: 142, distance: 92.8
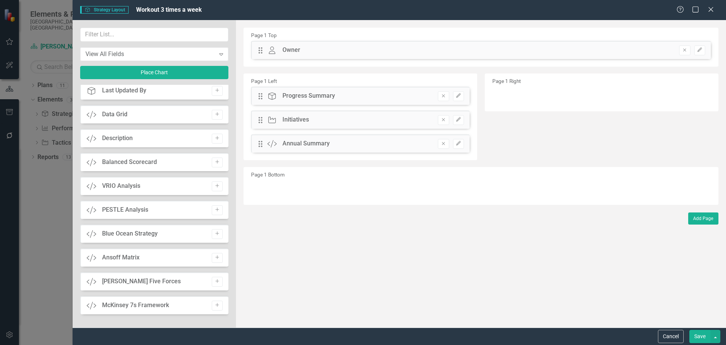
click at [692, 337] on button "Save" at bounding box center [700, 336] width 21 height 13
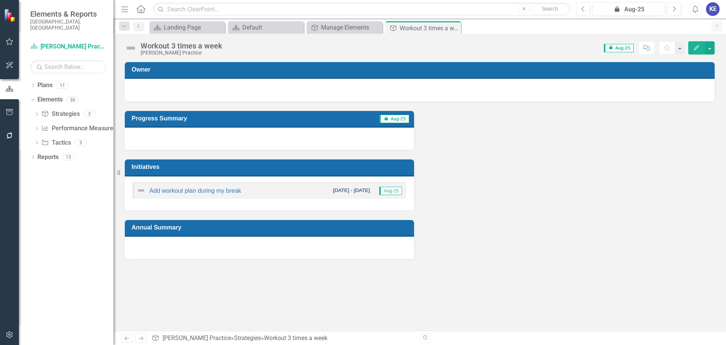
click at [586, 153] on div "Progress Summary icon.lock Aug-25 Initiatives Add workout plan during my break …" at bounding box center [420, 179] width 602 height 157
click at [710, 45] on button "button" at bounding box center [710, 47] width 10 height 13
click at [686, 70] on link "Edit Report Edit Layout" at bounding box center [683, 76] width 61 height 14
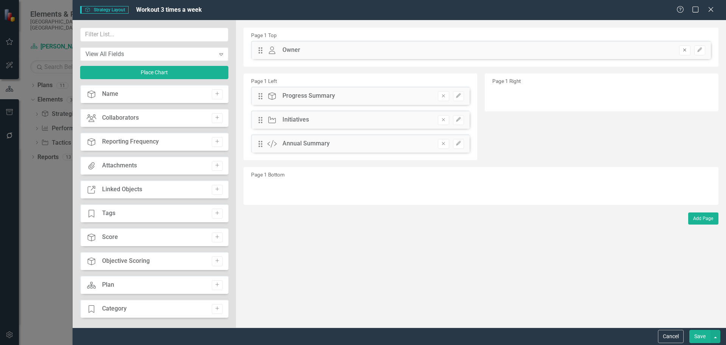
click at [687, 50] on icon "Remove" at bounding box center [685, 50] width 6 height 5
click at [698, 334] on button "Save" at bounding box center [700, 336] width 21 height 13
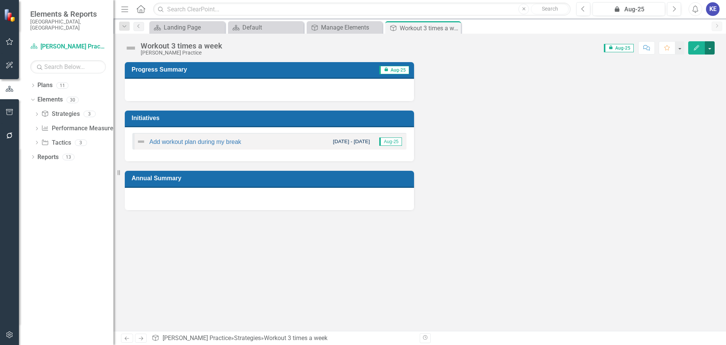
click at [709, 44] on button "button" at bounding box center [710, 47] width 10 height 13
click at [691, 74] on link "Edit Report Edit Layout" at bounding box center [683, 76] width 61 height 14
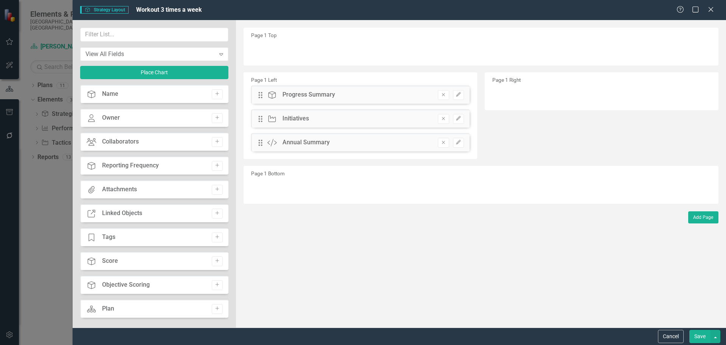
drag, startPoint x: 297, startPoint y: 96, endPoint x: 302, endPoint y: 80, distance: 16.8
click at [302, 80] on div "Page 1 Left Drag Strategy Progress Summary Remove Edit Drag Initiative Initiati…" at bounding box center [361, 115] width 234 height 87
click at [701, 341] on button "Save" at bounding box center [700, 336] width 21 height 13
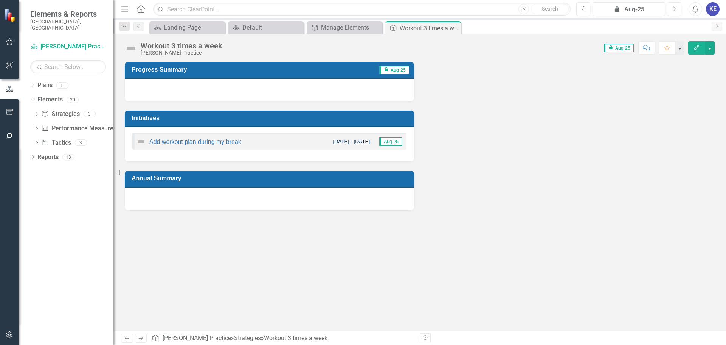
click at [392, 67] on span "icon.lock Aug-25" at bounding box center [395, 70] width 30 height 8
click at [391, 67] on span "icon.lock Aug-25" at bounding box center [395, 70] width 30 height 8
click at [386, 139] on span "Aug-25" at bounding box center [391, 141] width 23 height 8
click at [709, 52] on button "button" at bounding box center [710, 47] width 10 height 13
click at [694, 72] on link "Edit Report Edit Layout" at bounding box center [683, 76] width 61 height 14
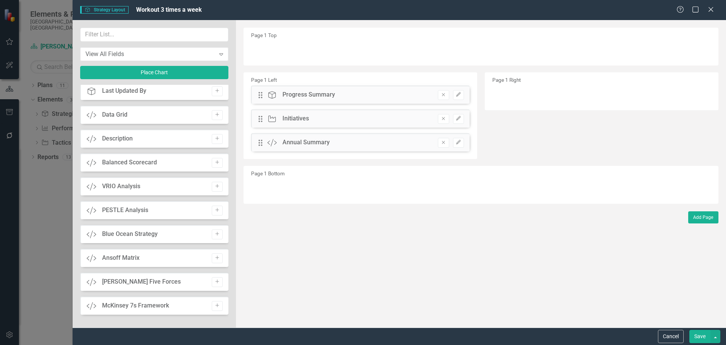
scroll to position [504, 0]
click at [218, 137] on button "Add" at bounding box center [217, 139] width 11 height 10
drag, startPoint x: 296, startPoint y: 45, endPoint x: 273, endPoint y: 60, distance: 26.9
click at [286, 103] on div "Page 1 Top Drag Custom Description Remove Edit Page 1 Left Drag Strategy Progre…" at bounding box center [481, 116] width 475 height 177
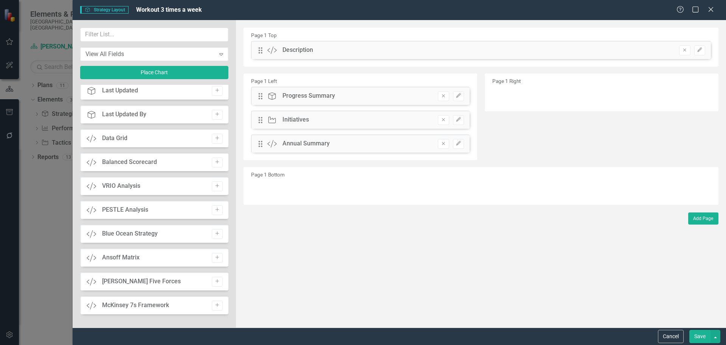
drag, startPoint x: 256, startPoint y: 50, endPoint x: 261, endPoint y: 54, distance: 5.9
click at [261, 54] on div "Drag Custom Description Remove Edit" at bounding box center [481, 50] width 460 height 18
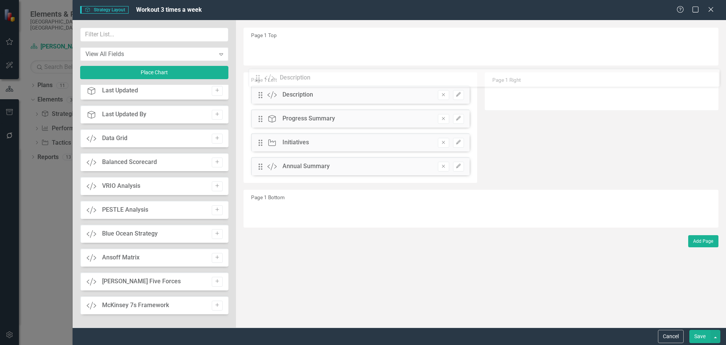
drag, startPoint x: 261, startPoint y: 52, endPoint x: 264, endPoint y: 79, distance: 27.8
click at [698, 340] on button "Save" at bounding box center [700, 336] width 21 height 13
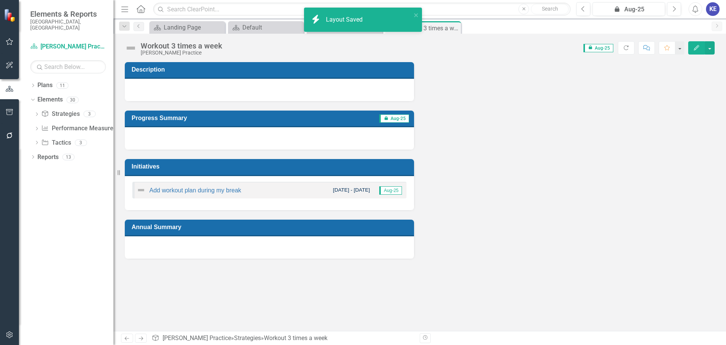
click at [383, 66] on h3 "Description" at bounding box center [271, 69] width 278 height 7
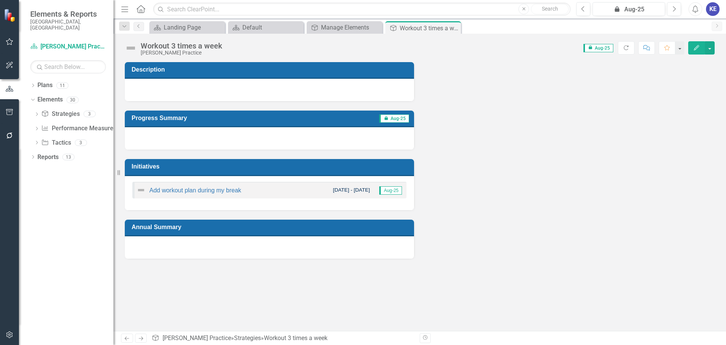
click at [380, 78] on div "Description" at bounding box center [269, 70] width 289 height 17
click at [714, 47] on button "button" at bounding box center [710, 47] width 10 height 13
click at [682, 80] on link "Edit Report Edit Layout" at bounding box center [683, 76] width 61 height 14
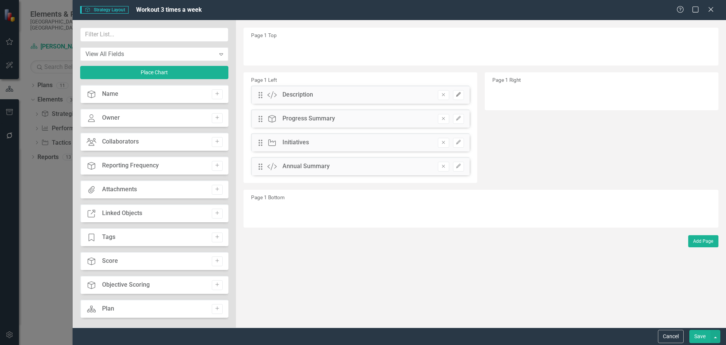
click at [464, 92] on button "Edit" at bounding box center [458, 95] width 11 height 10
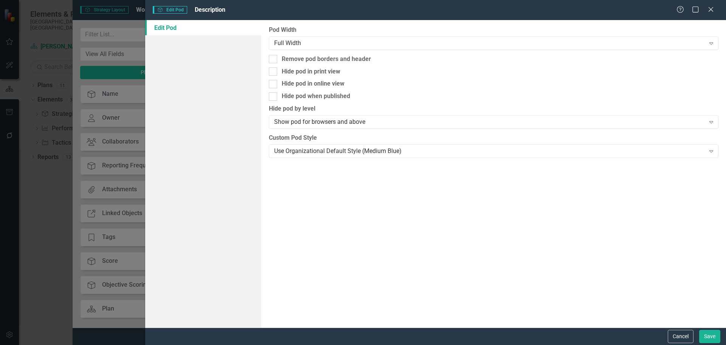
click at [339, 196] on div "Pod Width Full Width Expand Remove pod borders and header Hide pod in print vie…" at bounding box center [493, 173] width 465 height 307
click at [711, 9] on icon at bounding box center [711, 9] width 6 height 6
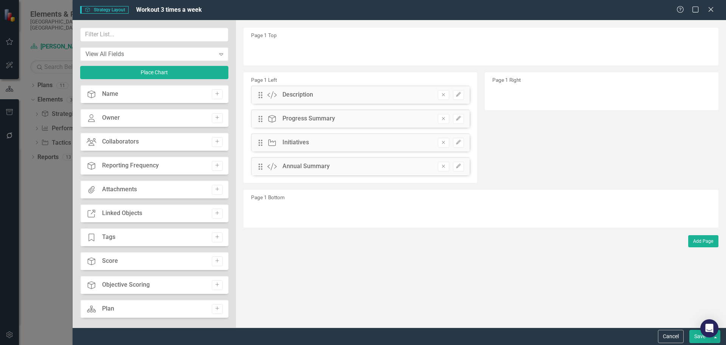
click at [421, 93] on div "Drag Custom Description Remove Edit" at bounding box center [360, 95] width 219 height 18
click at [282, 92] on div "Custom Description" at bounding box center [291, 94] width 46 height 9
click at [460, 93] on icon "button" at bounding box center [458, 94] width 5 height 5
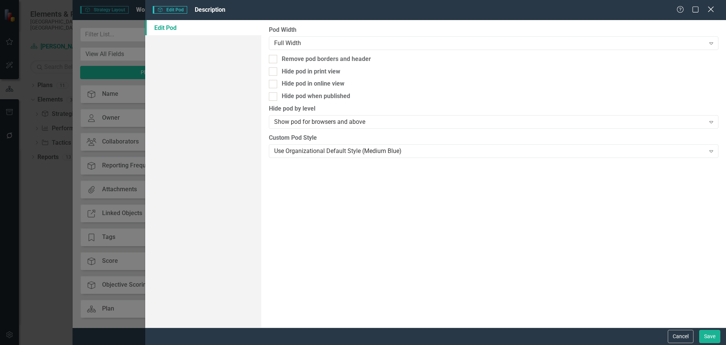
click at [714, 13] on div "Close" at bounding box center [710, 10] width 9 height 10
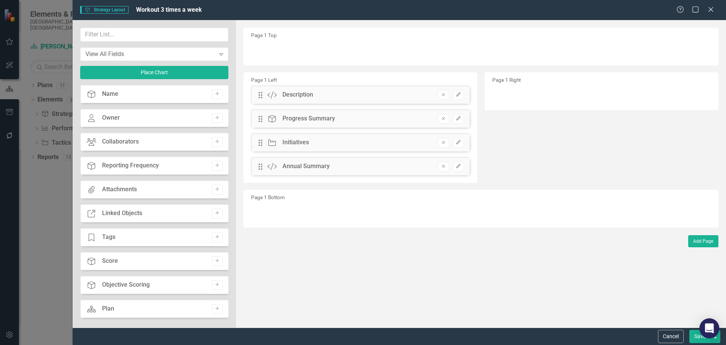
click at [700, 335] on body "Elements & Reports City of St. Albert, AB Plan Katherine Practice Search Dropdo…" at bounding box center [363, 172] width 726 height 345
click at [694, 338] on button "Save" at bounding box center [700, 336] width 21 height 13
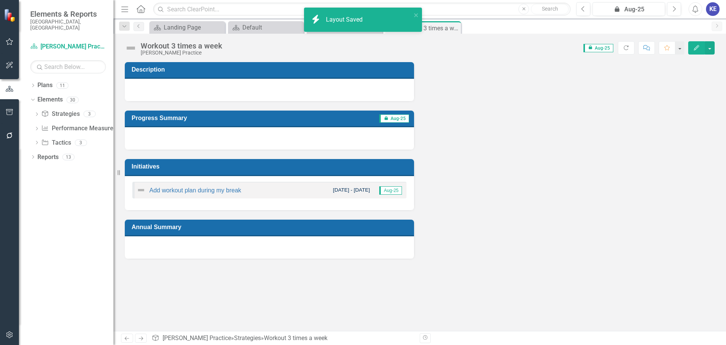
click at [331, 132] on div at bounding box center [269, 138] width 289 height 22
click at [701, 45] on button "Edit" at bounding box center [697, 47] width 17 height 13
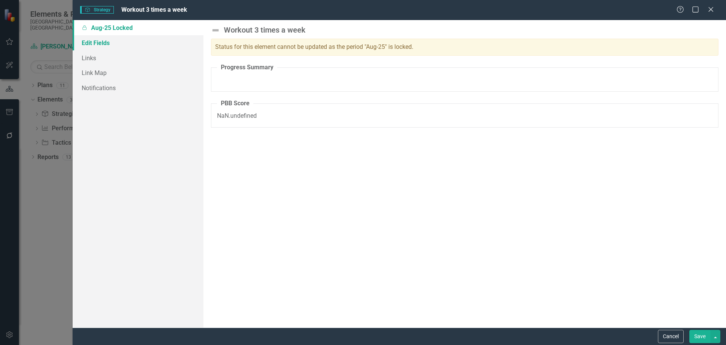
click at [111, 44] on link "Edit Fields" at bounding box center [138, 42] width 131 height 15
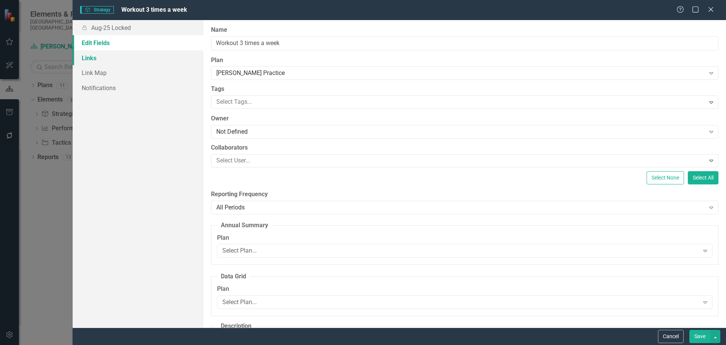
click at [119, 58] on link "Links" at bounding box center [138, 57] width 131 height 15
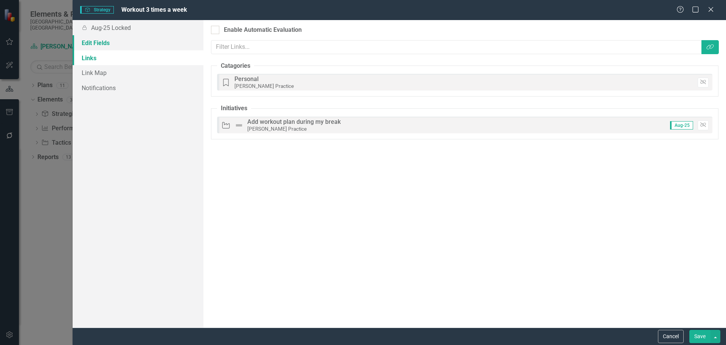
click at [115, 38] on link "Edit Fields" at bounding box center [138, 42] width 131 height 15
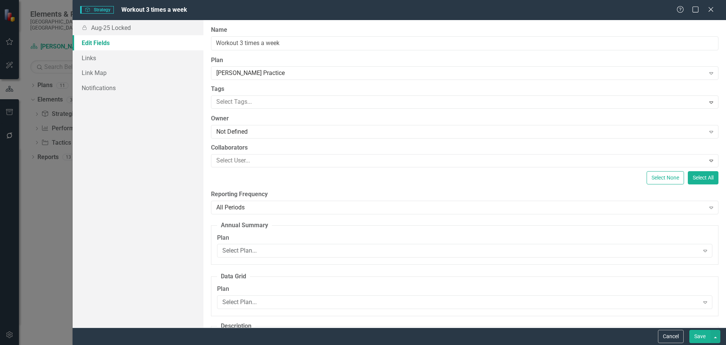
click at [44, 198] on div "Strategy Strategy Workout 3 times a week Help Maximize Close Locked Aug-25 Lock…" at bounding box center [363, 172] width 726 height 345
click at [706, 10] on div "Help Maximize Close" at bounding box center [698, 10] width 42 height 9
click at [707, 10] on div "Help Maximize Close" at bounding box center [698, 10] width 42 height 9
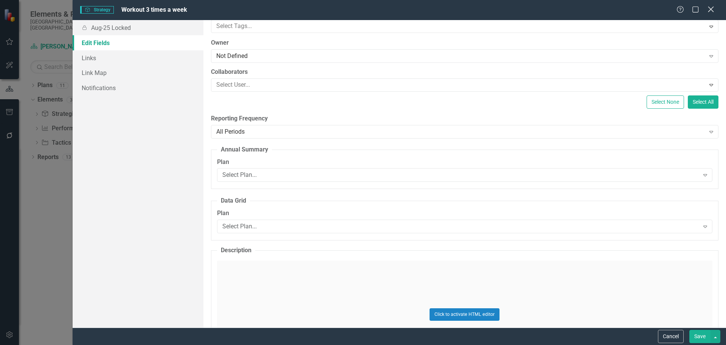
click at [712, 8] on icon at bounding box center [711, 9] width 6 height 6
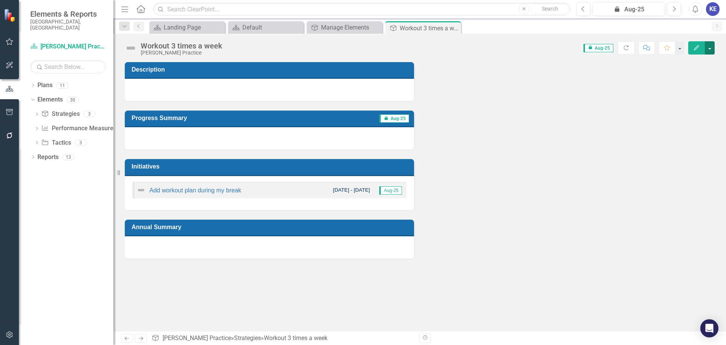
click at [705, 49] on button "button" at bounding box center [710, 47] width 10 height 13
click at [673, 77] on link "Edit Report Edit Layout" at bounding box center [683, 76] width 61 height 14
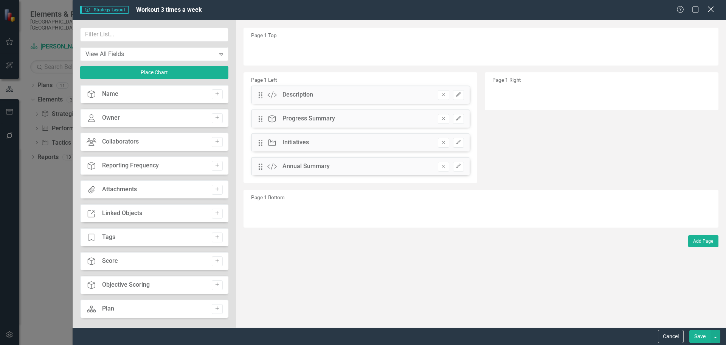
click at [708, 11] on icon "Close" at bounding box center [710, 9] width 9 height 7
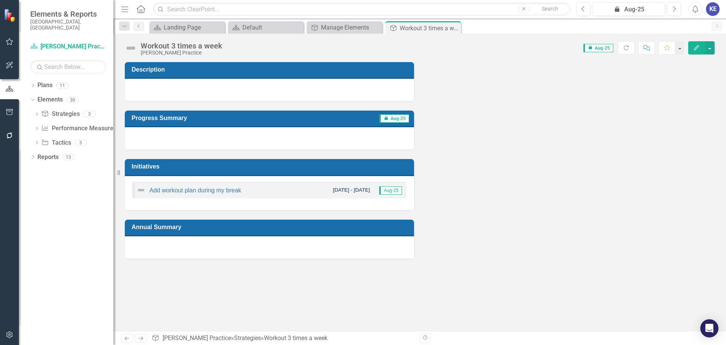
click at [267, 76] on td "Description" at bounding box center [271, 70] width 278 height 13
click at [222, 61] on div "Workout 3 times a week Katherine Practice Score: 0.00 icon.lock Aug-25 Complete…" at bounding box center [420, 182] width 613 height 297
click at [446, 57] on div "Workout 3 times a week Katherine Practice Score: 0.00 icon.lock Aug-25 Complete…" at bounding box center [420, 182] width 613 height 297
click at [401, 70] on h3 "Description" at bounding box center [271, 69] width 278 height 7
click at [254, 57] on div "Workout 3 times a week Katherine Practice Score: 0.00 icon.lock Aug-25 Complete…" at bounding box center [420, 182] width 613 height 297
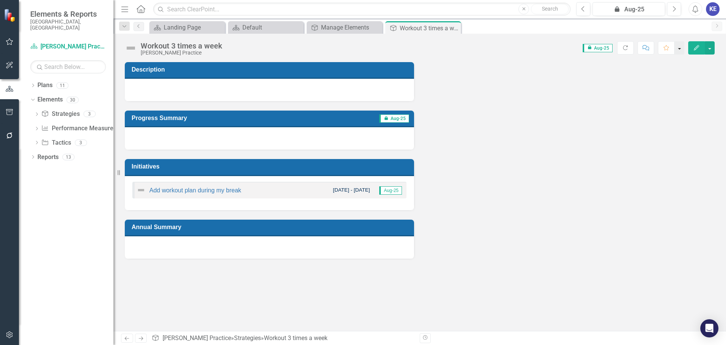
click at [683, 47] on button "button" at bounding box center [680, 47] width 10 height 13
click at [550, 82] on div "Description Progress Summary icon.lock Aug-25 Initiatives Add workout plan duri…" at bounding box center [420, 156] width 602 height 206
click at [698, 49] on icon "Edit" at bounding box center [697, 47] width 7 height 5
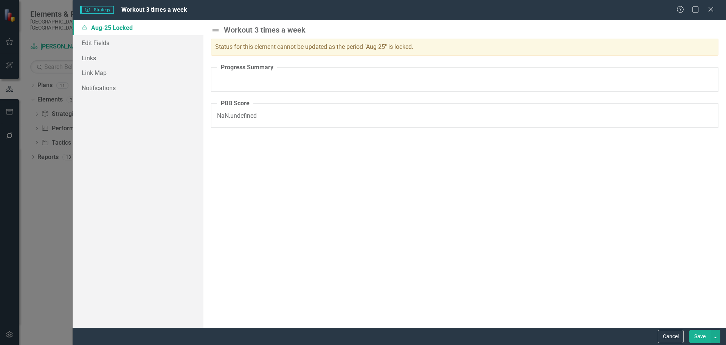
click at [270, 48] on div "Status for this element cannot be updated as the period "Aug-25" is locked." at bounding box center [465, 47] width 508 height 17
click at [292, 47] on div "Status for this element cannot be updated as the period "Aug-25" is locked." at bounding box center [465, 47] width 508 height 17
click at [303, 83] on fieldset "Progress Summary" at bounding box center [465, 77] width 508 height 28
click at [297, 70] on fieldset "Progress Summary" at bounding box center [465, 77] width 508 height 28
click at [258, 107] on fieldset "PBB Score NaN.undefined" at bounding box center [465, 113] width 508 height 28
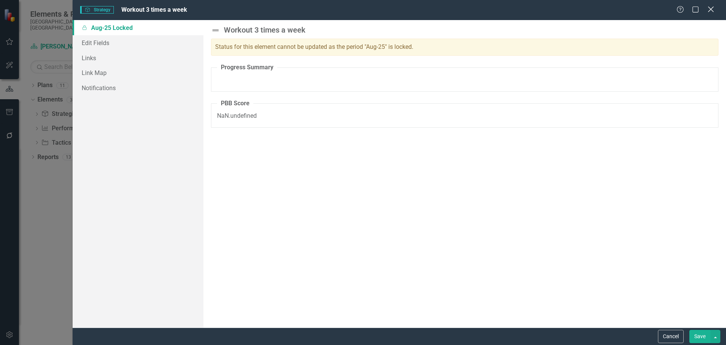
click at [711, 11] on icon "Close" at bounding box center [710, 9] width 9 height 7
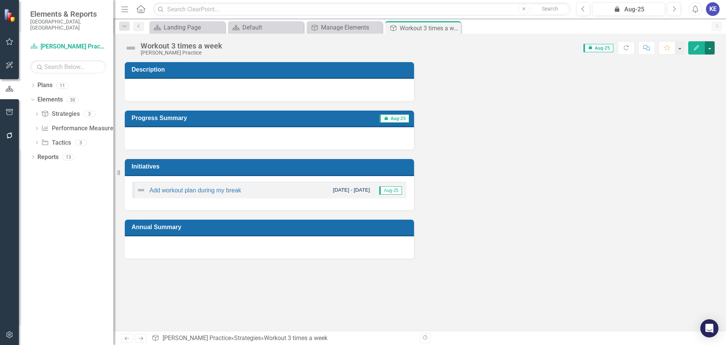
click at [713, 46] on button "button" at bounding box center [710, 47] width 10 height 13
click at [692, 79] on link "Edit Report Edit Layout" at bounding box center [683, 76] width 61 height 14
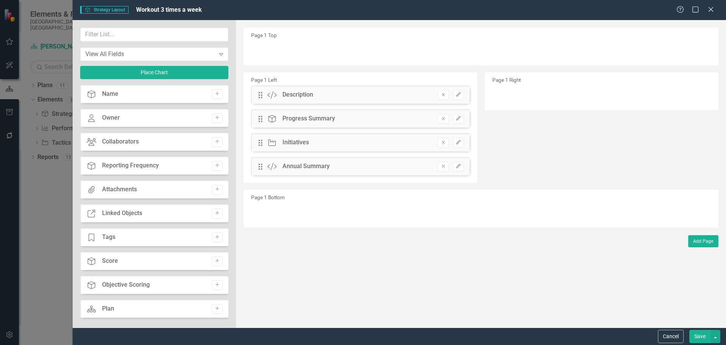
drag, startPoint x: 292, startPoint y: 95, endPoint x: 289, endPoint y: 46, distance: 49.7
click at [289, 46] on div "Page 1 Top Page 1 Left Drag Custom Description Remove Edit Drag Strategy Progre…" at bounding box center [481, 128] width 475 height 200
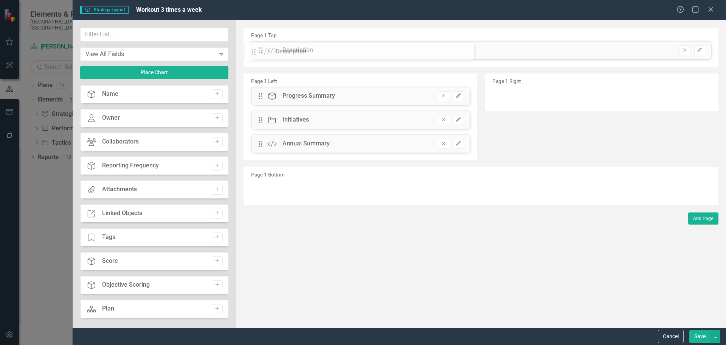
drag, startPoint x: 260, startPoint y: 97, endPoint x: 259, endPoint y: 53, distance: 44.3
click at [705, 46] on button "Edit" at bounding box center [700, 50] width 11 height 10
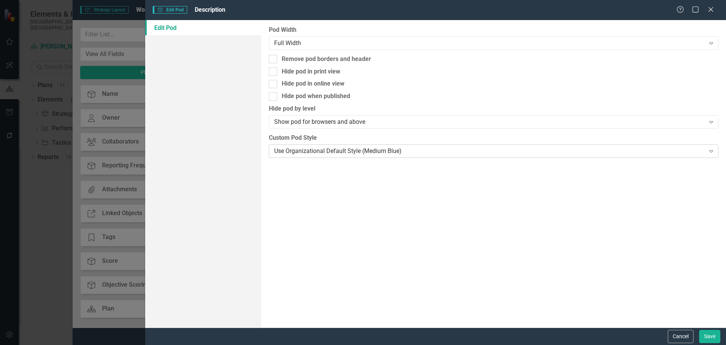
click at [355, 149] on div "Use Organizational Default Style (Medium Blue)" at bounding box center [489, 150] width 431 height 9
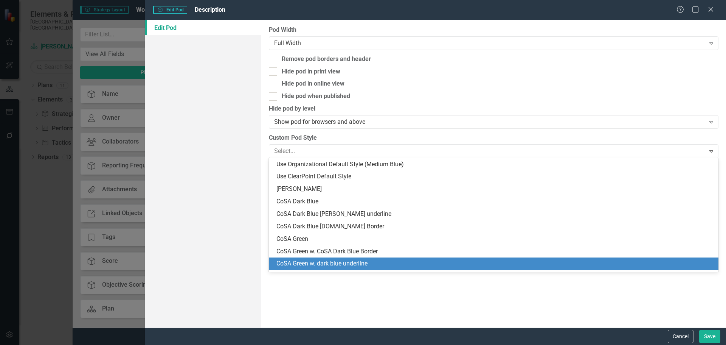
click at [324, 266] on div "CoSA Green w. dark blue underline" at bounding box center [496, 263] width 438 height 9
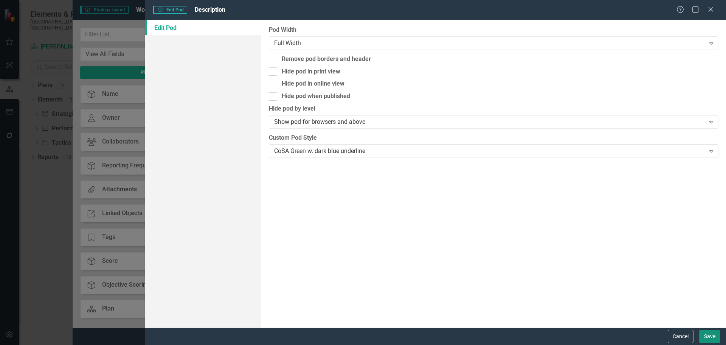
click at [704, 333] on button "Save" at bounding box center [710, 336] width 21 height 13
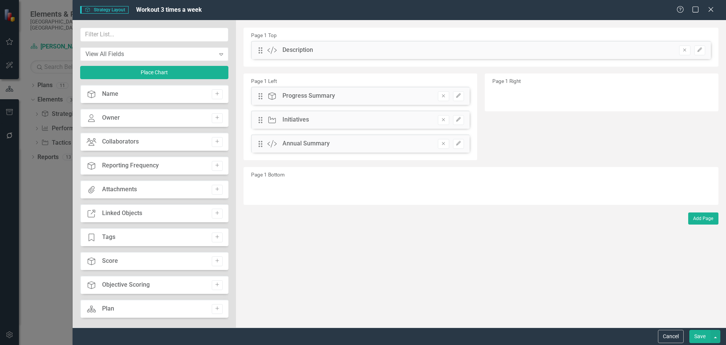
click at [699, 339] on button "Save" at bounding box center [700, 336] width 21 height 13
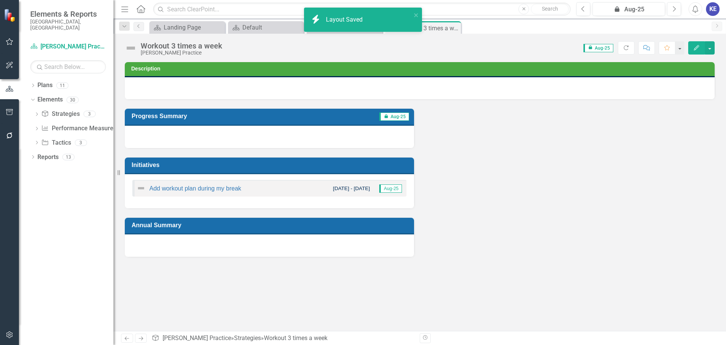
click at [543, 73] on td "Description" at bounding box center [421, 69] width 580 height 11
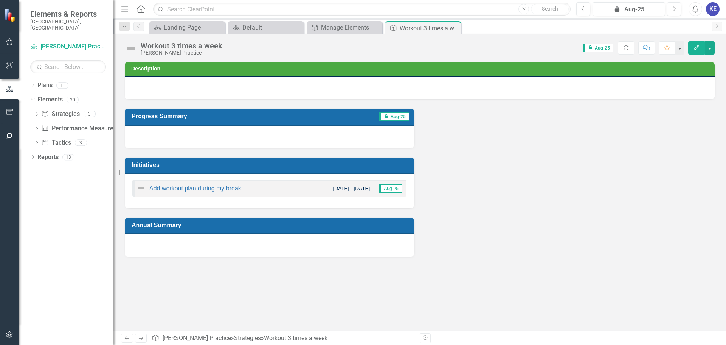
click at [327, 57] on div "Workout 3 times a week Katherine Practice Score: 0.00 icon.lock Aug-25 Complete…" at bounding box center [420, 182] width 613 height 297
click at [225, 76] on div "Description" at bounding box center [420, 69] width 590 height 15
click at [710, 49] on button "button" at bounding box center [710, 47] width 10 height 13
click at [671, 64] on link "Edit Edit Strategy" at bounding box center [683, 62] width 61 height 14
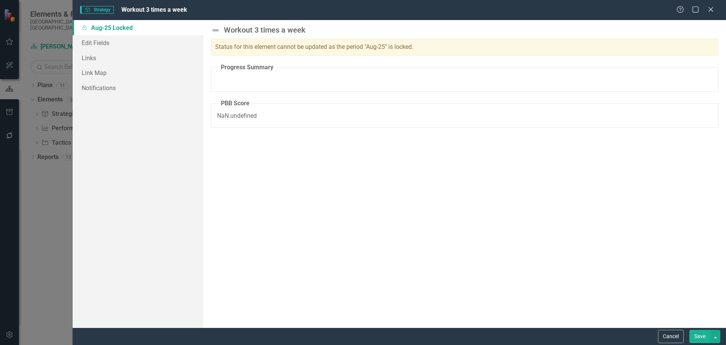
click at [275, 75] on fieldset "Progress Summary" at bounding box center [465, 77] width 508 height 28
click at [133, 43] on link "Edit Fields" at bounding box center [138, 42] width 131 height 15
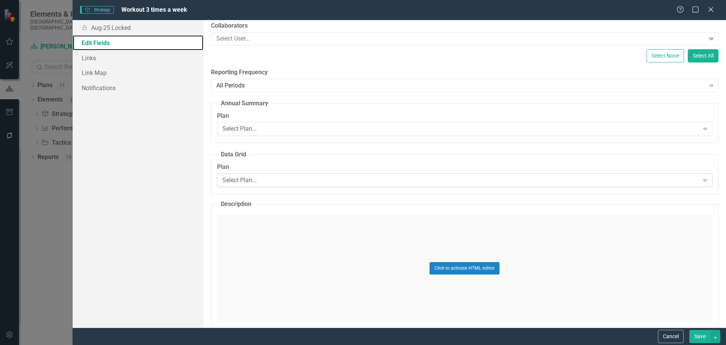
scroll to position [182, 0]
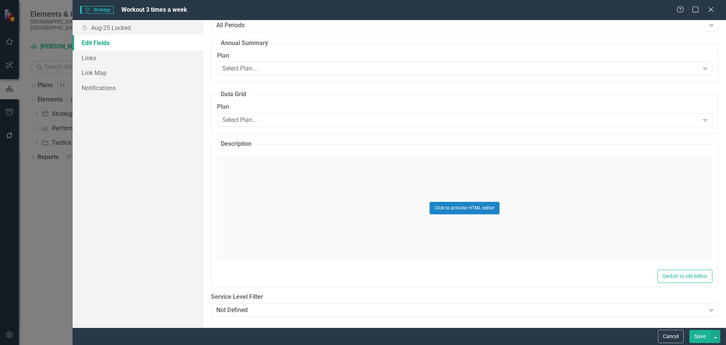
click at [269, 150] on fieldset "Description Click to activate HTML editor Switch to old editor" at bounding box center [465, 213] width 508 height 147
click at [708, 11] on icon "Close" at bounding box center [710, 9] width 9 height 7
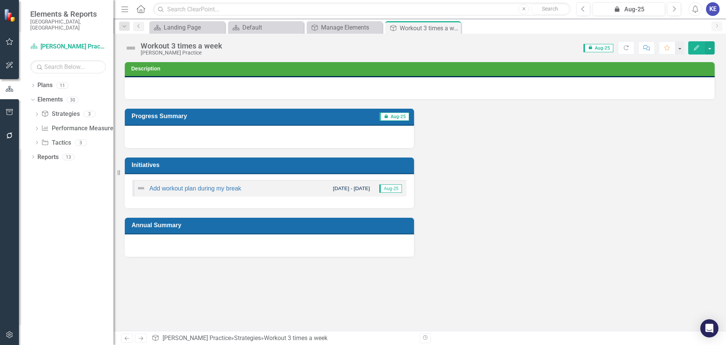
click at [456, 182] on div "Progress Summary icon.lock Aug-25 Initiatives Add workout plan during my break …" at bounding box center [420, 177] width 602 height 157
click at [712, 47] on button "button" at bounding box center [710, 47] width 10 height 13
click at [682, 76] on link "Edit Report Edit Layout" at bounding box center [683, 76] width 61 height 14
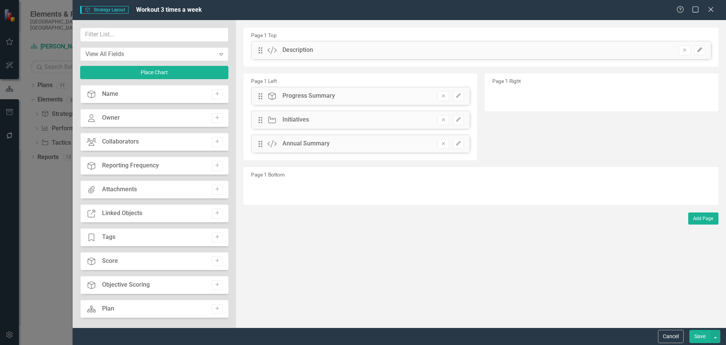
click at [698, 49] on icon "Edit" at bounding box center [700, 50] width 6 height 5
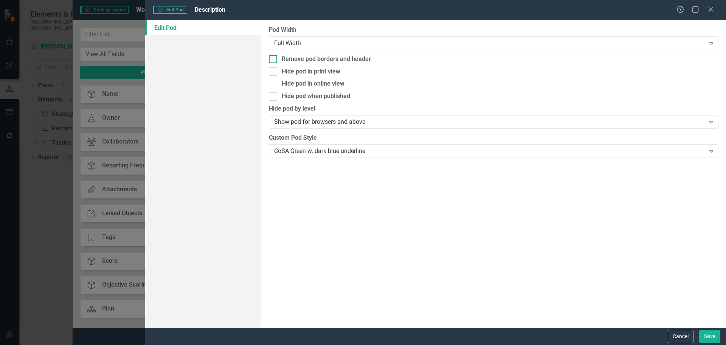
click at [280, 60] on div "Remove pod borders and header" at bounding box center [494, 59] width 450 height 9
click at [274, 60] on input "Remove pod borders and header" at bounding box center [271, 57] width 5 height 5
checkbox input "true"
click at [710, 334] on button "Save" at bounding box center [710, 336] width 21 height 13
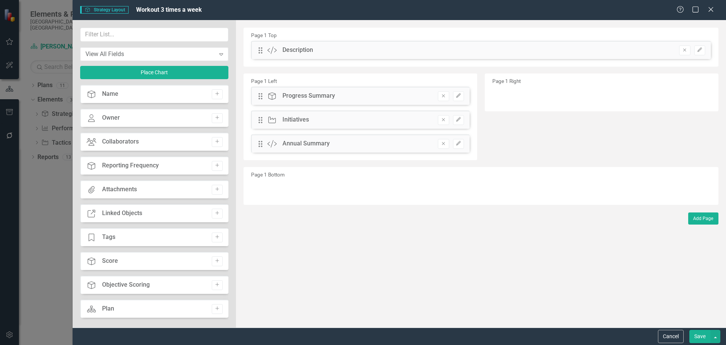
click at [703, 339] on button "Save" at bounding box center [700, 336] width 21 height 13
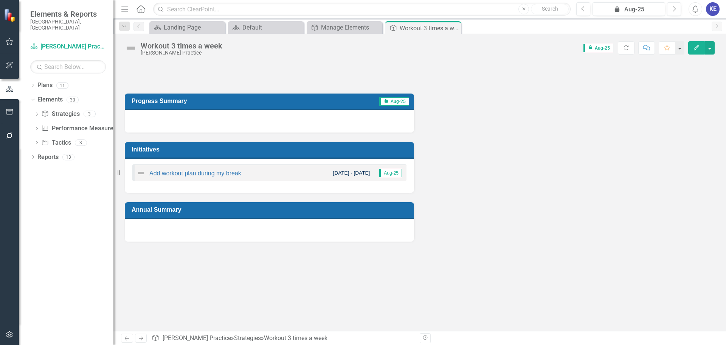
click at [226, 72] on div at bounding box center [420, 73] width 590 height 22
click at [712, 44] on button "button" at bounding box center [710, 47] width 10 height 13
click at [697, 64] on link "Edit Edit Strategy" at bounding box center [683, 62] width 61 height 14
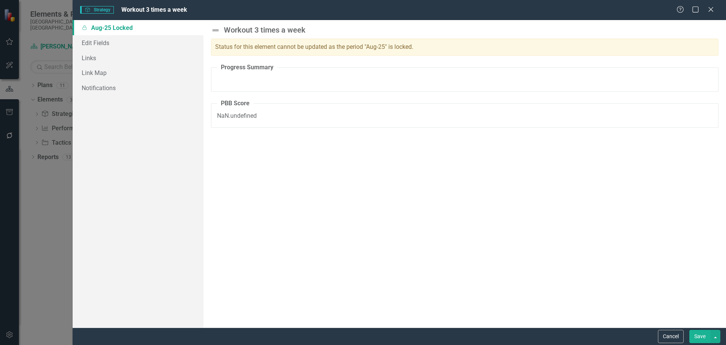
click at [243, 75] on fieldset "Progress Summary" at bounding box center [465, 77] width 508 height 28
click at [250, 119] on fieldset "PBB Score NaN.undefined" at bounding box center [465, 113] width 508 height 28
click at [712, 10] on icon at bounding box center [711, 9] width 6 height 6
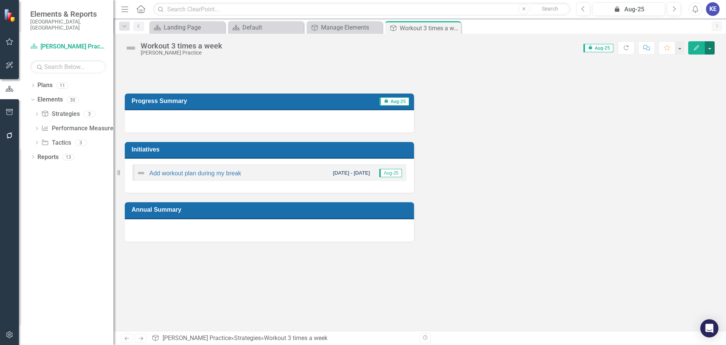
click at [708, 44] on button "button" at bounding box center [710, 47] width 10 height 13
click at [701, 73] on link "Edit Report Edit Layout" at bounding box center [683, 76] width 61 height 14
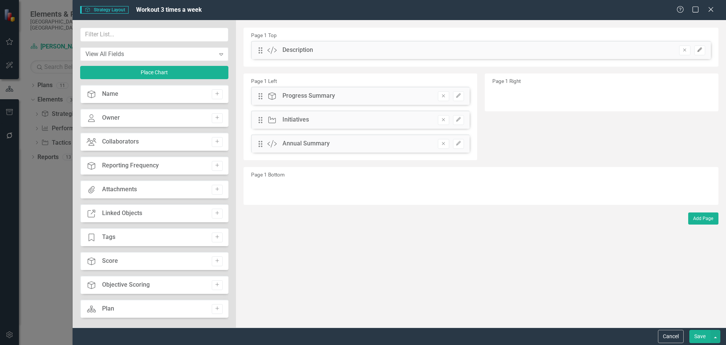
click at [700, 53] on button "Edit" at bounding box center [700, 50] width 11 height 10
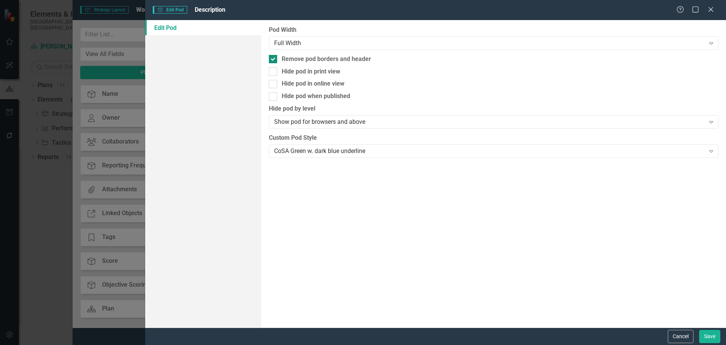
click at [274, 58] on input "Remove pod borders and header" at bounding box center [271, 57] width 5 height 5
checkbox input "false"
click at [708, 339] on button "Save" at bounding box center [710, 336] width 21 height 13
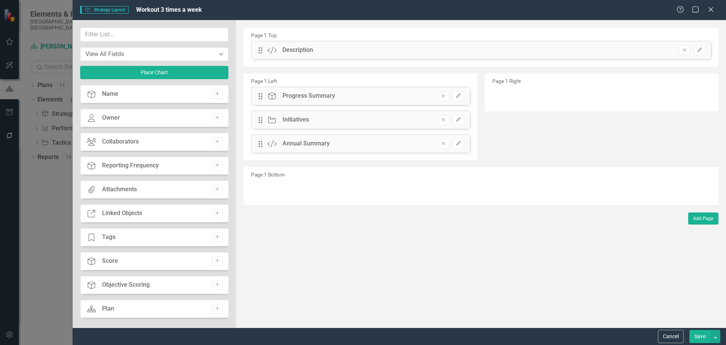
click at [699, 338] on button "Save" at bounding box center [700, 336] width 21 height 13
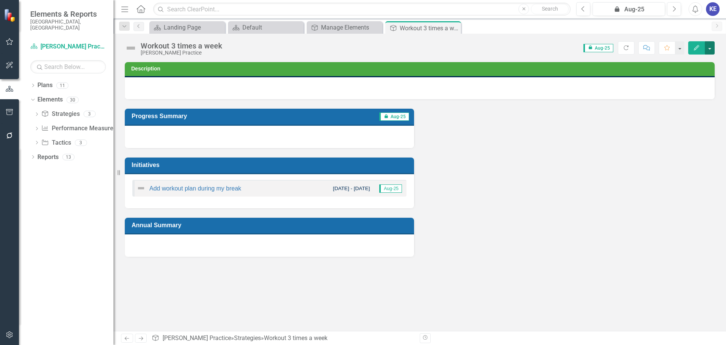
click at [710, 51] on button "button" at bounding box center [710, 47] width 10 height 13
click at [674, 80] on link "Edit Report Edit Layout" at bounding box center [683, 76] width 61 height 14
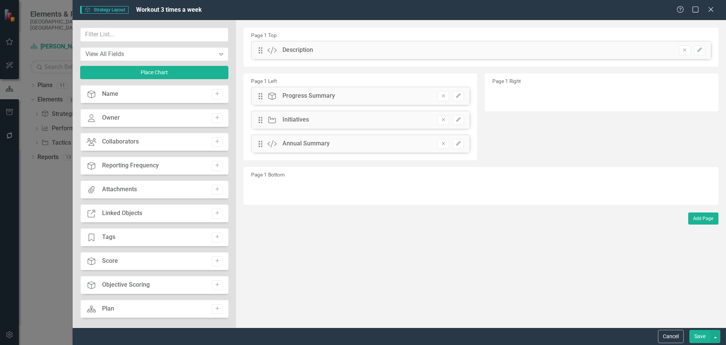
click at [457, 101] on div "Drag Strategy Progress Summary Remove Edit" at bounding box center [360, 96] width 219 height 18
click at [460, 97] on icon "Edit" at bounding box center [459, 95] width 6 height 5
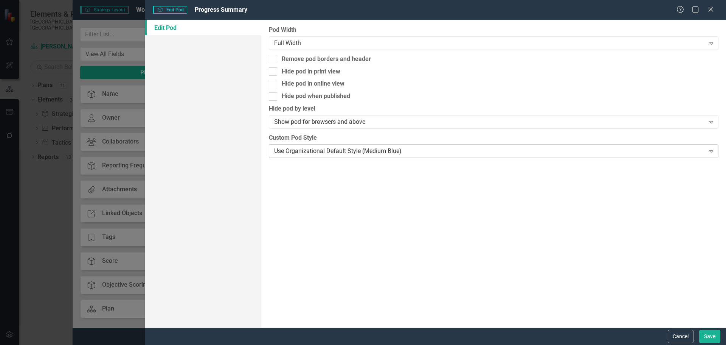
click at [310, 146] on div "Use Organizational Default Style (Medium Blue)" at bounding box center [489, 150] width 431 height 9
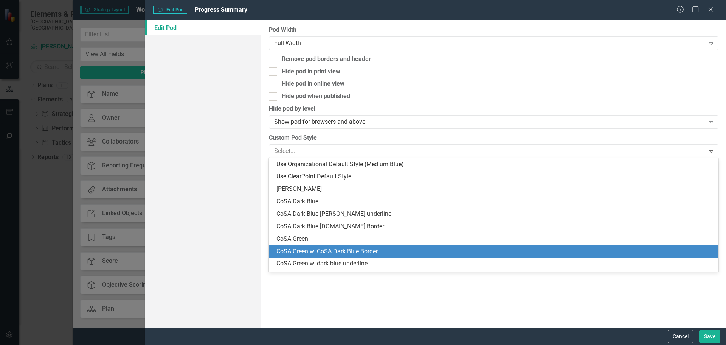
click at [331, 251] on div "CoSA Green w. CoSA Dark Blue Border" at bounding box center [496, 251] width 438 height 9
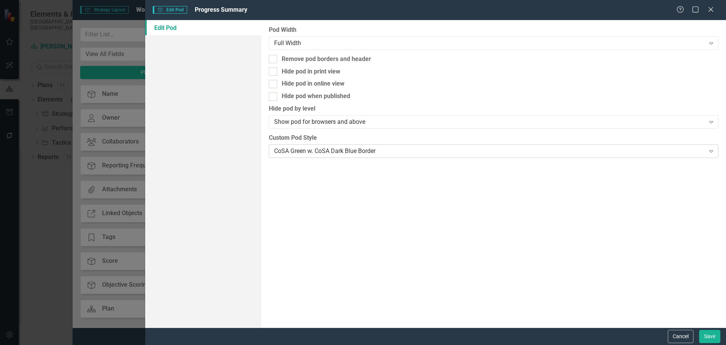
click at [323, 153] on div "CoSA Green w. CoSA Dark Blue Border" at bounding box center [489, 150] width 431 height 9
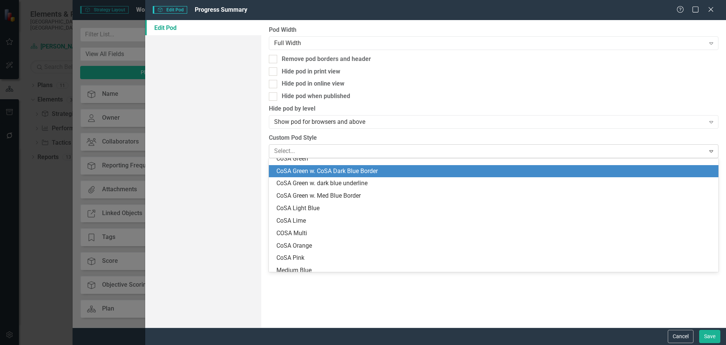
scroll to position [87, 0]
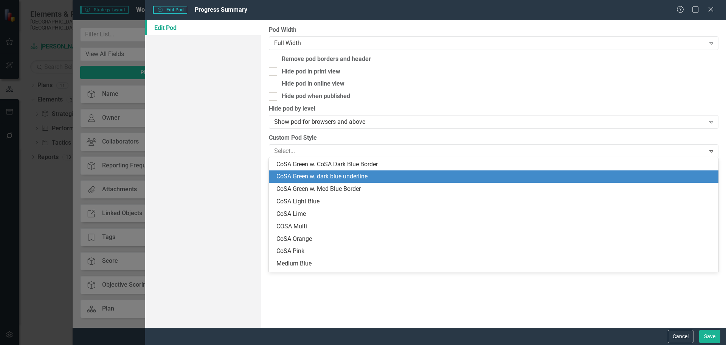
click at [334, 174] on div "CoSA Green w. dark blue underline" at bounding box center [496, 176] width 438 height 9
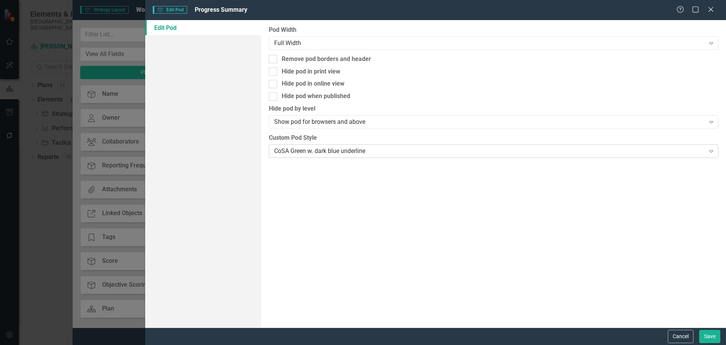
click at [416, 152] on div "CoSA Green w. dark blue underline" at bounding box center [489, 150] width 431 height 9
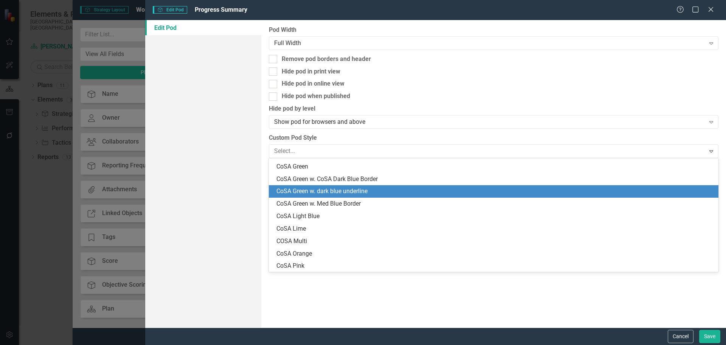
scroll to position [62, 0]
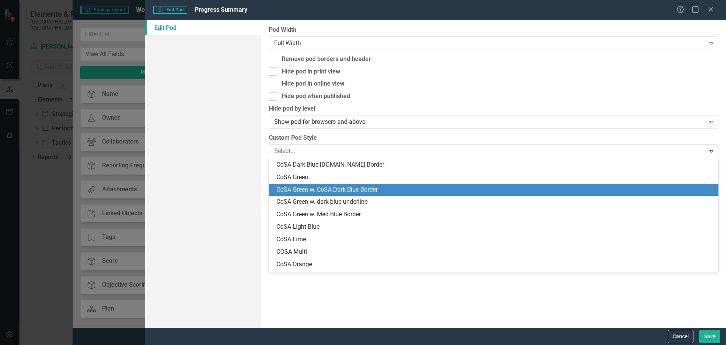
click at [380, 192] on div "CoSA Green w. CoSA Dark Blue Border" at bounding box center [496, 189] width 438 height 9
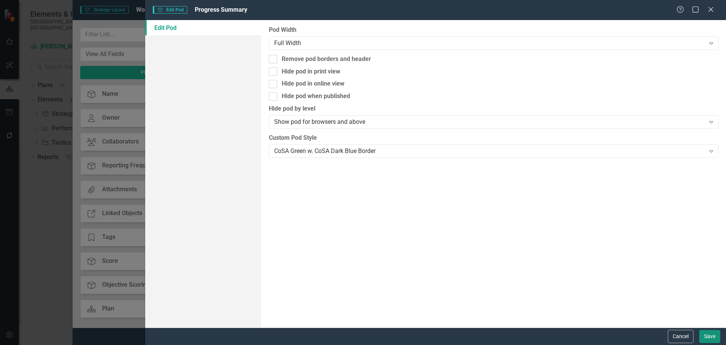
click at [714, 334] on button "Save" at bounding box center [710, 336] width 21 height 13
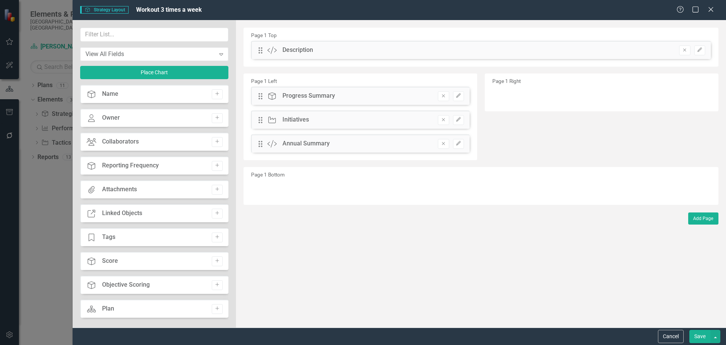
click at [695, 337] on button "Save" at bounding box center [700, 336] width 21 height 13
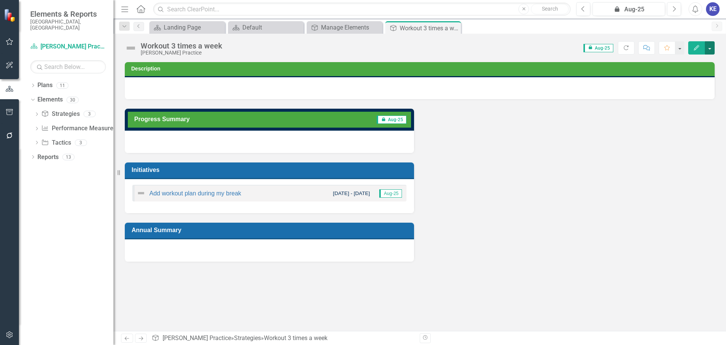
click at [712, 45] on button "button" at bounding box center [710, 47] width 10 height 13
click at [697, 78] on link "Edit Report Edit Layout" at bounding box center [683, 76] width 61 height 14
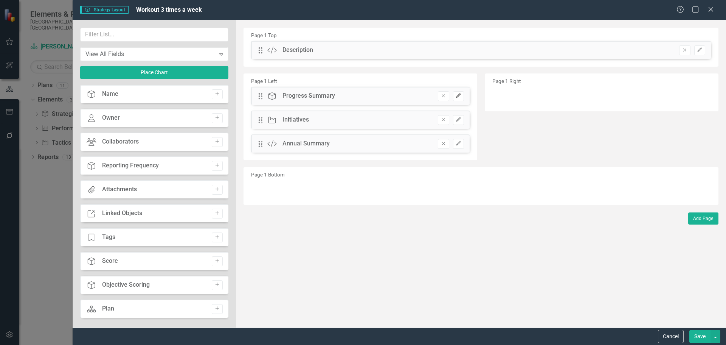
click at [461, 99] on button "Edit" at bounding box center [458, 96] width 11 height 10
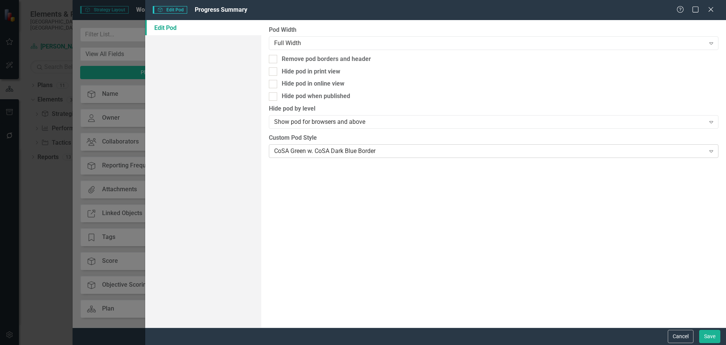
click at [347, 150] on div "CoSA Green w. CoSA Dark Blue Border" at bounding box center [489, 150] width 431 height 9
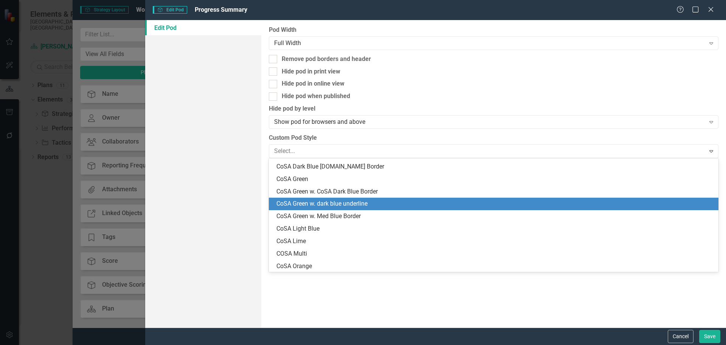
scroll to position [49, 0]
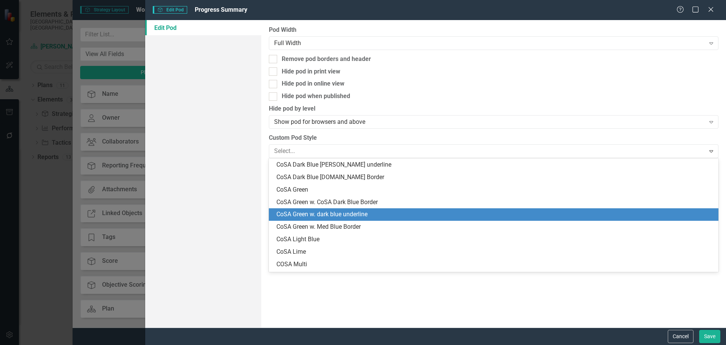
click at [364, 210] on div "CoSA Green w. dark blue underline" at bounding box center [496, 214] width 438 height 9
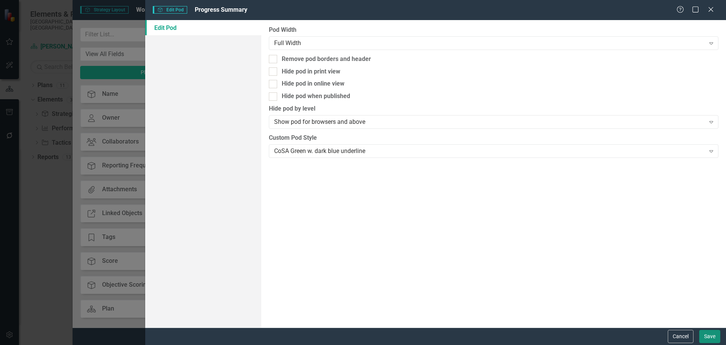
click at [709, 337] on button "Save" at bounding box center [710, 336] width 21 height 13
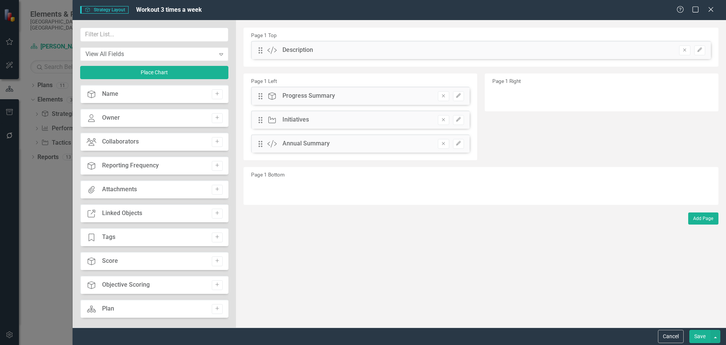
click at [698, 335] on button "Save" at bounding box center [700, 336] width 21 height 13
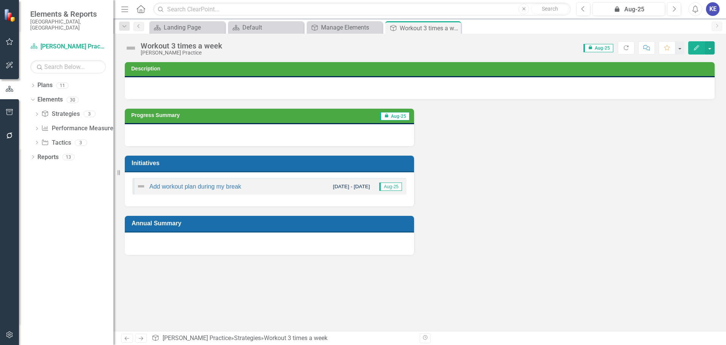
click at [468, 127] on div "Progress Summary icon.lock Aug-25 Initiatives Add workout plan during my break …" at bounding box center [420, 177] width 602 height 156
click at [710, 49] on button "button" at bounding box center [710, 47] width 10 height 13
click at [688, 76] on link "Edit Report Edit Layout" at bounding box center [683, 76] width 61 height 14
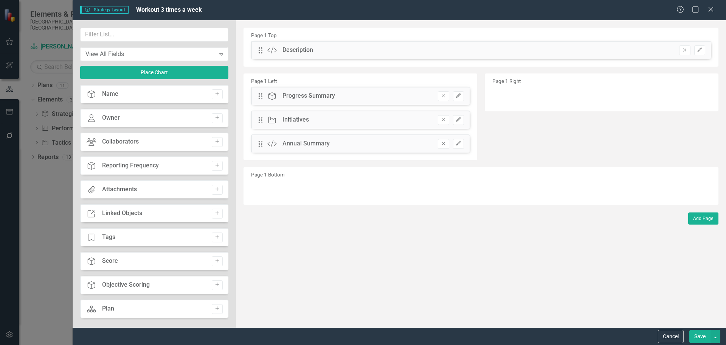
click at [716, 11] on div "Help Maximize Close" at bounding box center [698, 10] width 42 height 9
click at [708, 11] on icon "Close" at bounding box center [710, 9] width 9 height 7
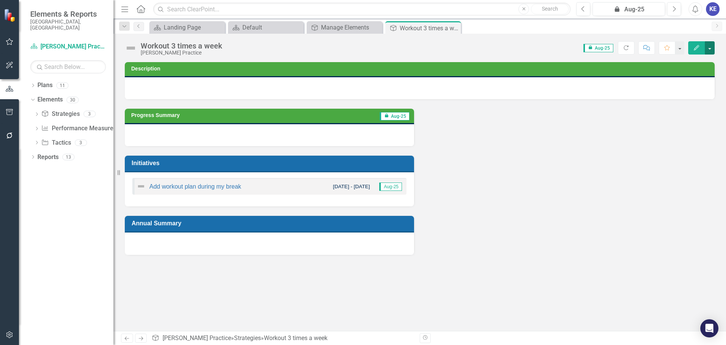
click at [712, 49] on button "button" at bounding box center [710, 47] width 10 height 13
click at [696, 75] on link "Edit Report Edit Layout" at bounding box center [683, 76] width 61 height 14
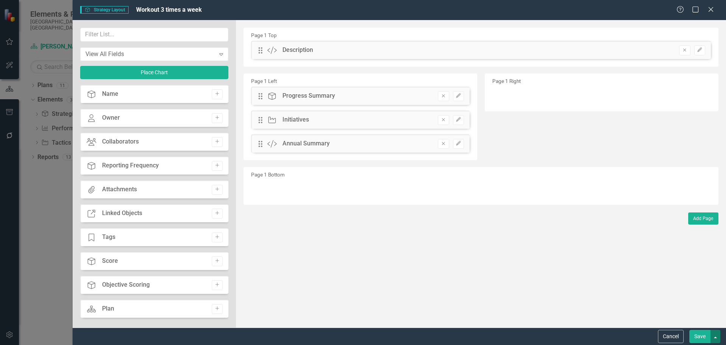
click at [716, 340] on button "button" at bounding box center [716, 336] width 10 height 13
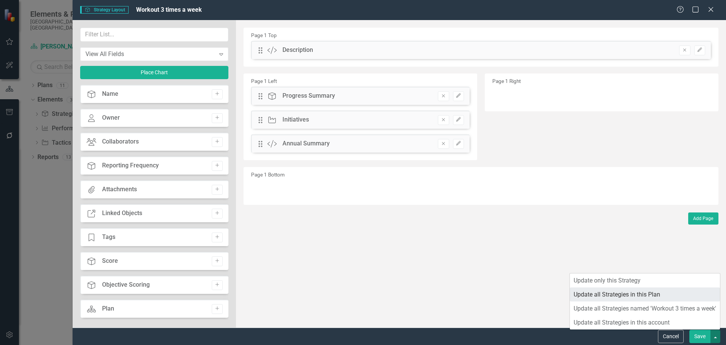
click at [675, 299] on link "Update all Strategies in this Plan" at bounding box center [645, 294] width 150 height 14
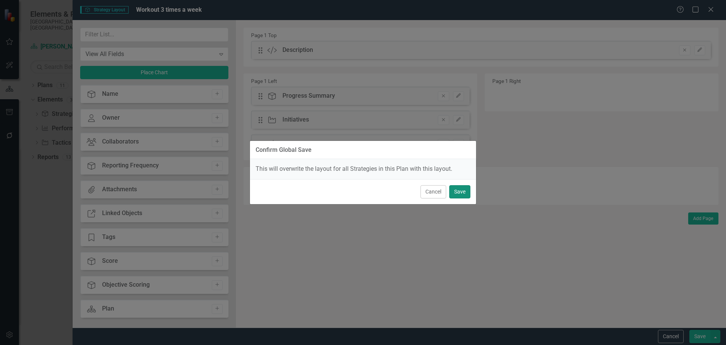
click at [465, 187] on button "Save" at bounding box center [460, 191] width 21 height 13
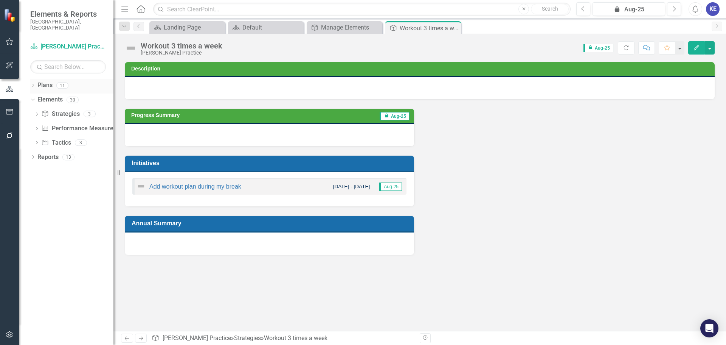
click at [37, 79] on div "Dropdown Plans 11" at bounding box center [71, 86] width 83 height 14
click at [34, 84] on icon "Dropdown" at bounding box center [32, 86] width 5 height 4
click at [36, 140] on icon "Dropdown" at bounding box center [37, 142] width 6 height 5
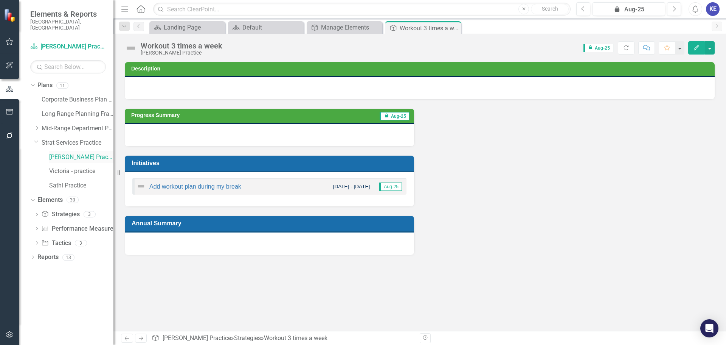
click at [62, 153] on link "[PERSON_NAME] Practice" at bounding box center [81, 157] width 64 height 9
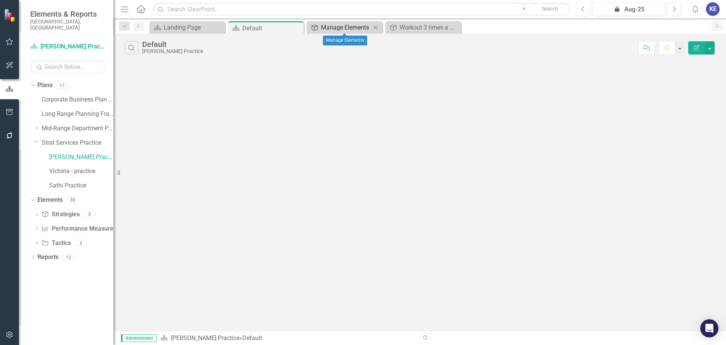
click at [345, 24] on div "Manage Elements" at bounding box center [346, 27] width 50 height 9
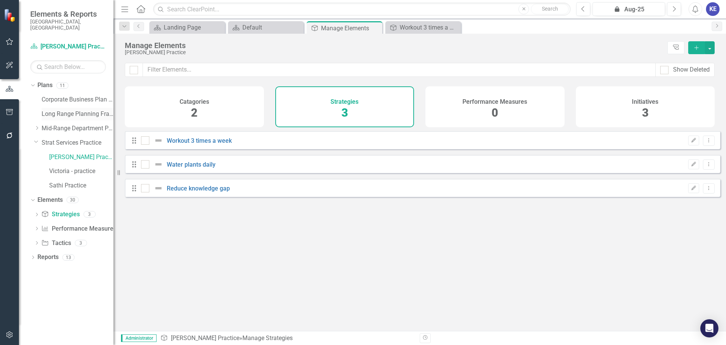
checkbox input "false"
click at [54, 210] on link "Strategy Strategies" at bounding box center [60, 214] width 38 height 9
click at [189, 166] on div "Water plants daily" at bounding box center [179, 164] width 76 height 9
click at [190, 167] on link "Water plants daily" at bounding box center [191, 164] width 49 height 7
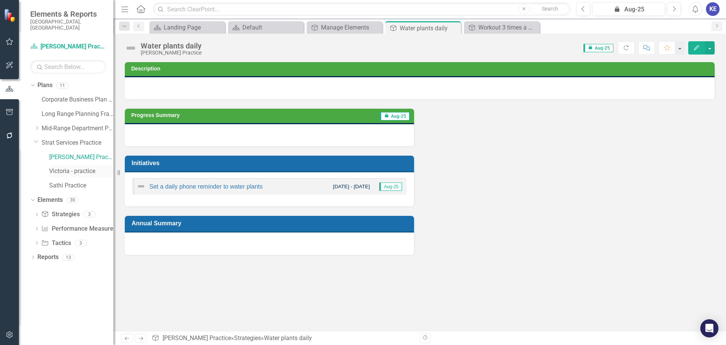
click at [74, 167] on link "Victoria - practice" at bounding box center [81, 171] width 64 height 9
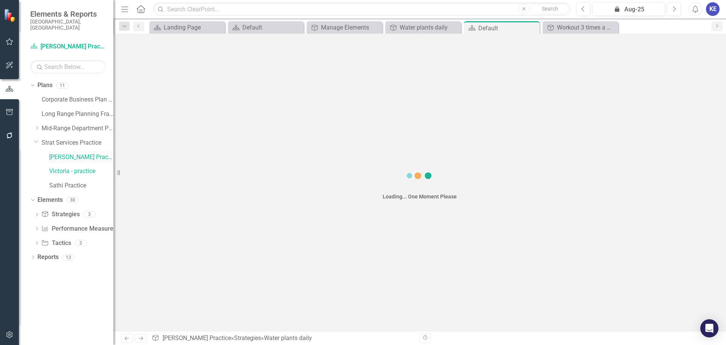
click at [64, 154] on link "[PERSON_NAME] Practice" at bounding box center [81, 157] width 64 height 9
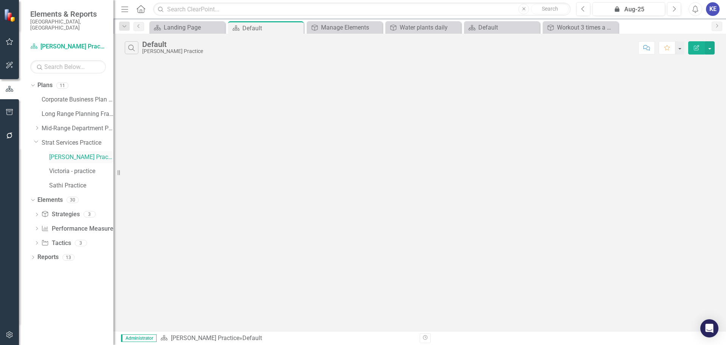
click at [79, 153] on link "[PERSON_NAME] Practice" at bounding box center [81, 157] width 64 height 9
click at [294, 24] on div "Close" at bounding box center [296, 27] width 9 height 9
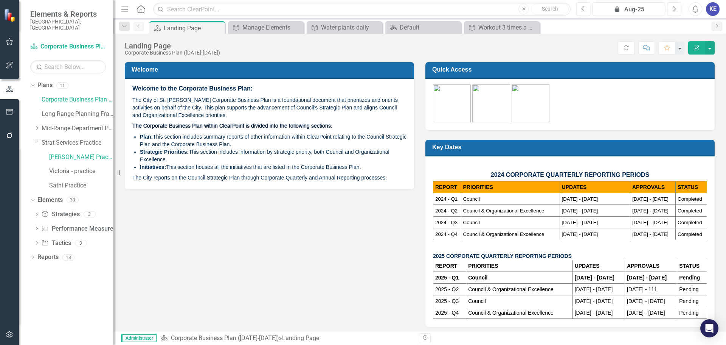
click at [0, 0] on icon "Close" at bounding box center [0, 0] width 0 height 0
click at [294, 27] on div "Strategic Priority Water plants daily Close" at bounding box center [266, 27] width 72 height 9
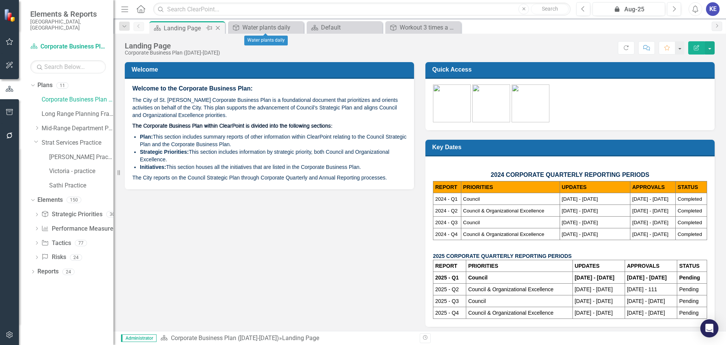
click at [214, 28] on icon "Close" at bounding box center [218, 28] width 8 height 6
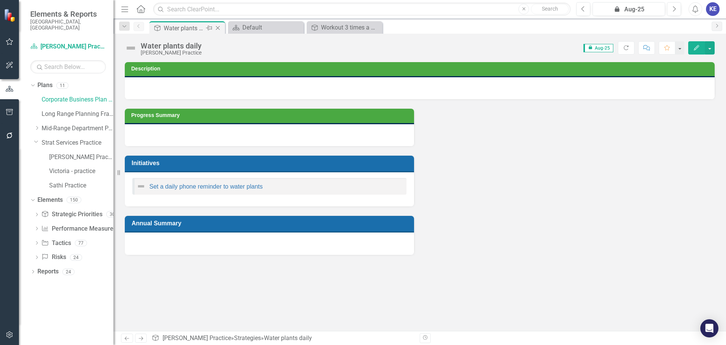
click at [217, 28] on icon "Close" at bounding box center [218, 28] width 8 height 6
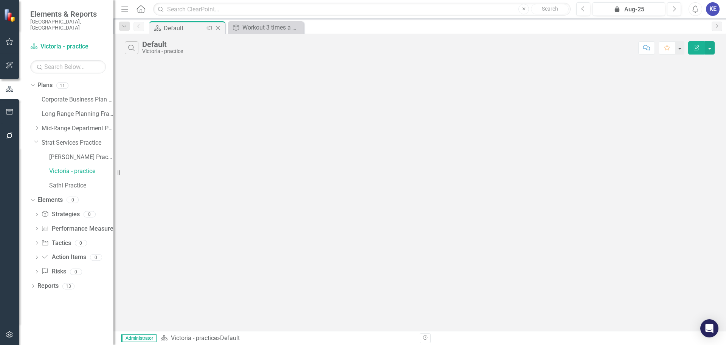
click at [217, 28] on icon "Close" at bounding box center [218, 28] width 8 height 6
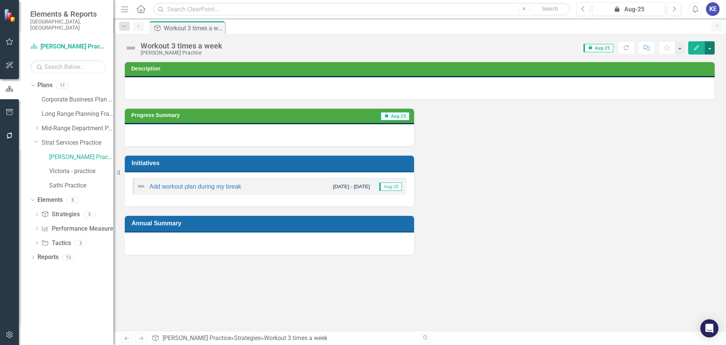
click at [710, 44] on button "button" at bounding box center [710, 47] width 10 height 13
click at [669, 79] on link "Edit Report Edit Layout" at bounding box center [683, 76] width 61 height 14
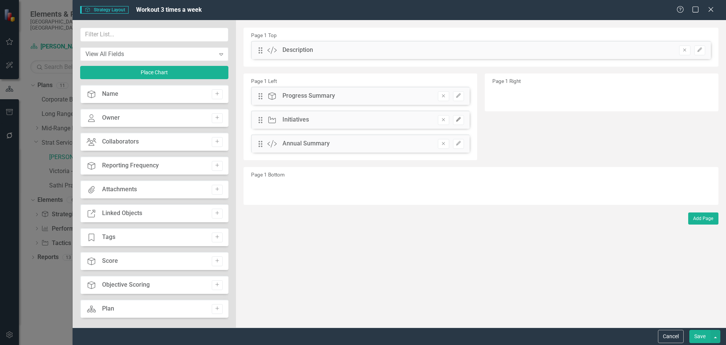
click at [462, 120] on button "Edit" at bounding box center [458, 120] width 11 height 10
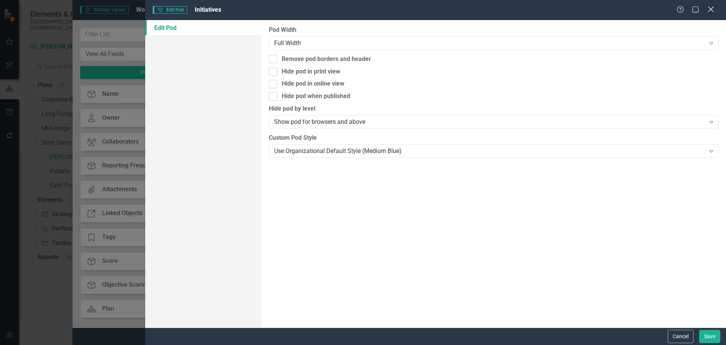
click at [713, 11] on icon at bounding box center [711, 9] width 6 height 6
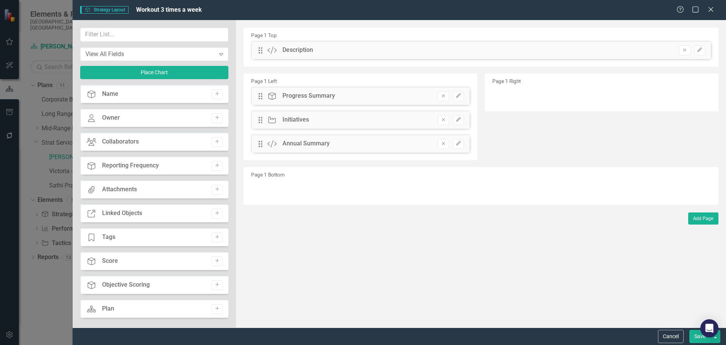
click at [713, 11] on icon at bounding box center [711, 9] width 5 height 5
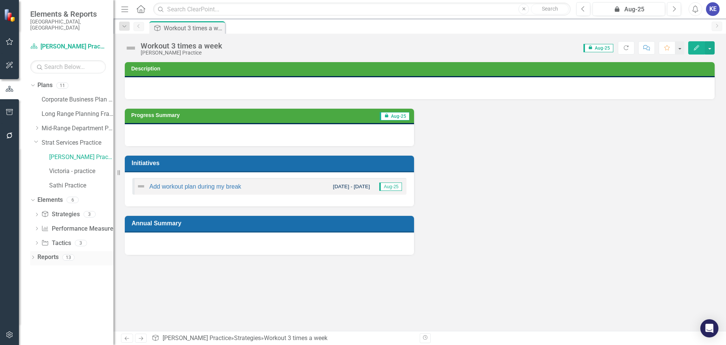
click at [48, 251] on div "Reports" at bounding box center [47, 257] width 21 height 12
click at [33, 256] on icon "Dropdown" at bounding box center [32, 258] width 5 height 4
click at [50, 266] on link "Plan Plan" at bounding box center [52, 270] width 22 height 9
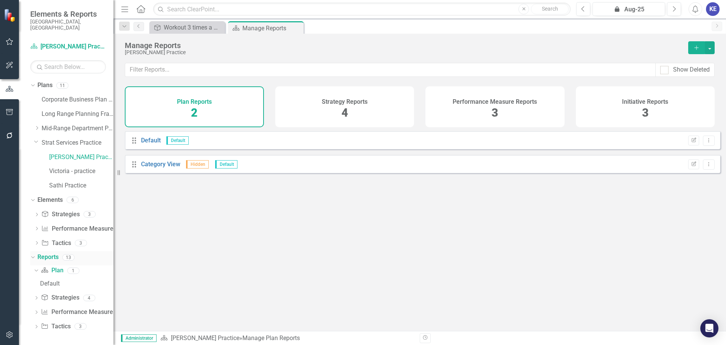
click at [53, 253] on link "Reports" at bounding box center [47, 257] width 21 height 9
click at [53, 269] on div "Plan Plan" at bounding box center [52, 270] width 22 height 12
click at [694, 46] on icon "Add" at bounding box center [697, 47] width 7 height 5
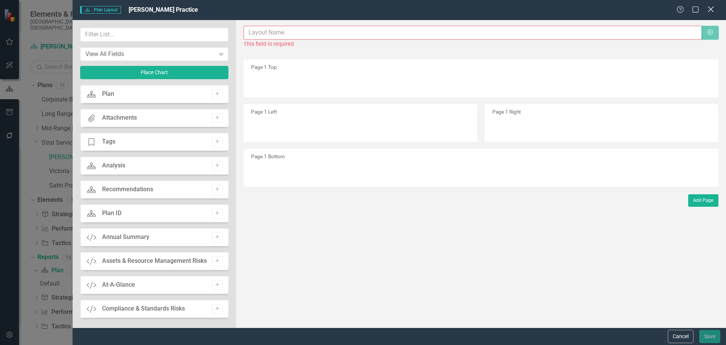
click at [711, 7] on icon "Close" at bounding box center [710, 9] width 9 height 7
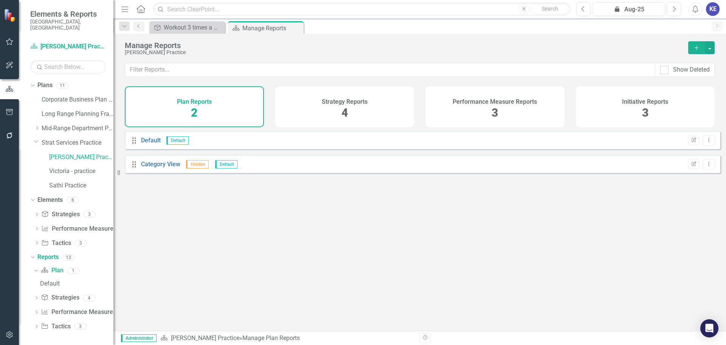
click at [214, 107] on div "Plan Reports 2" at bounding box center [194, 106] width 139 height 41
click at [193, 105] on div "2" at bounding box center [194, 113] width 6 height 16
click at [193, 102] on h4 "Plan Reports" at bounding box center [194, 101] width 35 height 7
click at [193, 110] on span "2" at bounding box center [194, 112] width 6 height 13
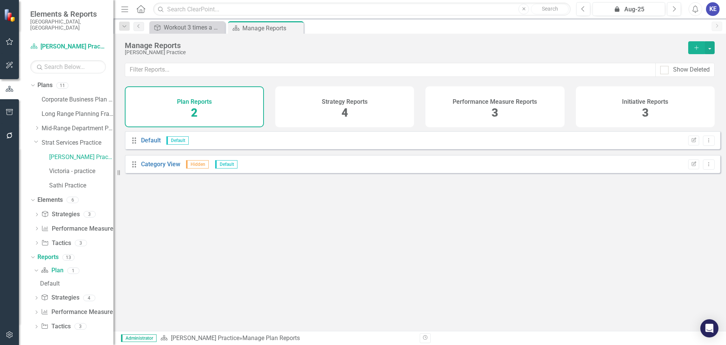
click at [193, 110] on span "2" at bounding box center [194, 112] width 6 height 13
click at [696, 44] on button "Add" at bounding box center [697, 47] width 17 height 13
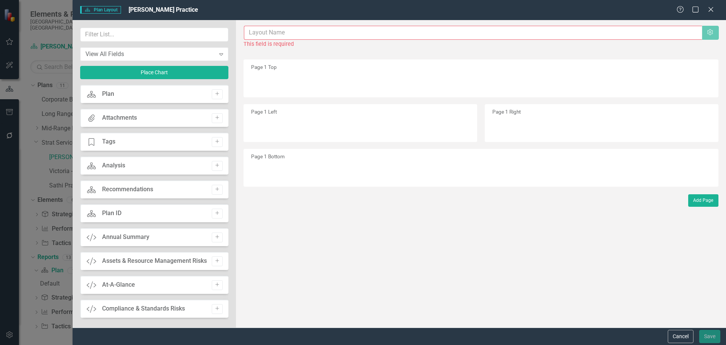
click at [330, 27] on input "text" at bounding box center [473, 33] width 459 height 14
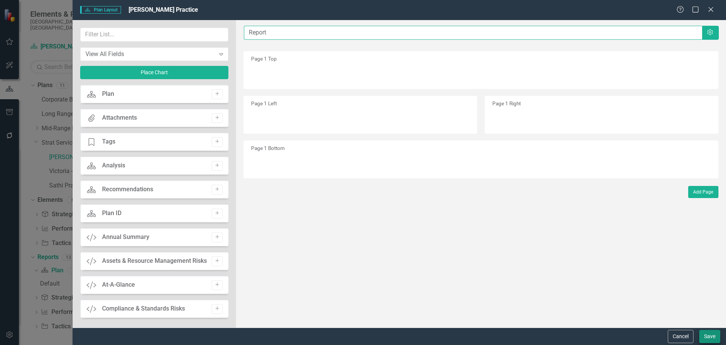
type input "Report"
click at [706, 334] on button "Save" at bounding box center [710, 336] width 21 height 13
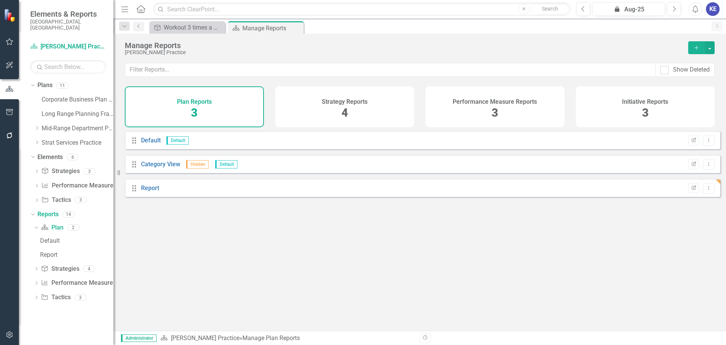
click at [617, 102] on div "Initiative Reports 3" at bounding box center [645, 106] width 139 height 41
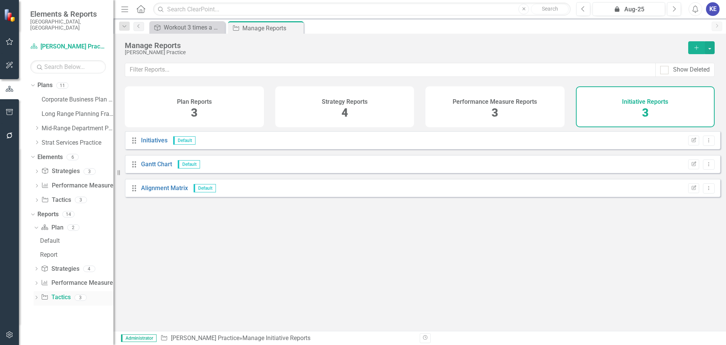
click at [49, 294] on link "Initiative Tactics" at bounding box center [56, 297] width 30 height 9
click at [50, 293] on link "Initiative Tactics" at bounding box center [56, 297] width 30 height 9
click at [36, 296] on icon "Dropdown" at bounding box center [36, 298] width 5 height 4
click at [632, 110] on div "Initiative Reports 3" at bounding box center [645, 106] width 139 height 41
click at [636, 104] on h4 "Initiative Reports" at bounding box center [645, 101] width 46 height 7
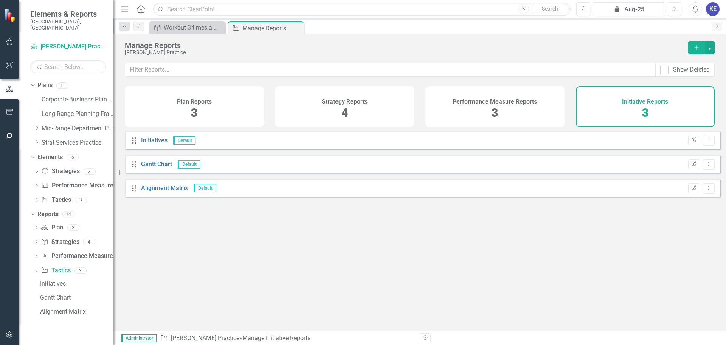
click at [694, 50] on icon "Add" at bounding box center [697, 47] width 7 height 5
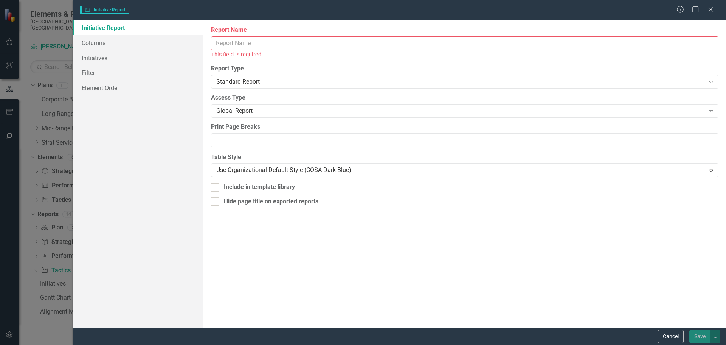
click at [309, 41] on input "Report Name" at bounding box center [465, 43] width 508 height 14
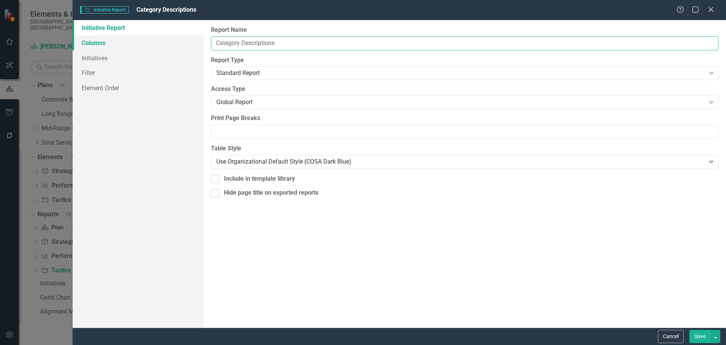
type input "Category Descriptions"
click at [122, 40] on link "Columns" at bounding box center [138, 42] width 131 height 15
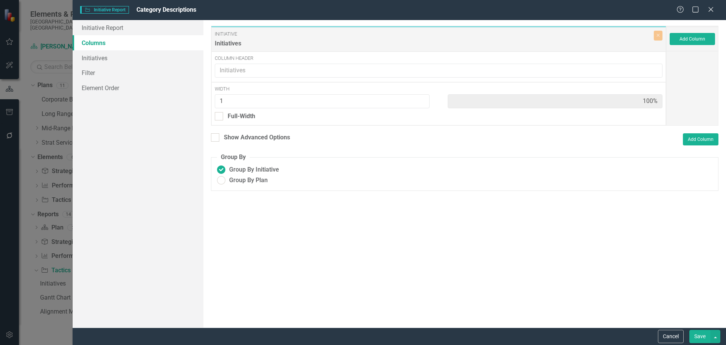
click at [693, 46] on div "Add Column" at bounding box center [693, 39] width 52 height 24
click at [692, 44] on button "Add Column" at bounding box center [692, 39] width 45 height 12
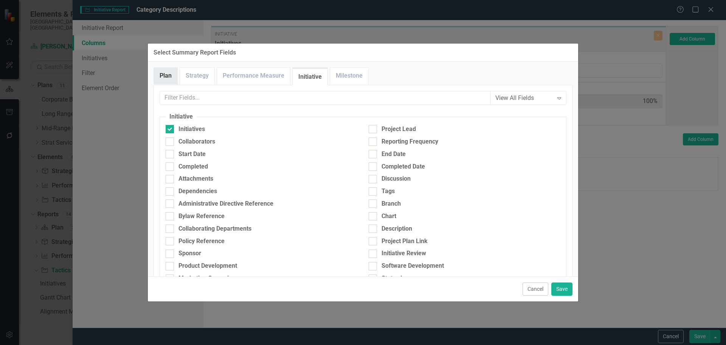
click at [174, 69] on link "Plan" at bounding box center [165, 76] width 23 height 16
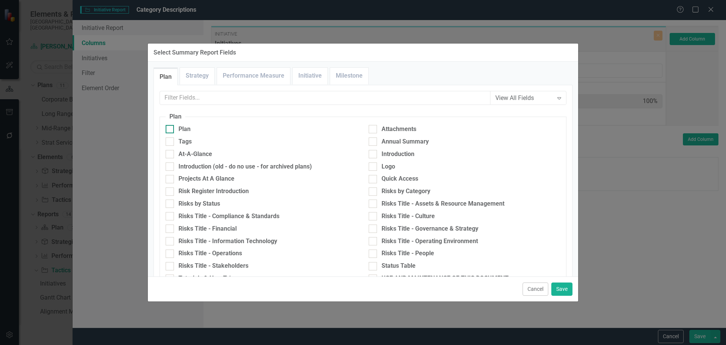
click at [171, 132] on div at bounding box center [170, 129] width 8 height 8
click at [171, 130] on input "Plan" at bounding box center [168, 127] width 5 height 5
checkbox input "true"
click at [203, 76] on link "Strategy" at bounding box center [197, 76] width 34 height 16
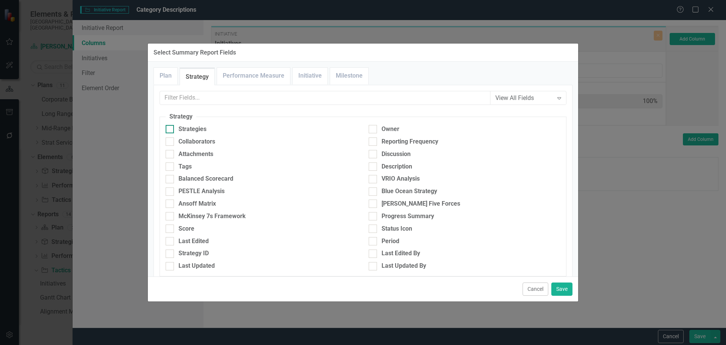
click at [171, 125] on fieldset "Strategy Strategies Owner Collaborators Reporting Frequency Attachments Discuss…" at bounding box center [363, 194] width 407 height 164
click at [170, 127] on input "Strategies" at bounding box center [168, 127] width 5 height 5
checkbox input "true"
click at [234, 72] on link "Performance Measure" at bounding box center [253, 76] width 73 height 16
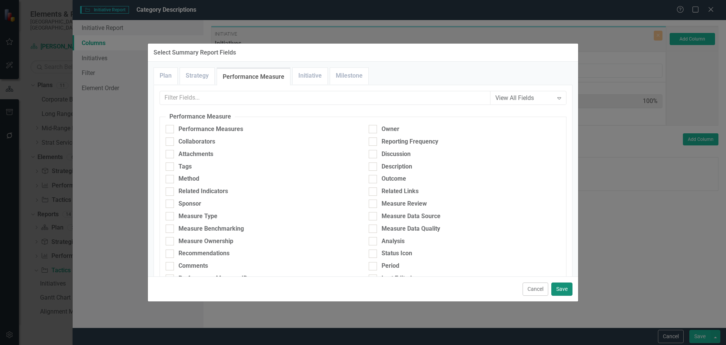
click at [558, 289] on button "Save" at bounding box center [562, 288] width 21 height 13
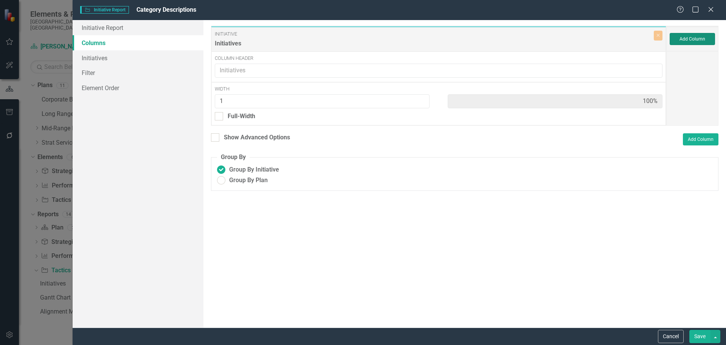
type input "33%"
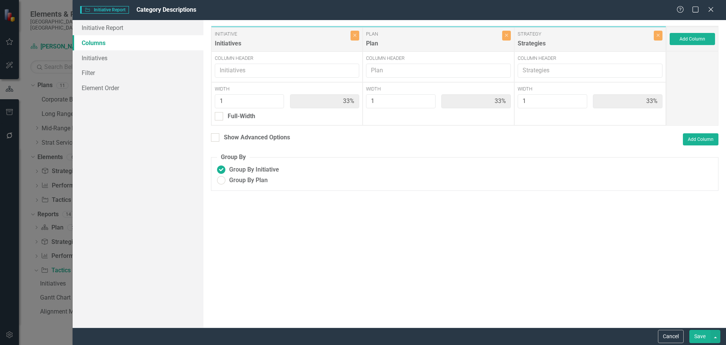
click at [699, 336] on button "Save" at bounding box center [700, 336] width 21 height 13
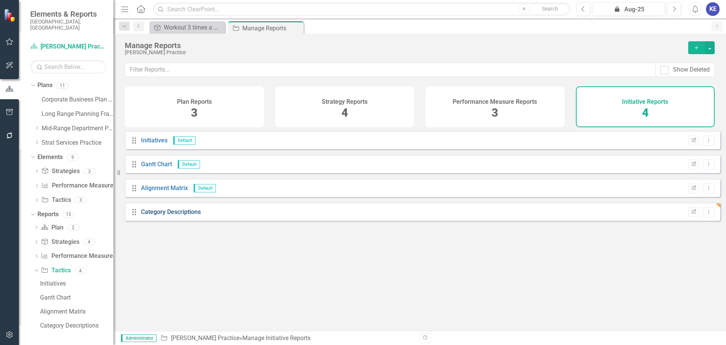
click at [175, 215] on link "Category Descriptions" at bounding box center [171, 211] width 60 height 7
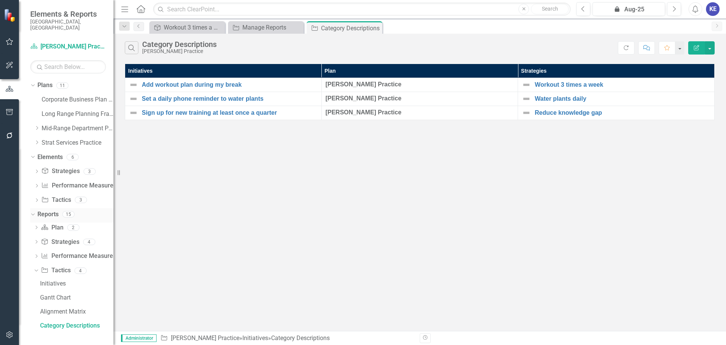
click at [51, 210] on link "Reports" at bounding box center [47, 214] width 21 height 9
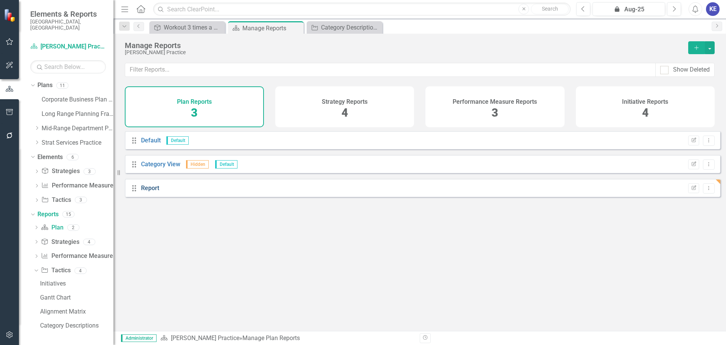
click at [152, 191] on link "Report" at bounding box center [150, 187] width 18 height 7
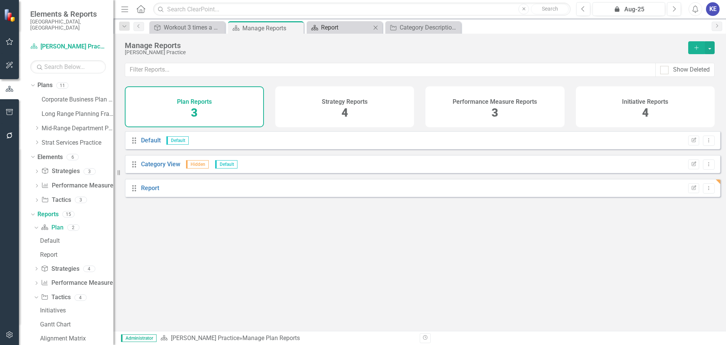
click at [370, 27] on div "Report" at bounding box center [346, 27] width 50 height 9
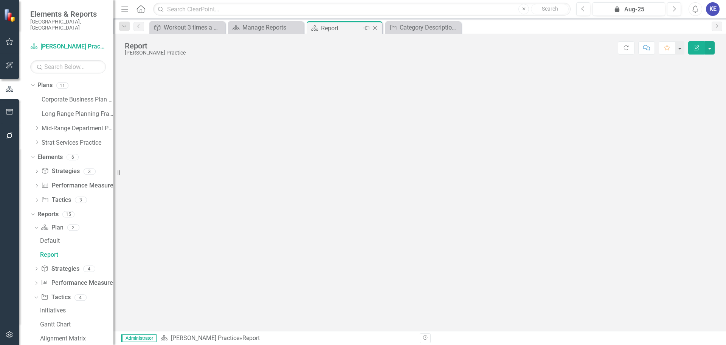
click at [376, 26] on icon "Close" at bounding box center [376, 28] width 8 height 6
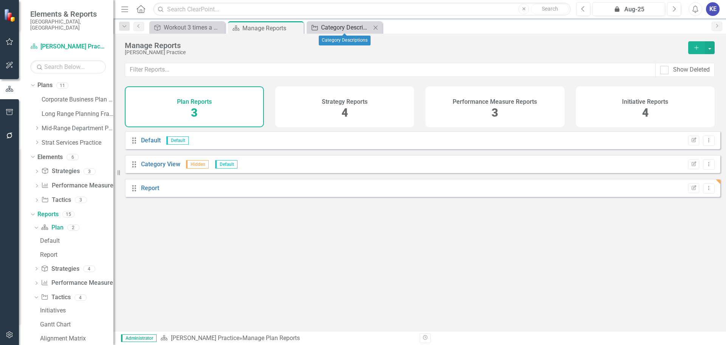
click at [345, 30] on div "Category Descriptions" at bounding box center [346, 27] width 50 height 9
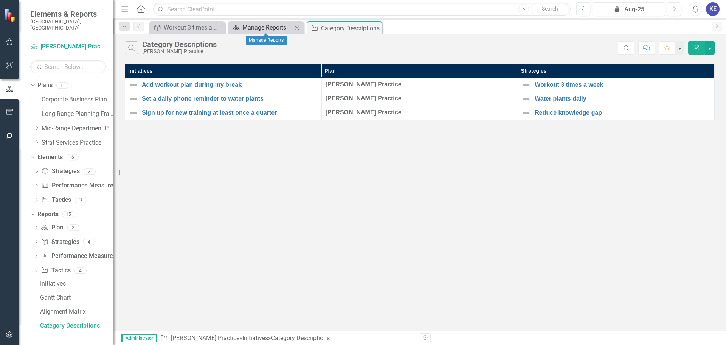
click at [285, 28] on div "Manage Reports" at bounding box center [268, 27] width 50 height 9
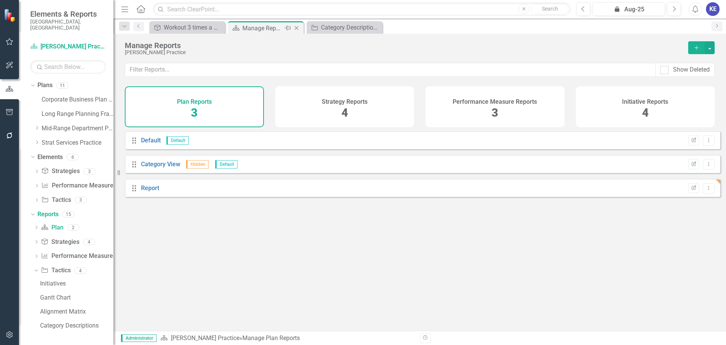
click at [295, 27] on icon "Close" at bounding box center [297, 28] width 8 height 6
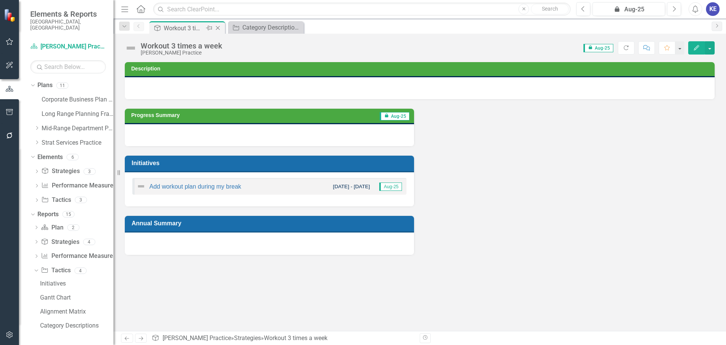
click at [220, 25] on div "Close" at bounding box center [218, 27] width 9 height 9
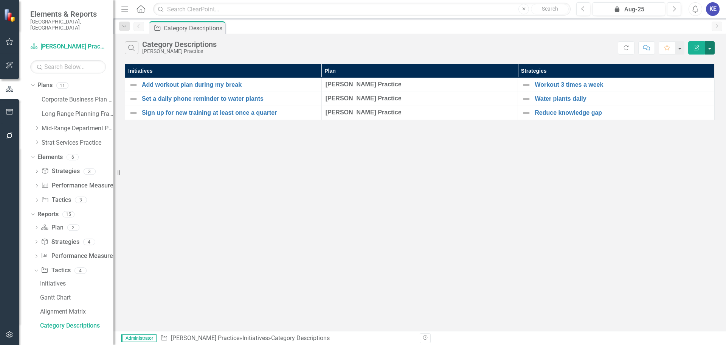
click at [713, 49] on button "button" at bounding box center [710, 47] width 10 height 13
click at [685, 63] on link "Edit Report Edit Report" at bounding box center [685, 62] width 60 height 14
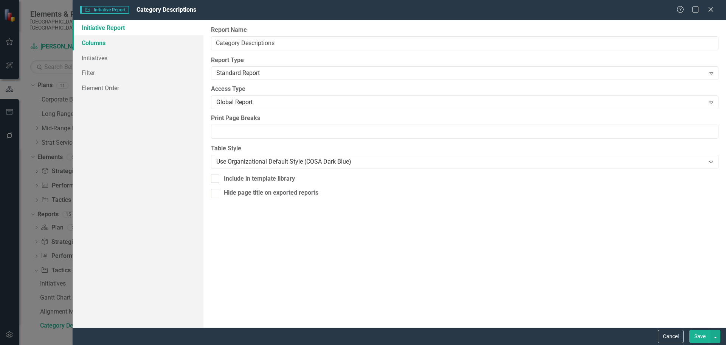
click at [110, 47] on link "Columns" at bounding box center [138, 42] width 131 height 15
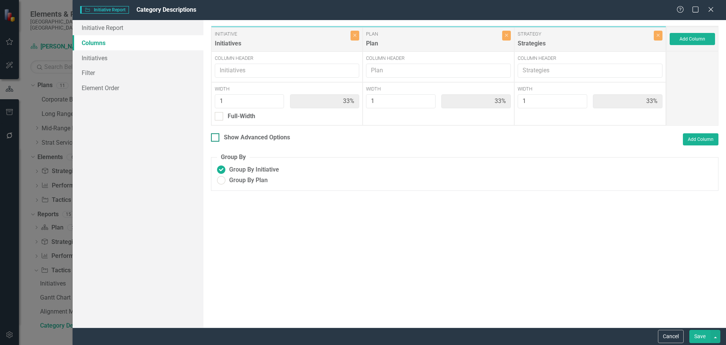
click at [267, 138] on div "Show Advanced Options" at bounding box center [257, 137] width 66 height 9
click at [216, 138] on input "Show Advanced Options" at bounding box center [213, 135] width 5 height 5
checkbox input "true"
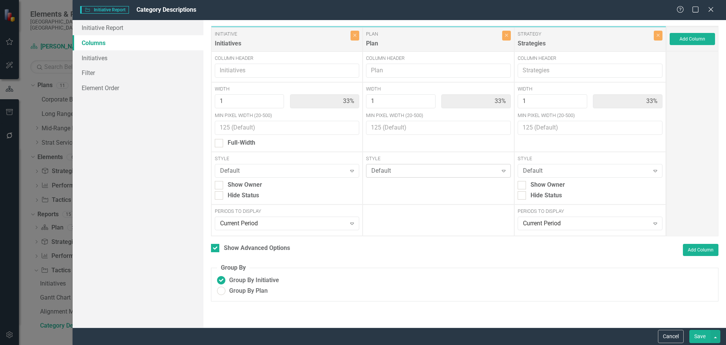
click at [436, 168] on div "Default" at bounding box center [435, 170] width 126 height 9
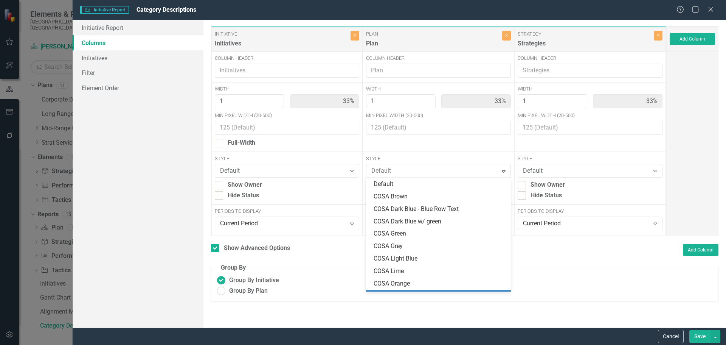
click at [547, 311] on div "To add columns to your report, click on the "Select Columns" button below. All …" at bounding box center [465, 173] width 523 height 307
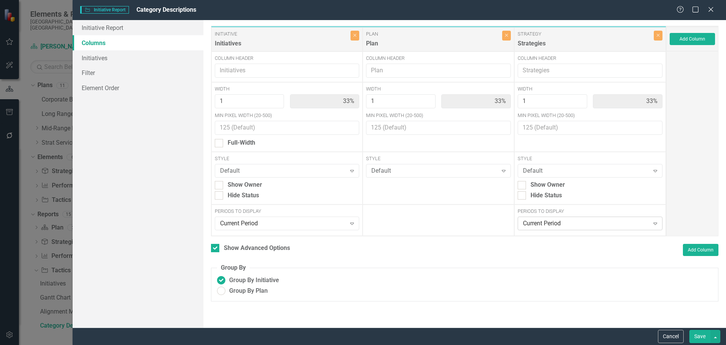
click at [543, 226] on div "Current Period" at bounding box center [586, 223] width 126 height 9
click at [25, 63] on div "Initiative Initiative Report Category Descriptions Help Maximize Close Initiati…" at bounding box center [363, 172] width 726 height 345
click at [712, 9] on icon "Close" at bounding box center [710, 9] width 9 height 7
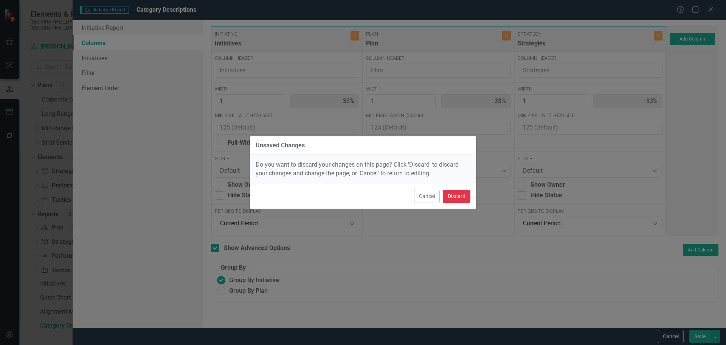
click at [456, 196] on button "Discard" at bounding box center [457, 196] width 28 height 13
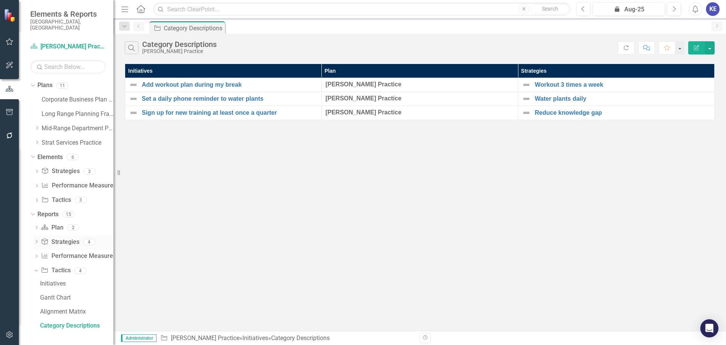
click at [56, 238] on link "Strategy Strategies" at bounding box center [60, 242] width 38 height 9
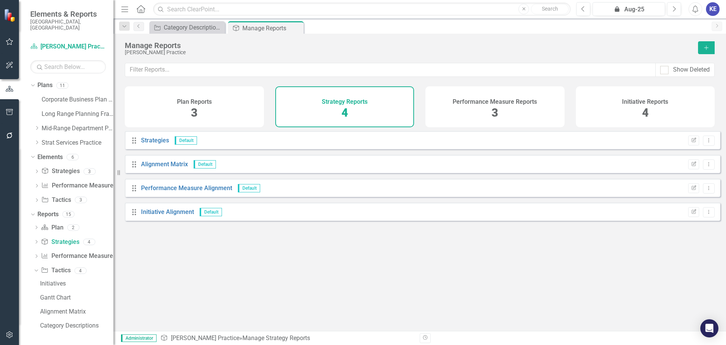
click at [356, 104] on h4 "Strategy Reports" at bounding box center [345, 101] width 46 height 7
click at [32, 211] on div "Dropdown Reports 15" at bounding box center [71, 215] width 83 height 14
click at [35, 213] on div "Dropdown" at bounding box center [32, 215] width 5 height 4
click at [31, 154] on icon "Dropdown" at bounding box center [32, 156] width 4 height 5
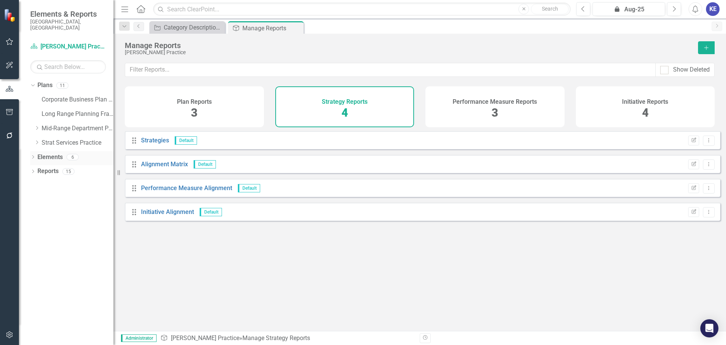
click at [35, 156] on icon "Dropdown" at bounding box center [32, 158] width 5 height 4
click at [47, 213] on div "Reports" at bounding box center [47, 214] width 21 height 12
click at [56, 140] on link "Strat Services Practice" at bounding box center [78, 142] width 72 height 9
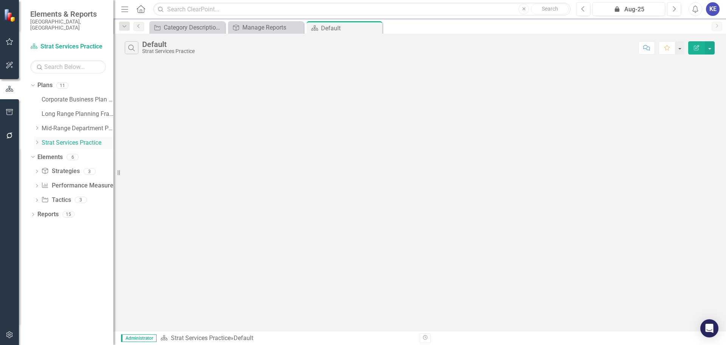
click at [37, 140] on icon "Dropdown" at bounding box center [37, 142] width 6 height 5
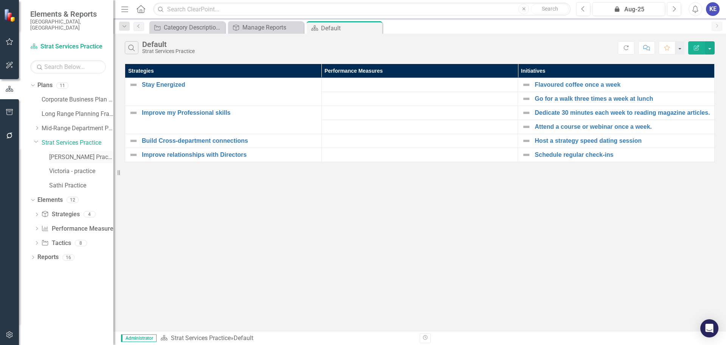
click at [54, 154] on link "[PERSON_NAME] Practice" at bounding box center [81, 157] width 64 height 9
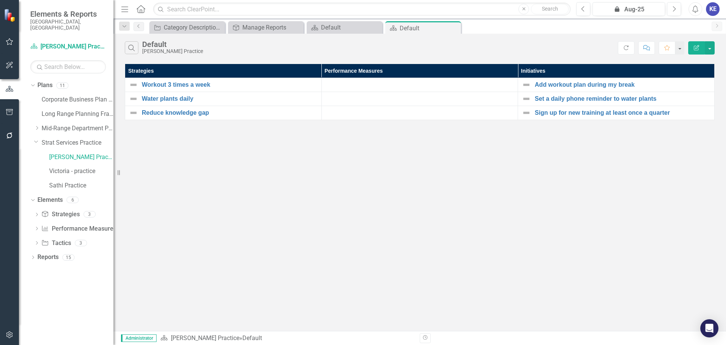
click at [151, 47] on div "Default" at bounding box center [172, 44] width 61 height 8
click at [137, 48] on button "Search" at bounding box center [132, 47] width 14 height 13
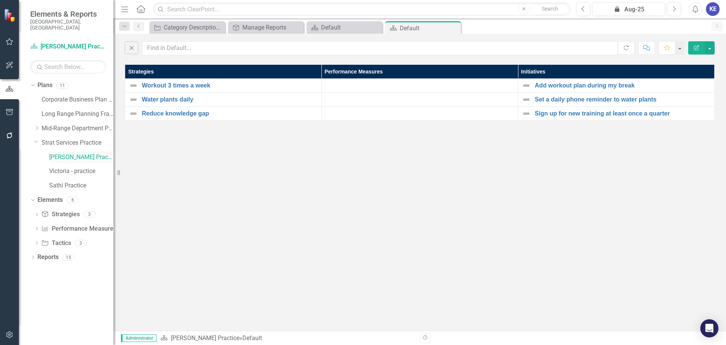
click at [63, 153] on link "[PERSON_NAME] Practice" at bounding box center [81, 157] width 64 height 9
click at [71, 153] on link "[PERSON_NAME] Practice" at bounding box center [81, 157] width 64 height 9
click at [133, 44] on icon "Close" at bounding box center [132, 47] width 8 height 7
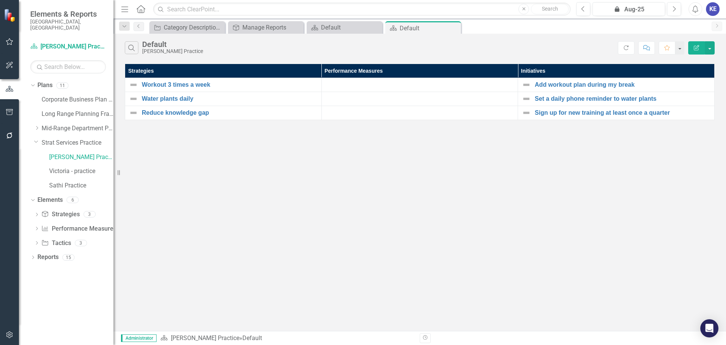
click at [145, 11] on icon "Home" at bounding box center [141, 9] width 10 height 8
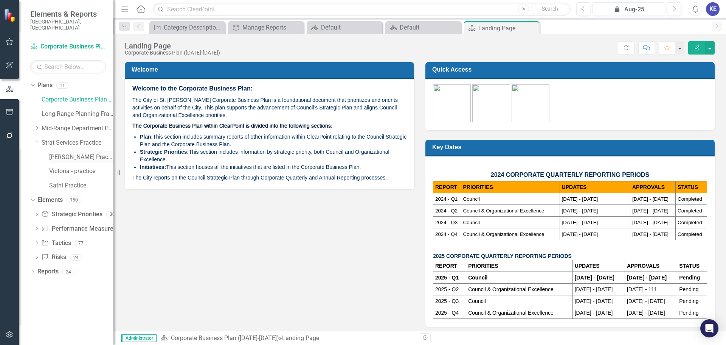
click at [70, 153] on link "[PERSON_NAME] Practice" at bounding box center [81, 157] width 64 height 9
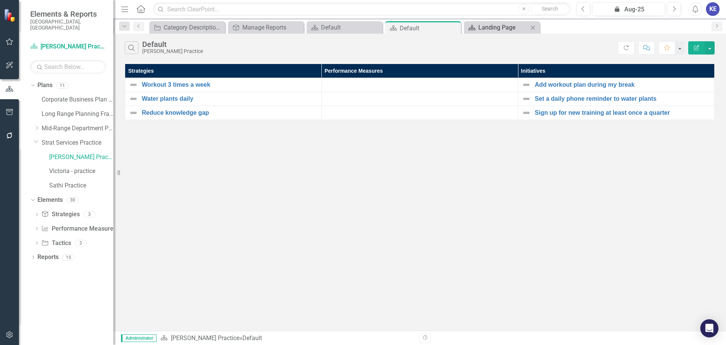
click at [502, 31] on div "Landing Page" at bounding box center [504, 27] width 50 height 9
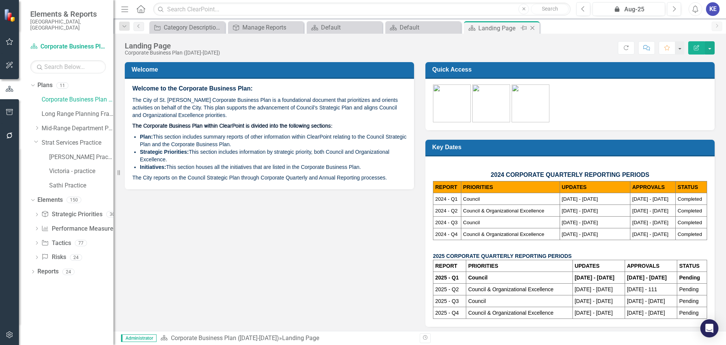
click at [536, 26] on icon "Close" at bounding box center [533, 28] width 8 height 6
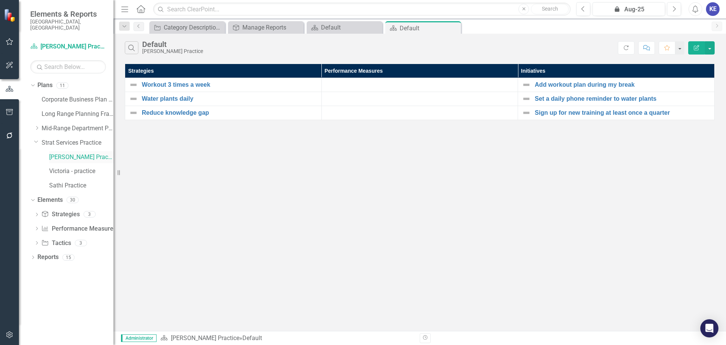
click at [75, 153] on link "[PERSON_NAME] Practice" at bounding box center [81, 157] width 64 height 9
click at [188, 112] on link "Reduce knowledge gap" at bounding box center [230, 112] width 176 height 7
